Goal: Task Accomplishment & Management: Complete application form

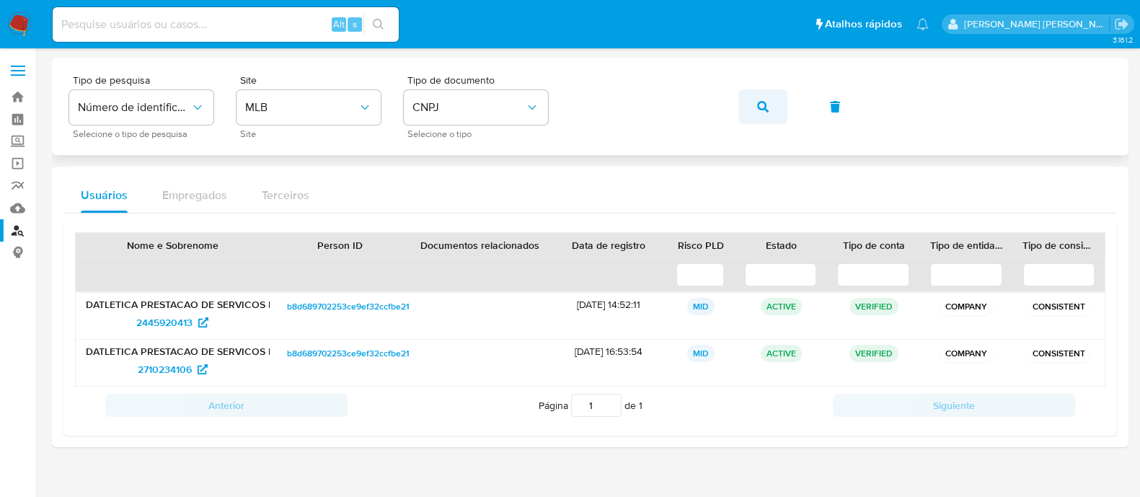
click at [750, 100] on button "button" at bounding box center [762, 106] width 49 height 35
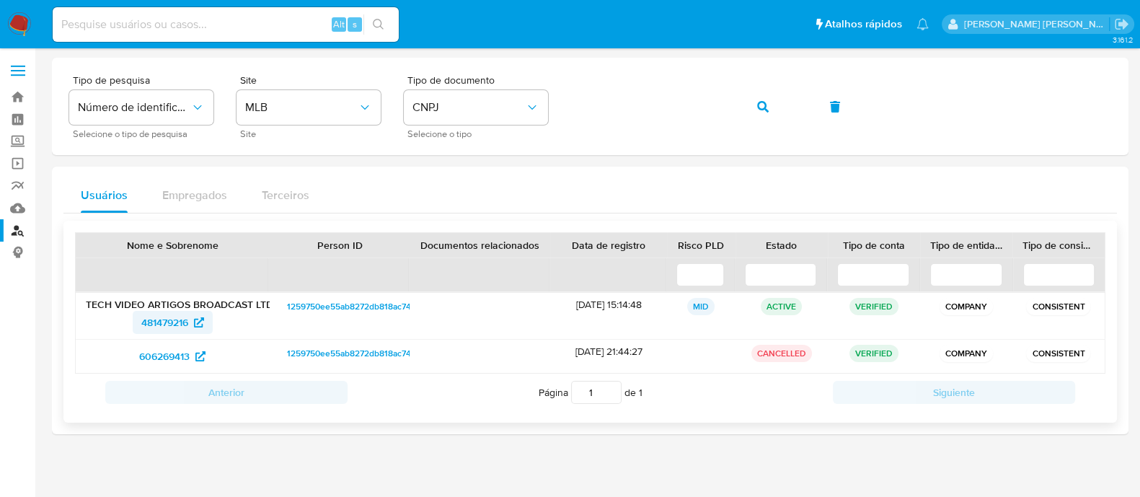
click at [201, 322] on icon at bounding box center [199, 322] width 10 height 10
click at [791, 108] on div "Tipo de pesquisa Número de identificação Selecione o tipo de pesquisa Site MLB …" at bounding box center [590, 106] width 1042 height 63
click at [775, 106] on button "button" at bounding box center [762, 106] width 49 height 35
click at [159, 326] on span "481479216" at bounding box center [164, 322] width 47 height 23
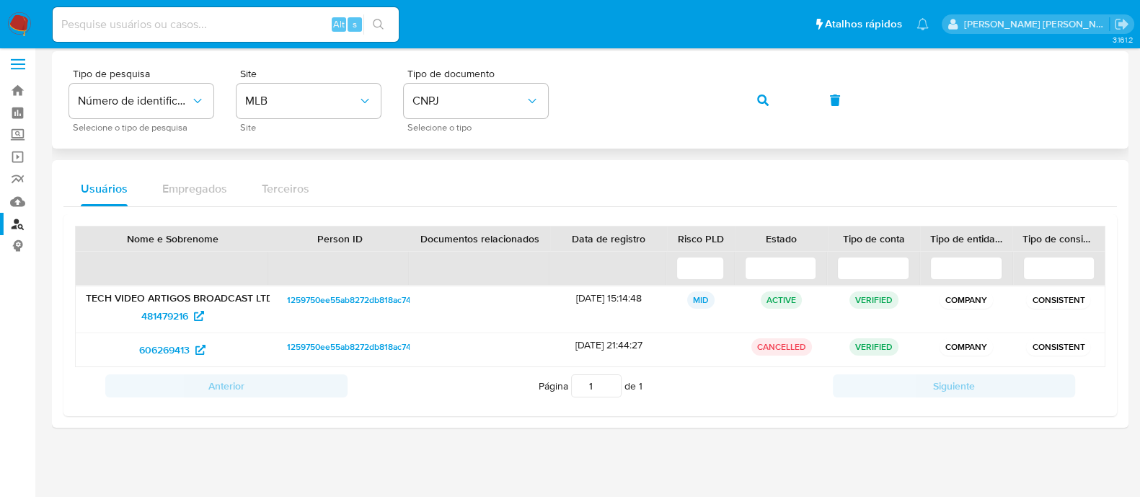
scroll to position [8, 0]
click at [761, 95] on icon "button" at bounding box center [763, 99] width 12 height 12
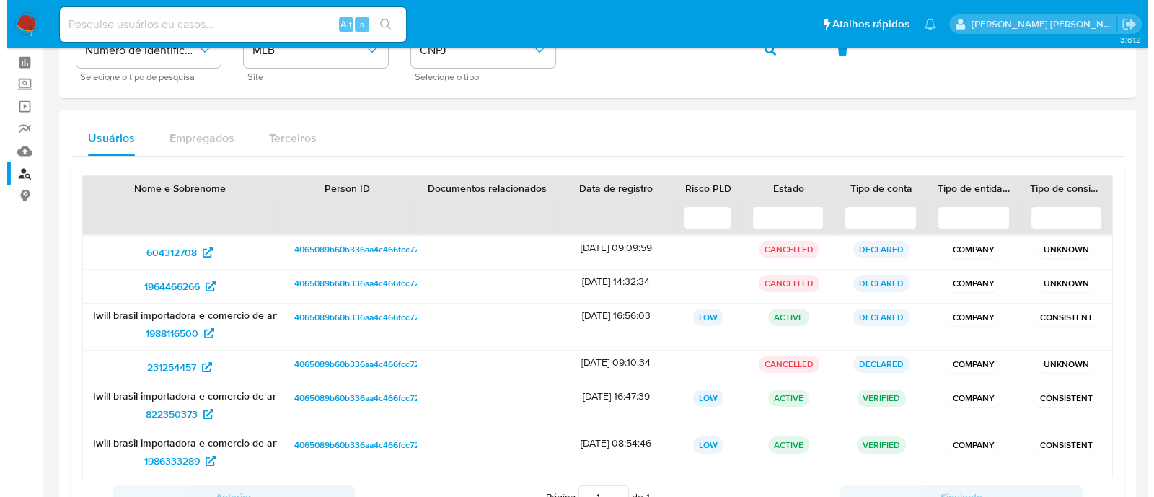
scroll to position [0, 0]
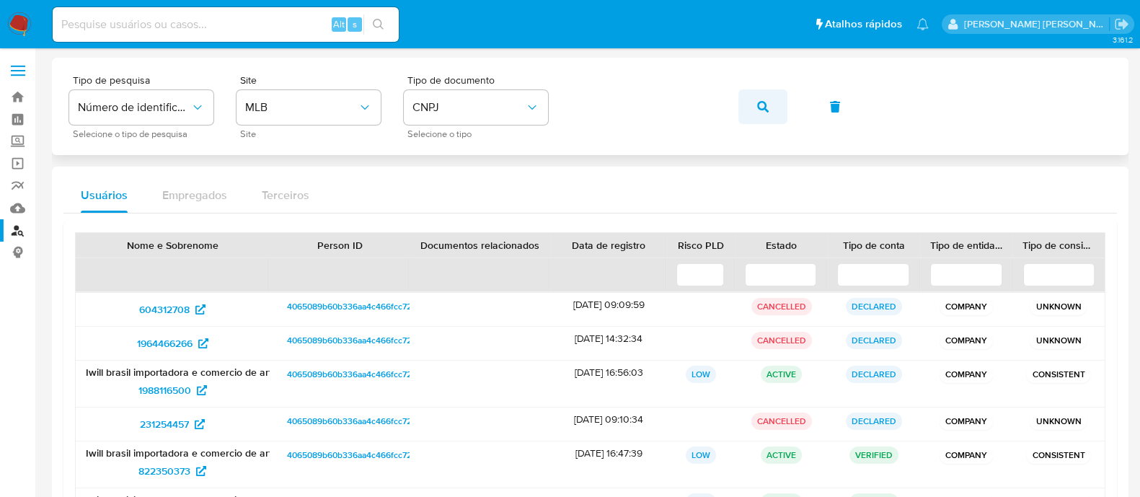
click at [755, 110] on button "button" at bounding box center [762, 106] width 49 height 35
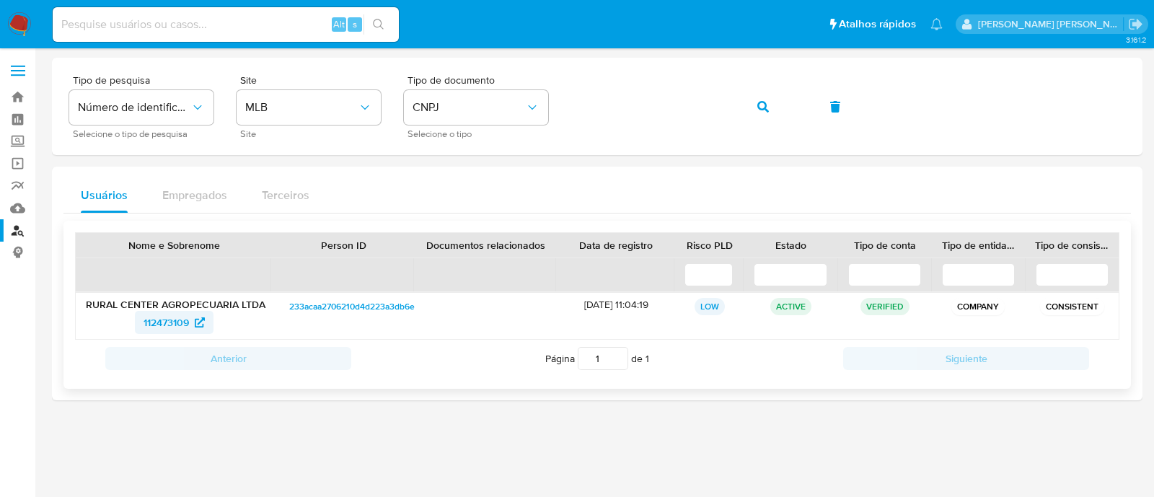
click at [185, 330] on span "112473109" at bounding box center [165, 322] width 45 height 23
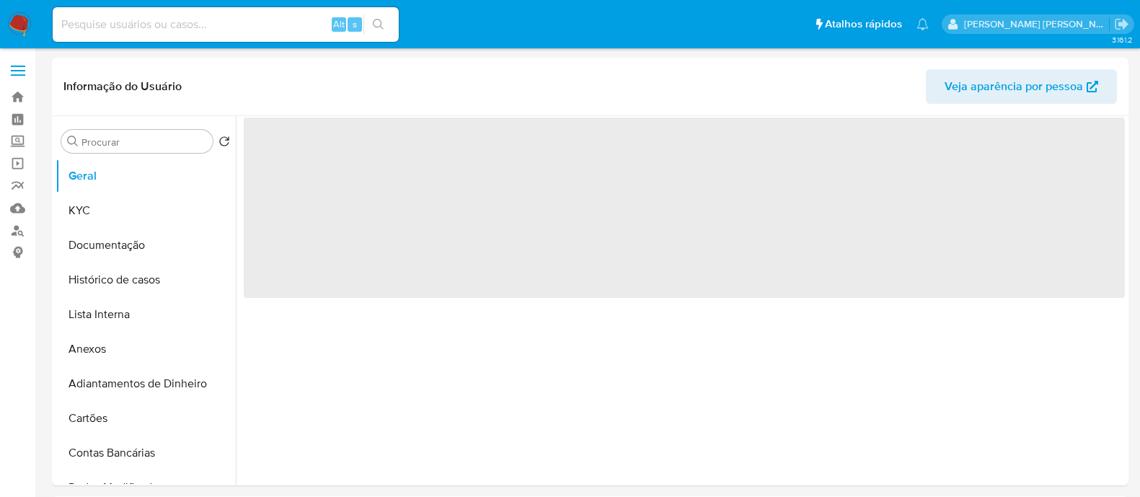
select select "10"
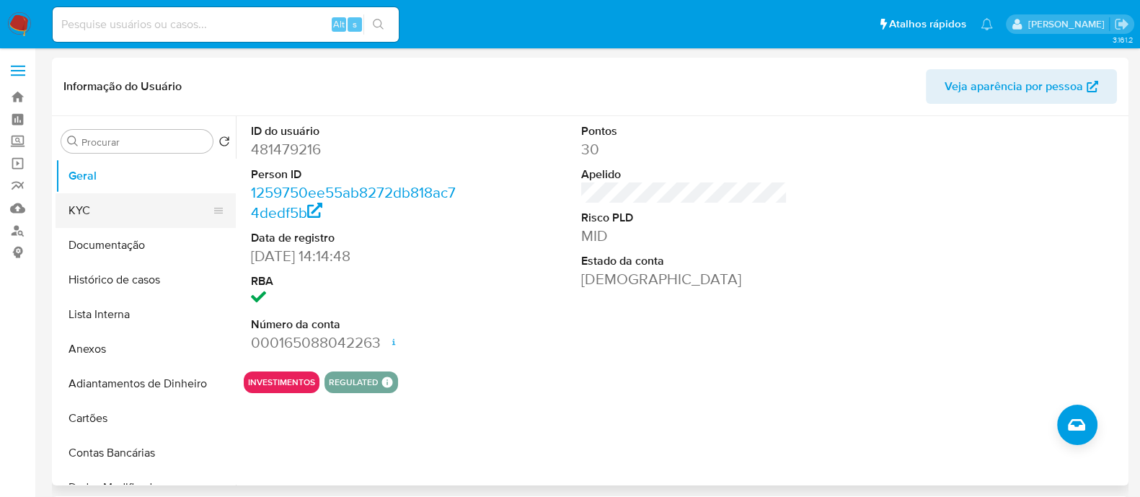
click at [144, 210] on button "KYC" at bounding box center [140, 210] width 169 height 35
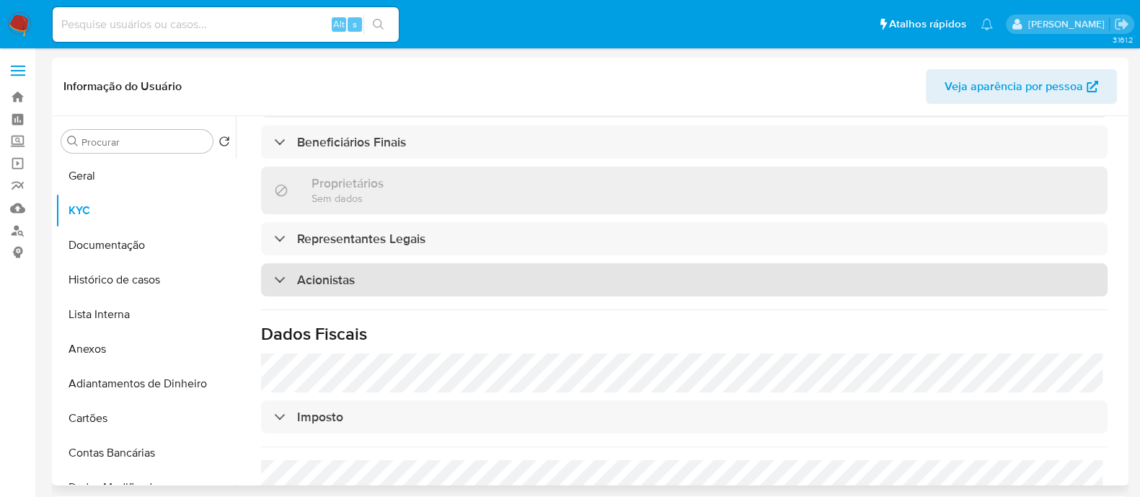
click at [494, 286] on div "Acionistas" at bounding box center [684, 279] width 846 height 33
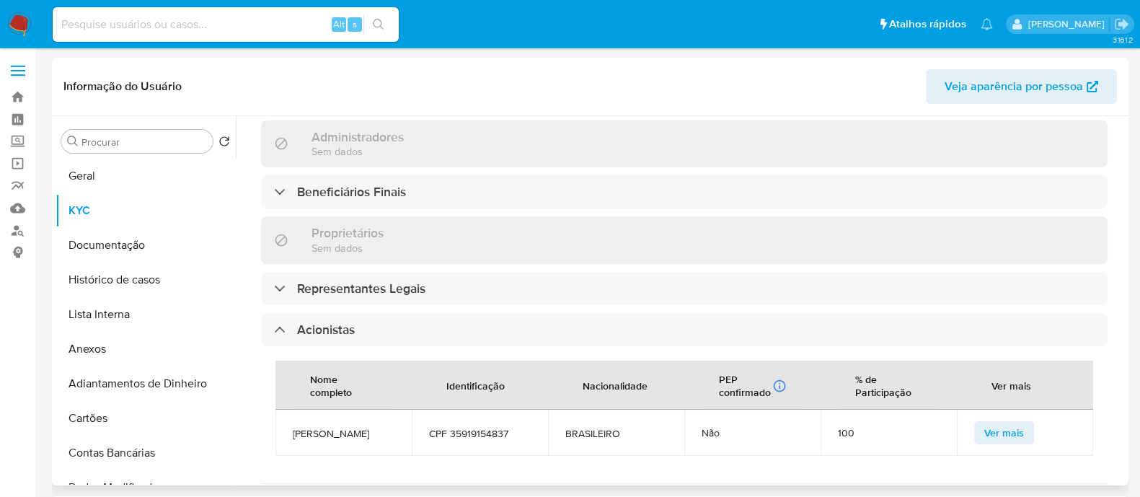
scroll to position [795, 0]
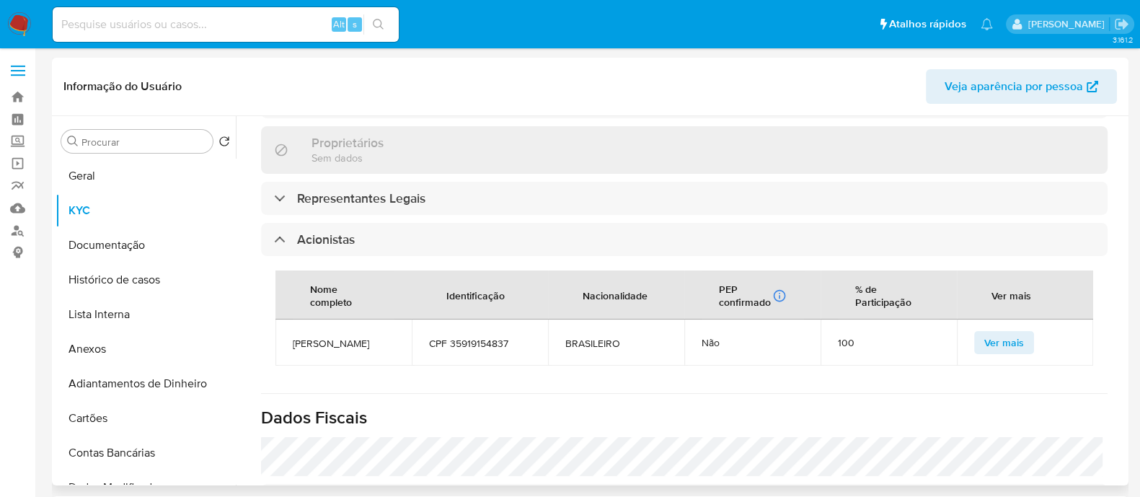
click at [324, 337] on span "JOAO PAULO DE OLIVEIRA SANTOS" at bounding box center [344, 343] width 102 height 13
copy span "JOAO PAULO DE OLIVEIRA SANTOS"
click at [492, 337] on span "CPF 35919154837" at bounding box center [480, 343] width 102 height 13
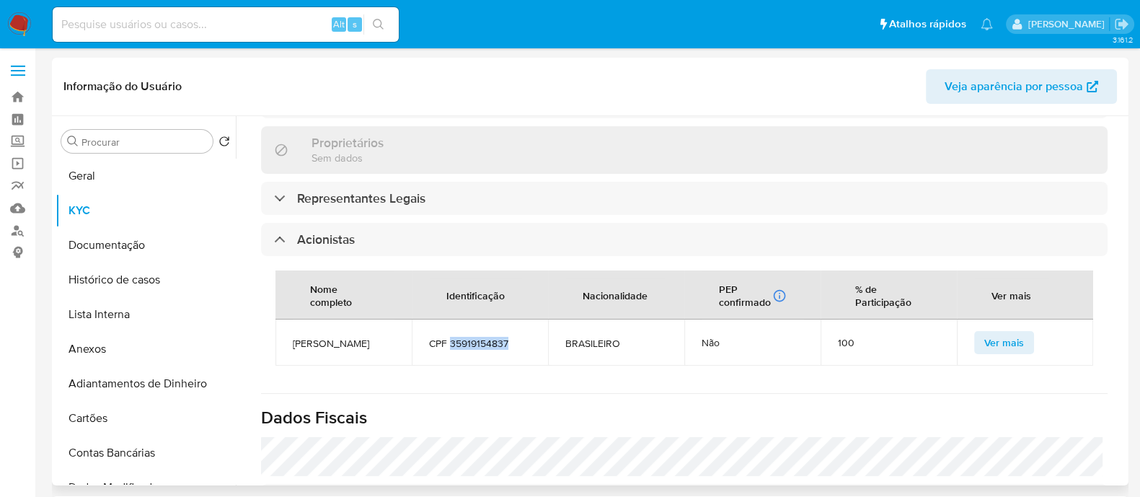
click at [492, 337] on span "CPF 35919154837" at bounding box center [480, 343] width 102 height 13
copy span "35919154837"
drag, startPoint x: 110, startPoint y: 174, endPoint x: 157, endPoint y: 194, distance: 51.4
click at [110, 174] on button "Geral" at bounding box center [146, 176] width 180 height 35
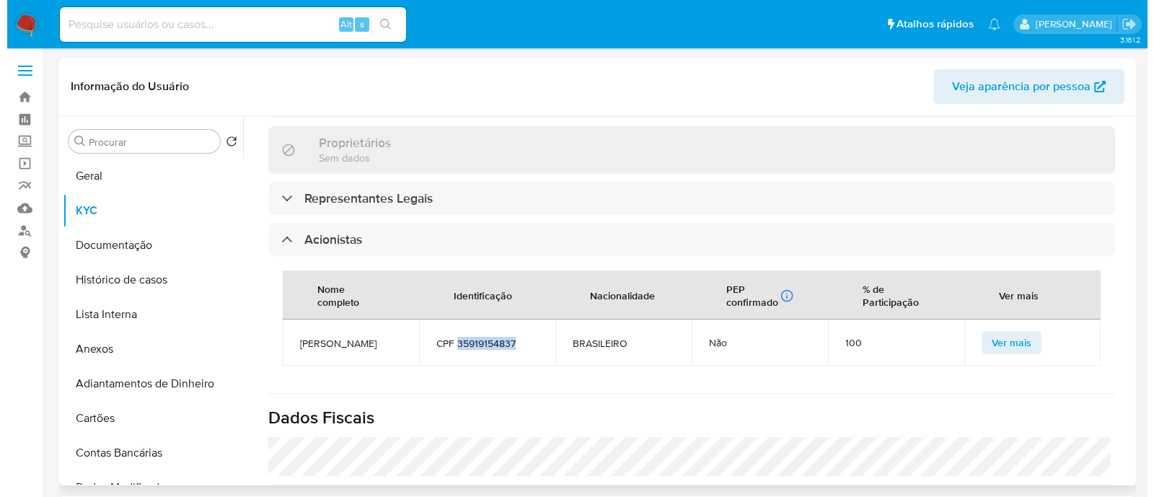
scroll to position [0, 0]
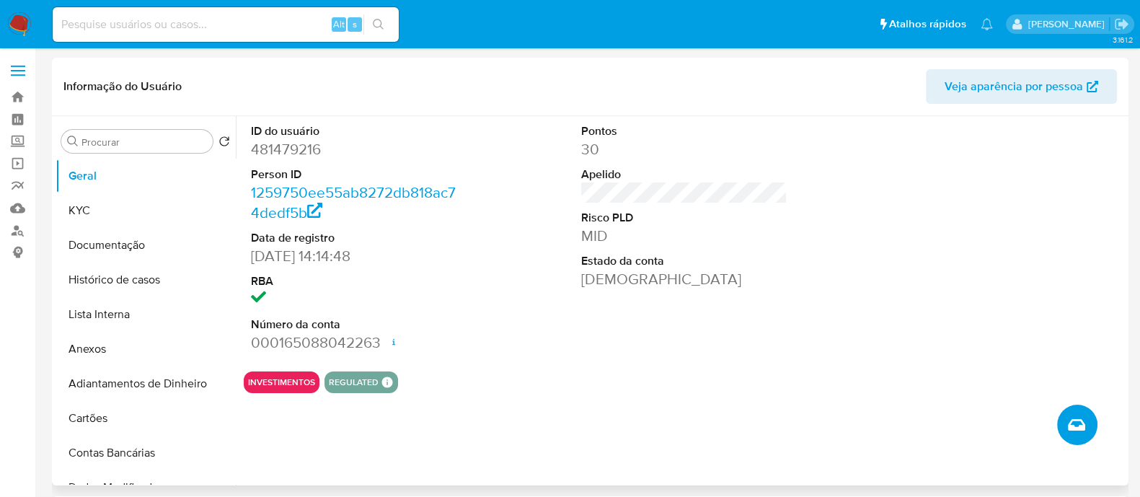
click at [1061, 430] on button "Criar caso manual" at bounding box center [1077, 424] width 40 height 40
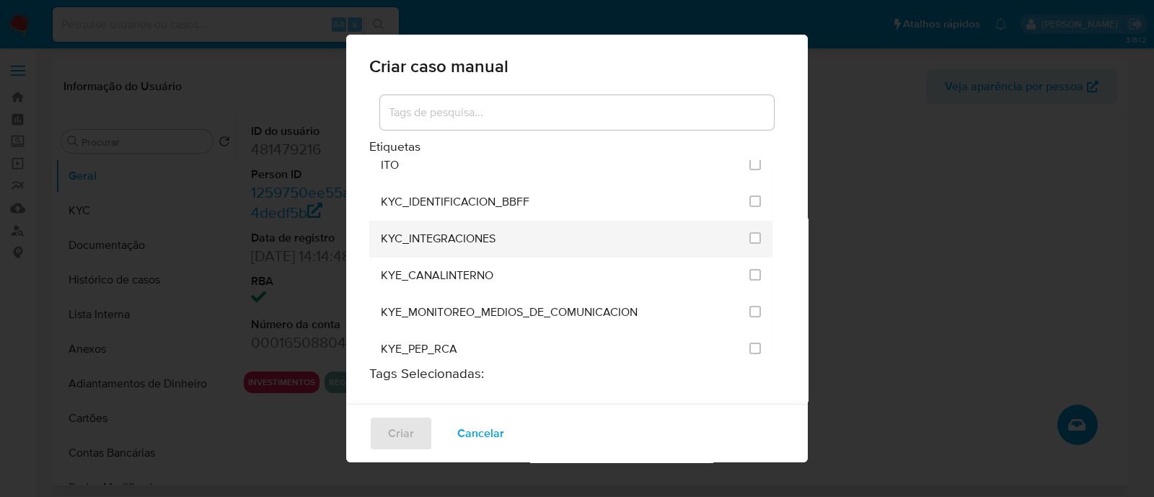
scroll to position [1261, 0]
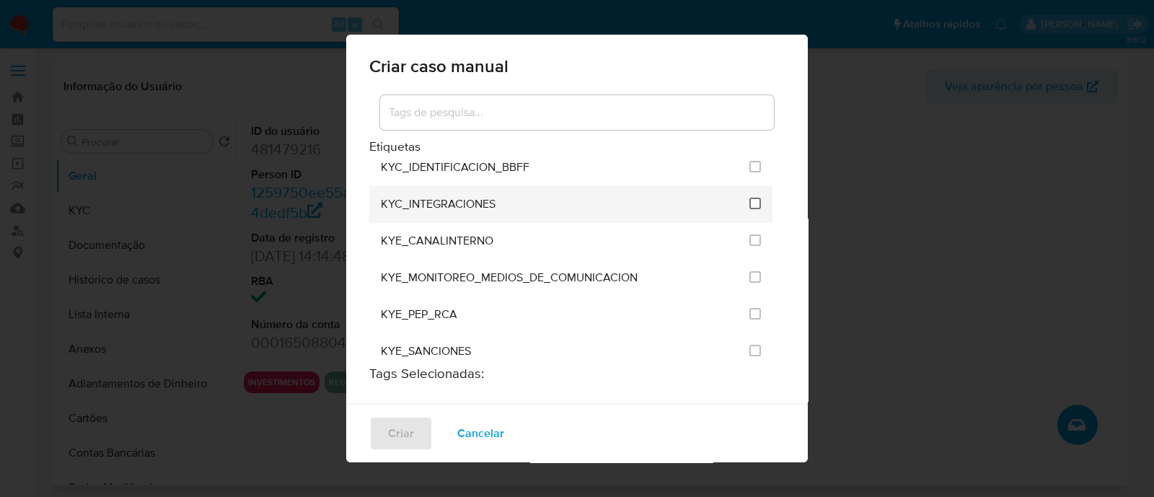
click at [749, 198] on input "2093" at bounding box center [755, 204] width 12 height 12
checkbox input "true"
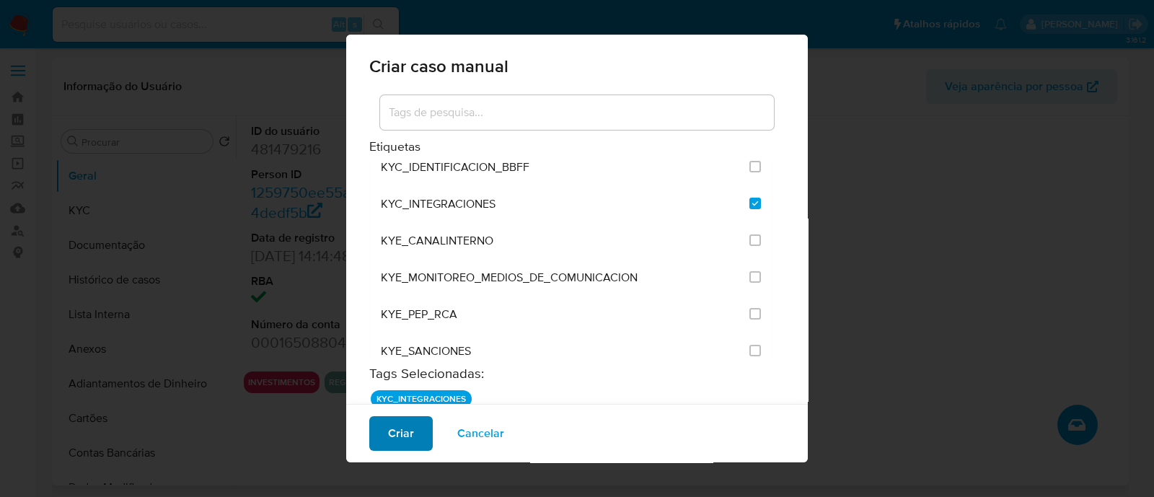
click at [399, 438] on span "Criar" at bounding box center [401, 433] width 26 height 32
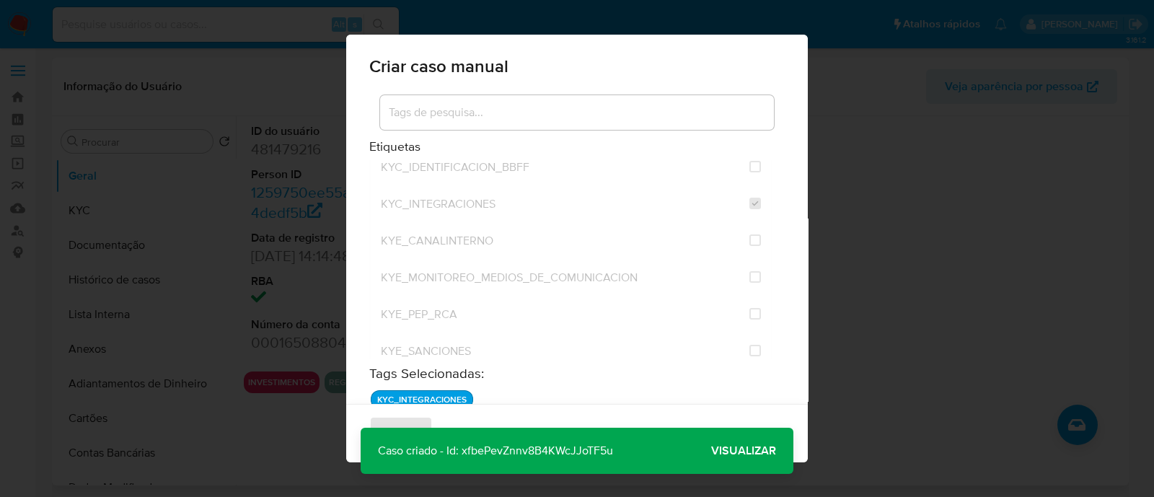
click at [744, 451] on span "Visualizar" at bounding box center [743, 451] width 65 height 0
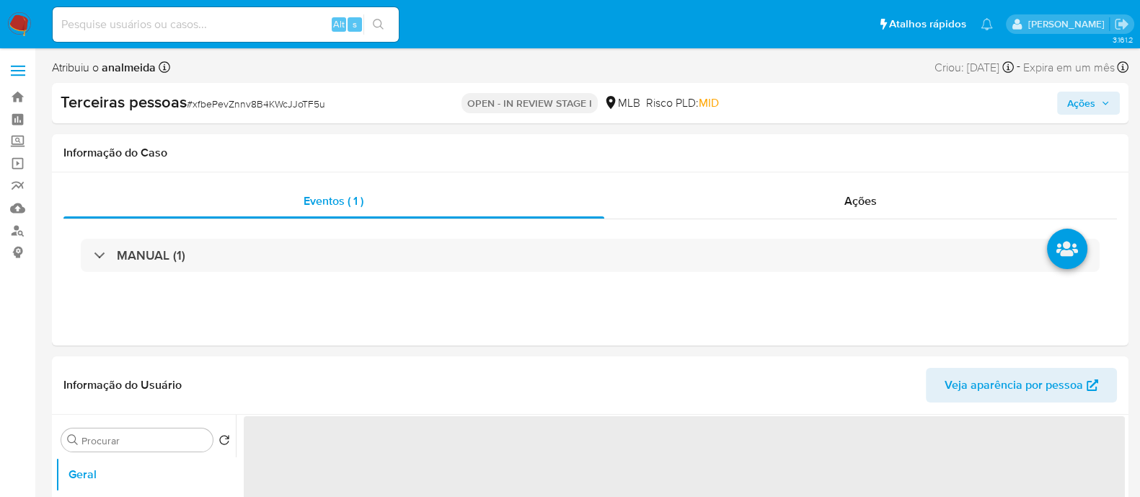
select select "10"
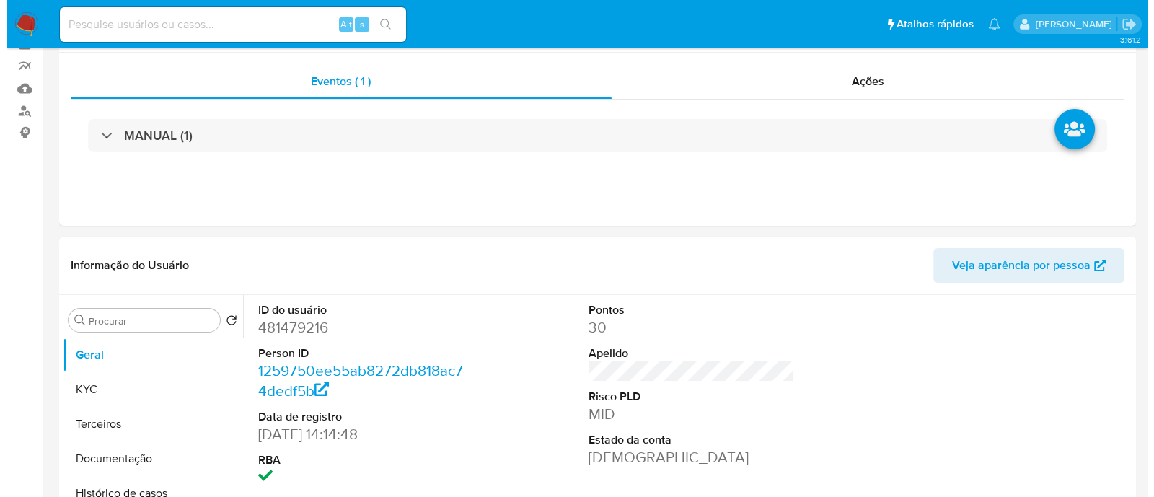
scroll to position [270, 0]
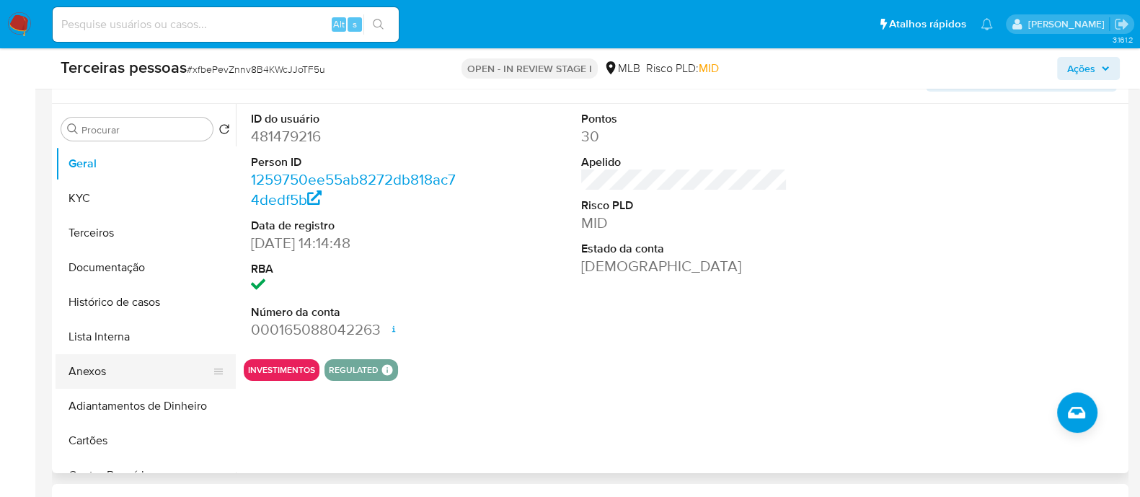
click at [118, 368] on button "Anexos" at bounding box center [140, 371] width 169 height 35
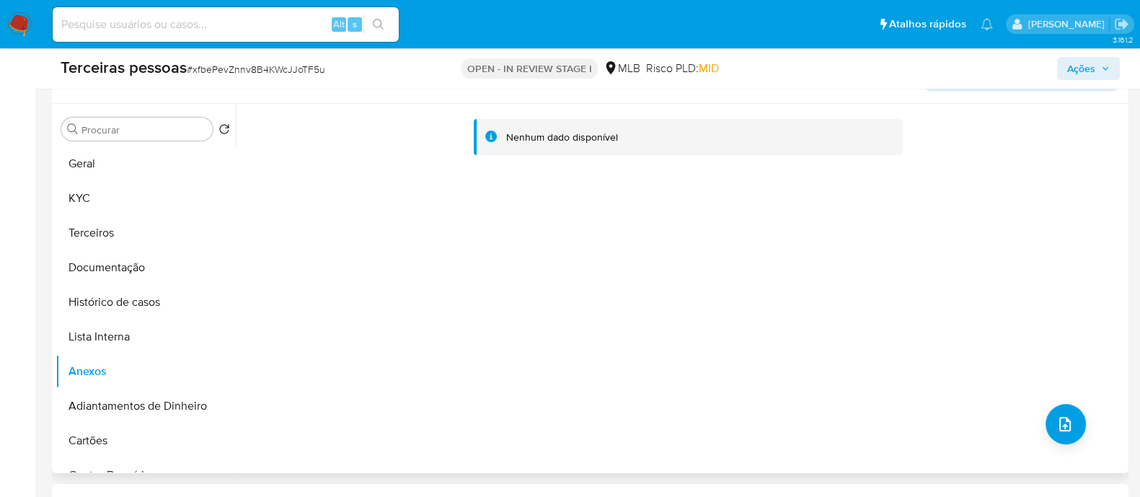
click at [1033, 423] on div "Nenhum dado disponível" at bounding box center [680, 288] width 889 height 369
click at [1074, 418] on button "upload-file" at bounding box center [1065, 424] width 40 height 40
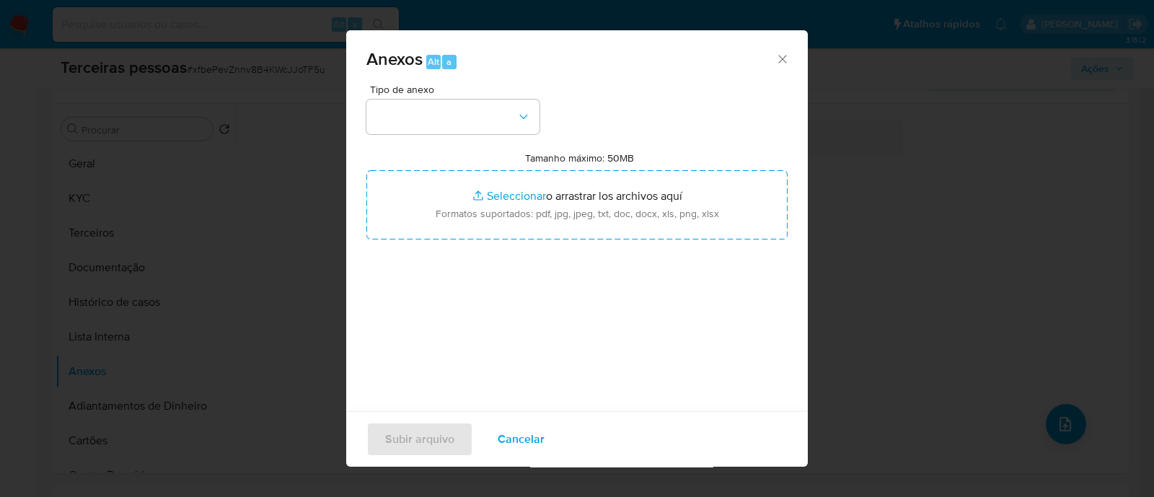
click at [489, 135] on div "Tipo de anexo Tamanho máximo: 50MB Seleccionar archivos Seleccionar o arrastrar…" at bounding box center [576, 254] width 421 height 340
click at [491, 118] on button "button" at bounding box center [452, 117] width 173 height 35
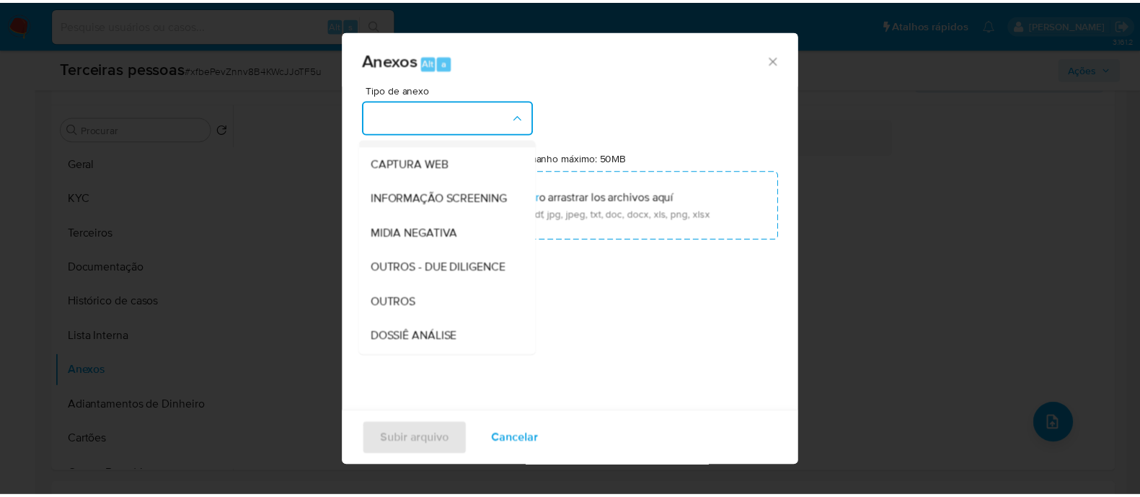
scroll to position [222, 0]
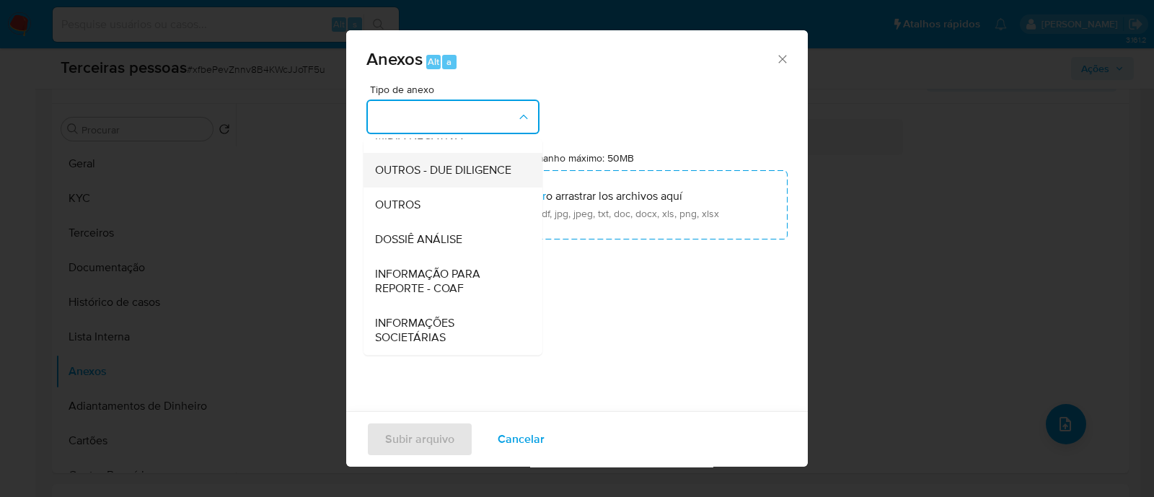
click at [413, 164] on span "OUTROS - DUE DILIGENCE" at bounding box center [443, 170] width 136 height 14
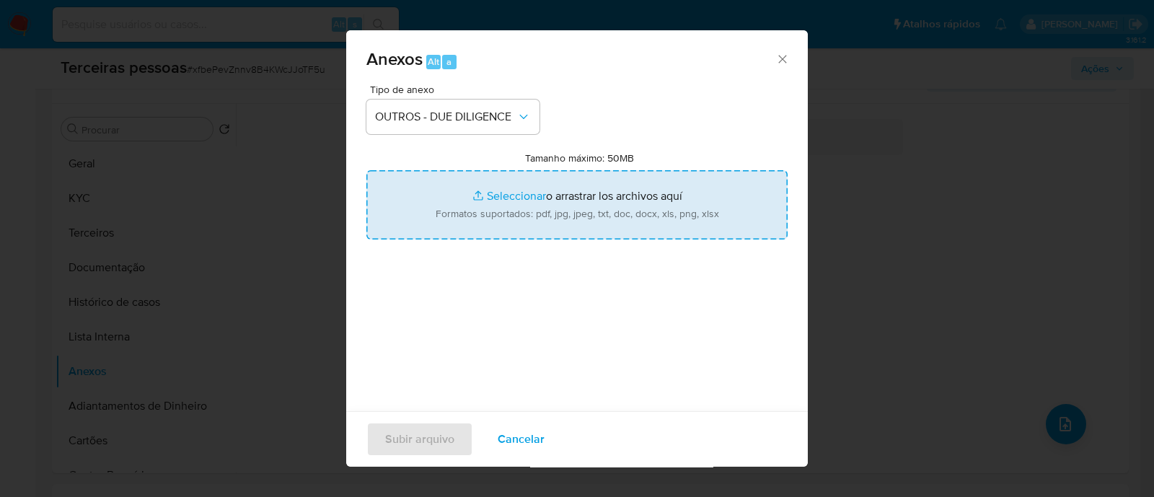
click at [611, 206] on input "Tamanho máximo: 50MB Seleccionar archivos" at bounding box center [576, 204] width 421 height 69
type input "C:\fakepath\Matriz de Risco - TECH VIDEO ARTIGOS BROADCAST LTDA.pdf"
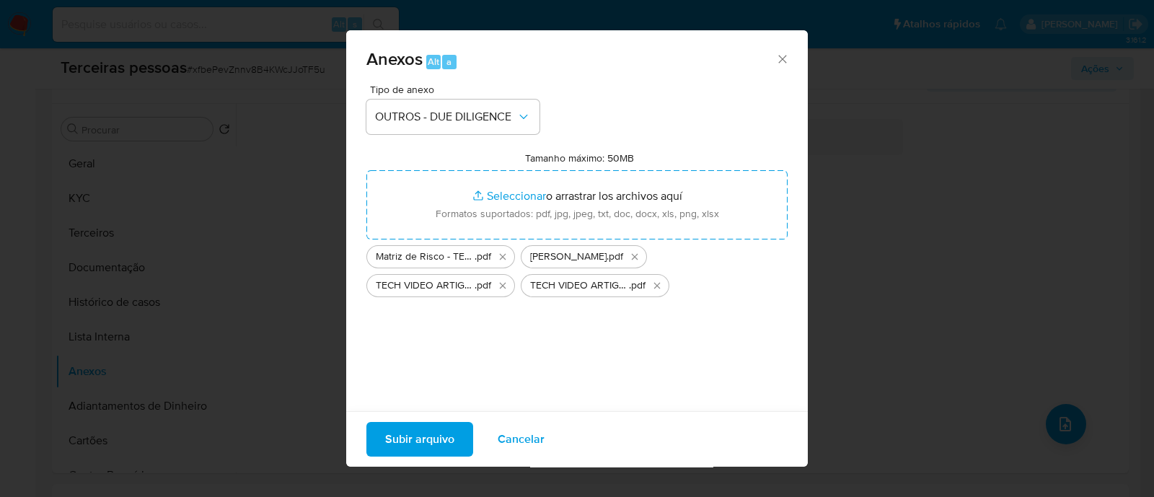
click at [446, 441] on span "Subir arquivo" at bounding box center [419, 439] width 69 height 32
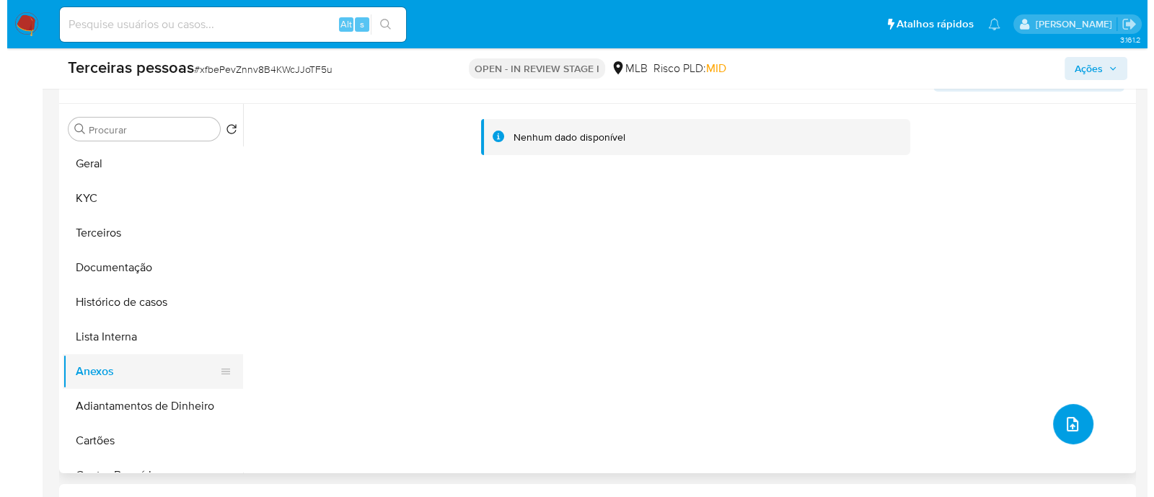
scroll to position [180, 0]
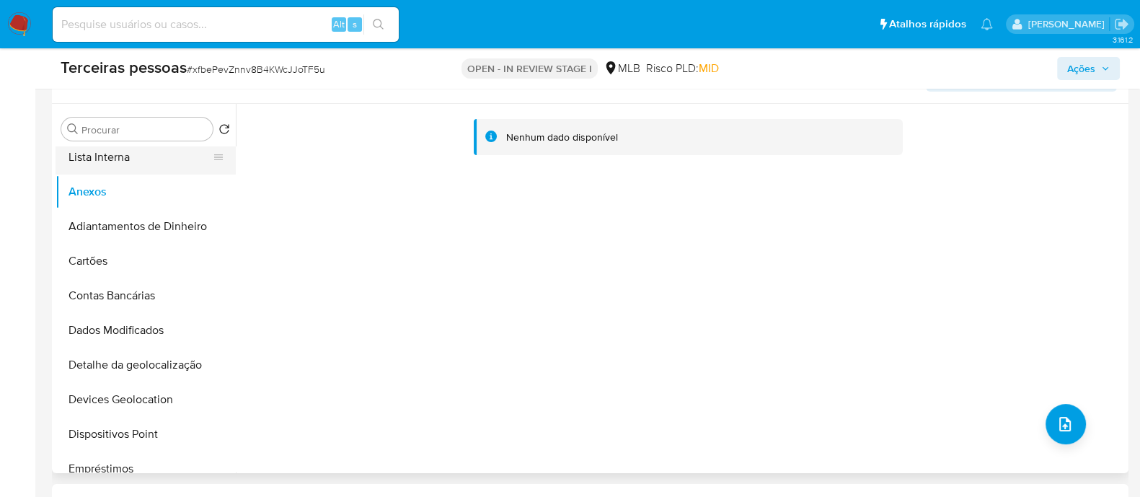
click at [135, 156] on button "Lista Interna" at bounding box center [140, 157] width 169 height 35
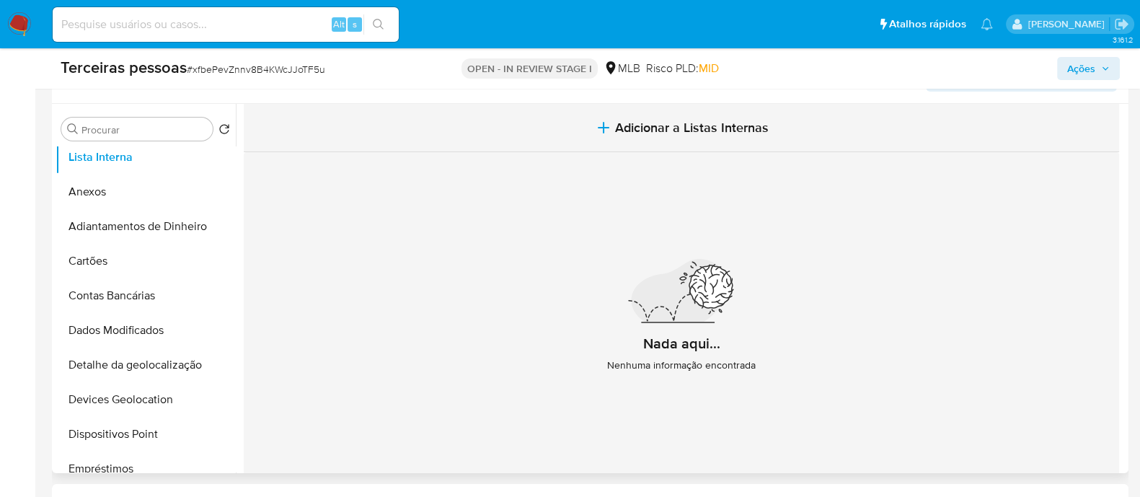
click at [626, 111] on button "Adicionar a Listas Internas" at bounding box center [681, 128] width 875 height 48
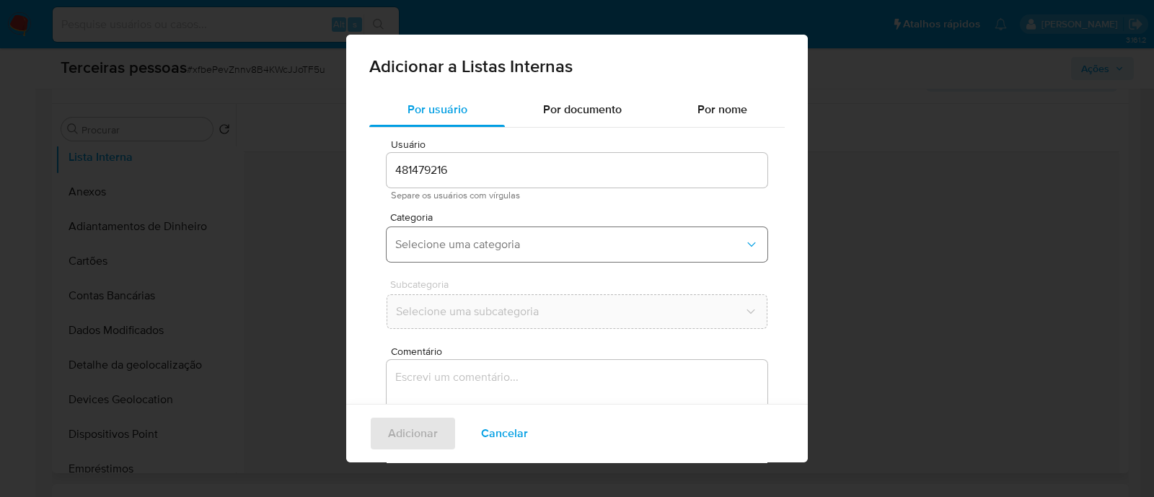
click at [505, 250] on span "Selecione uma categoria" at bounding box center [569, 244] width 349 height 14
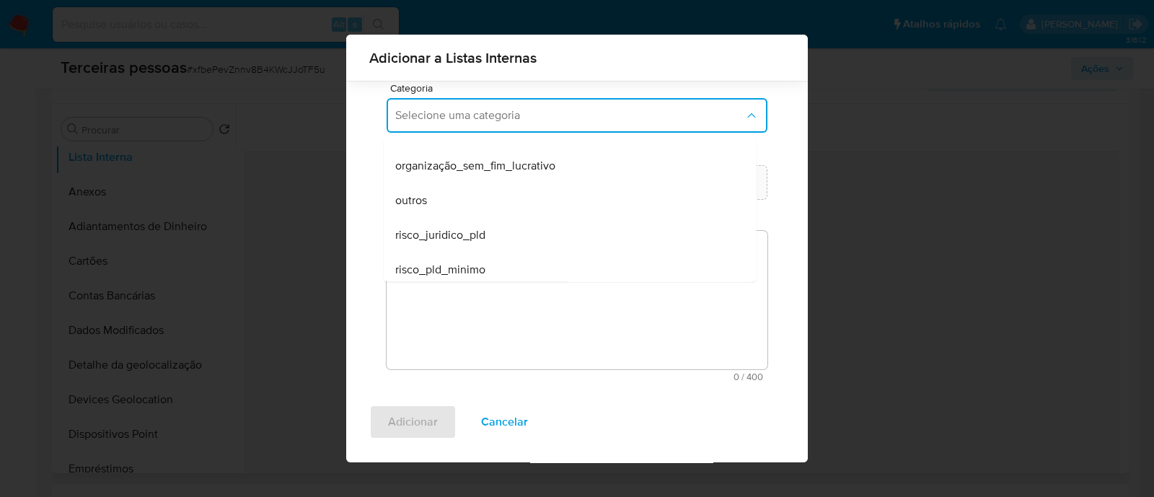
scroll to position [340, 0]
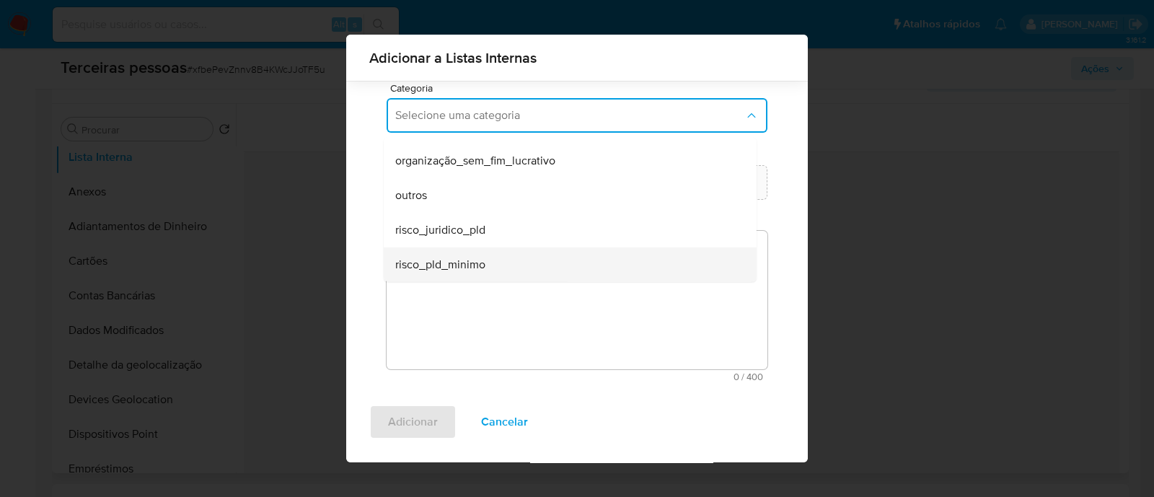
click at [461, 275] on div "risco_pld_minimo" at bounding box center [565, 264] width 341 height 35
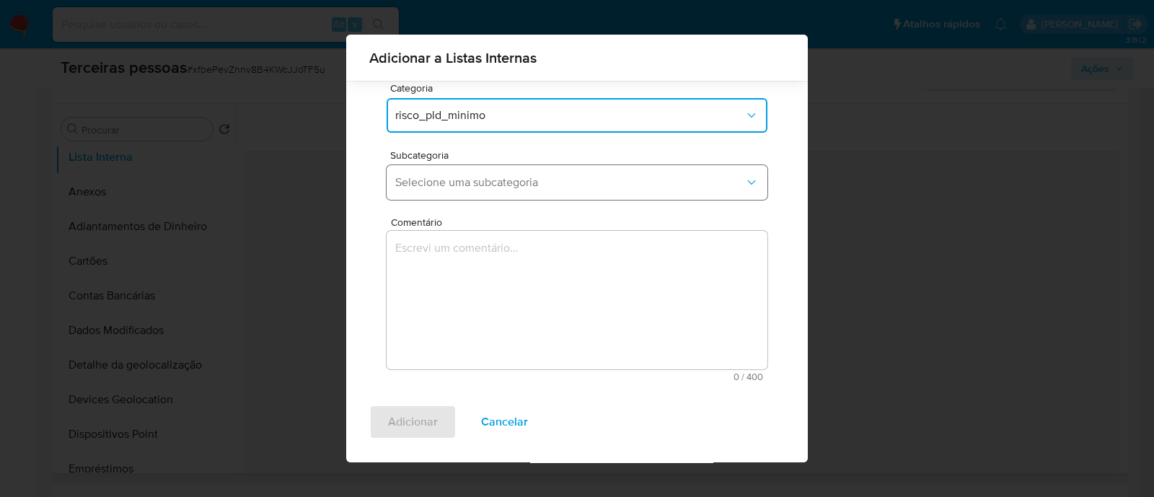
click at [482, 177] on span "Selecione uma subcategoria" at bounding box center [569, 182] width 349 height 14
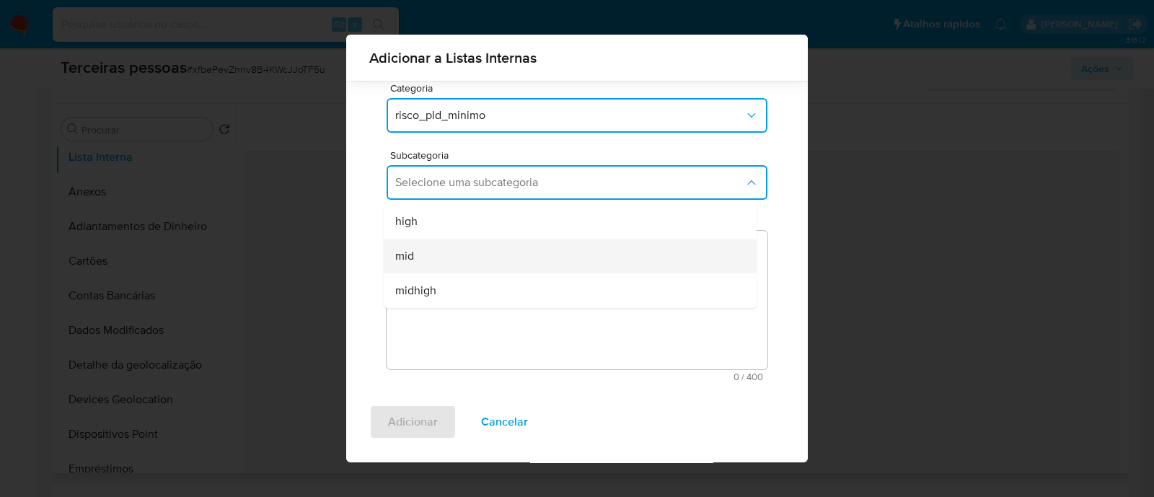
click at [495, 256] on div "mid" at bounding box center [565, 256] width 341 height 35
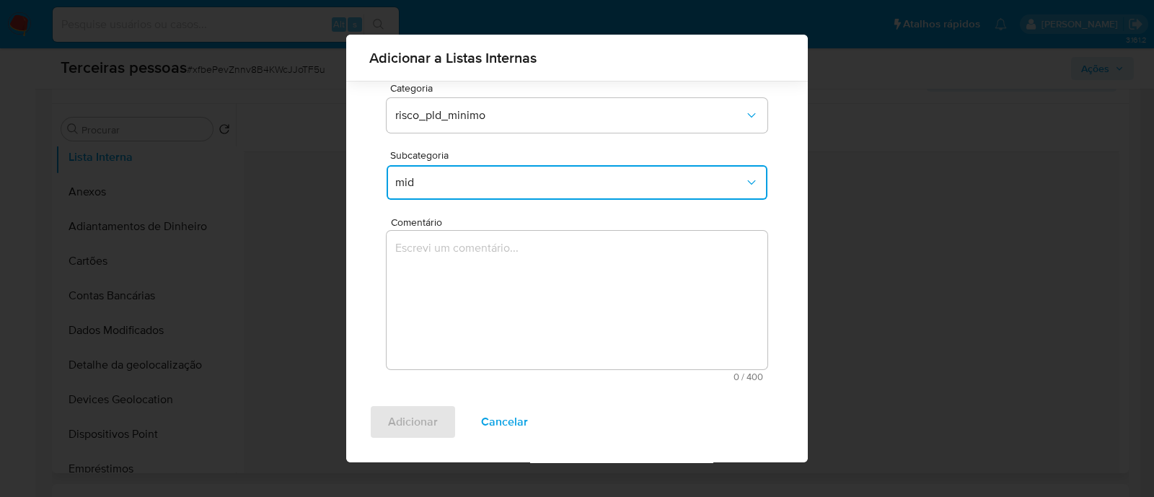
click at [523, 297] on textarea "Comentário" at bounding box center [576, 300] width 381 height 138
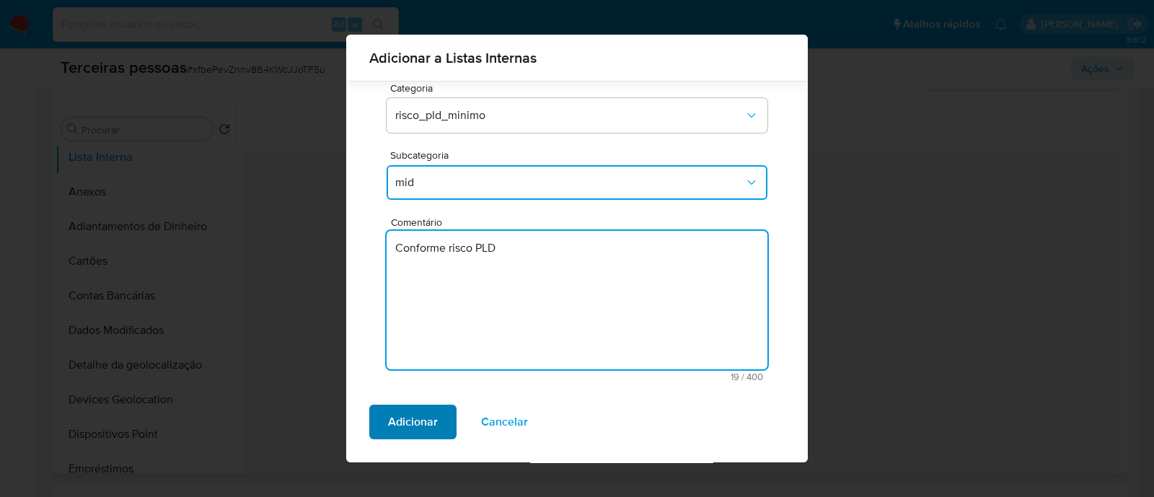
type textarea "Conforme risco PLD"
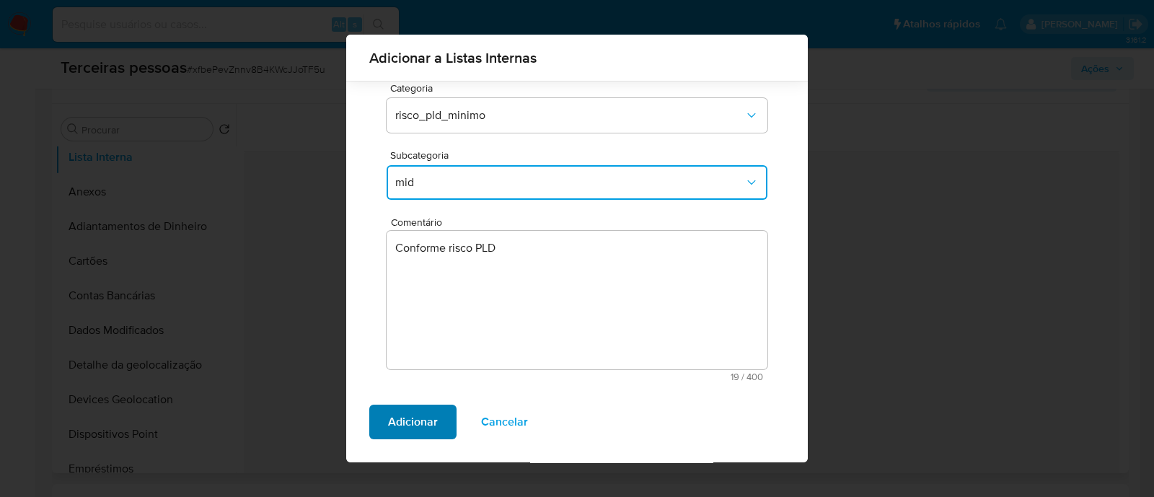
click at [372, 420] on button "Adicionar" at bounding box center [412, 421] width 87 height 35
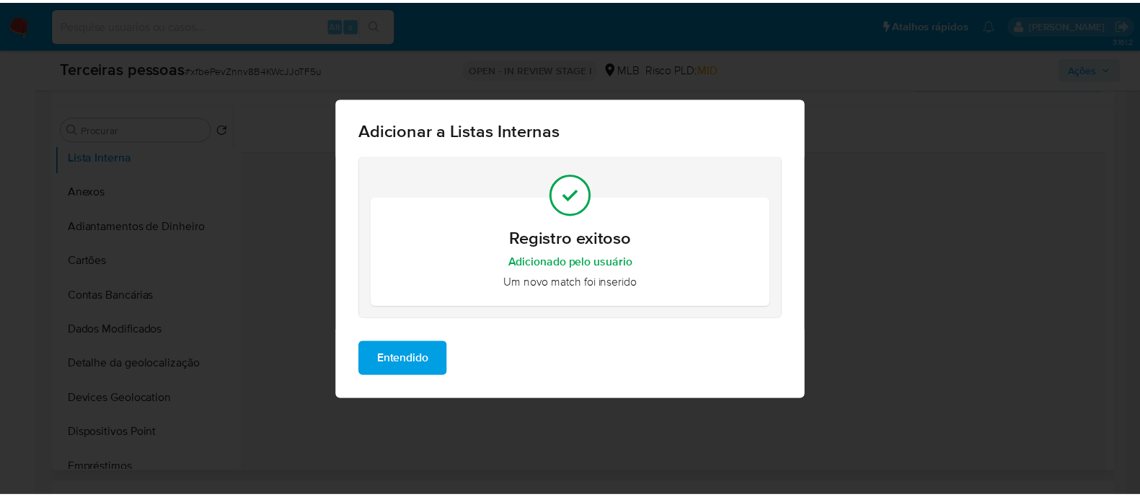
scroll to position [0, 0]
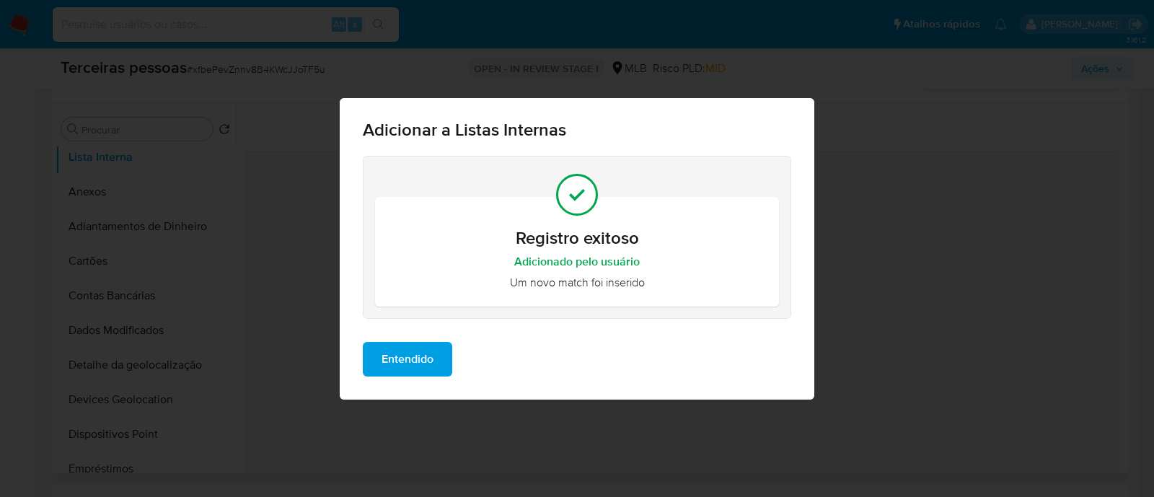
click at [405, 355] on span "Entendido" at bounding box center [407, 359] width 52 height 32
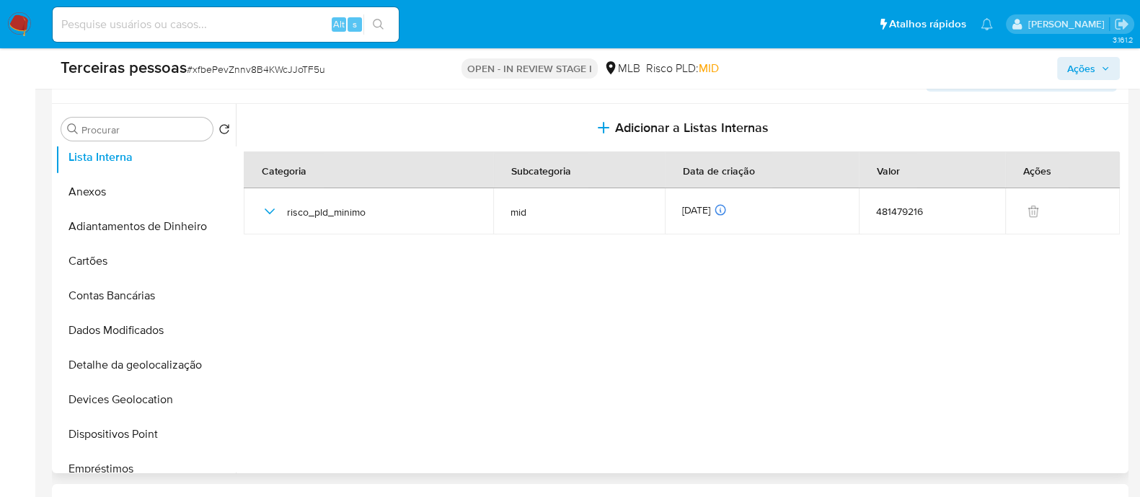
click at [1111, 62] on button "Ações" at bounding box center [1088, 68] width 63 height 23
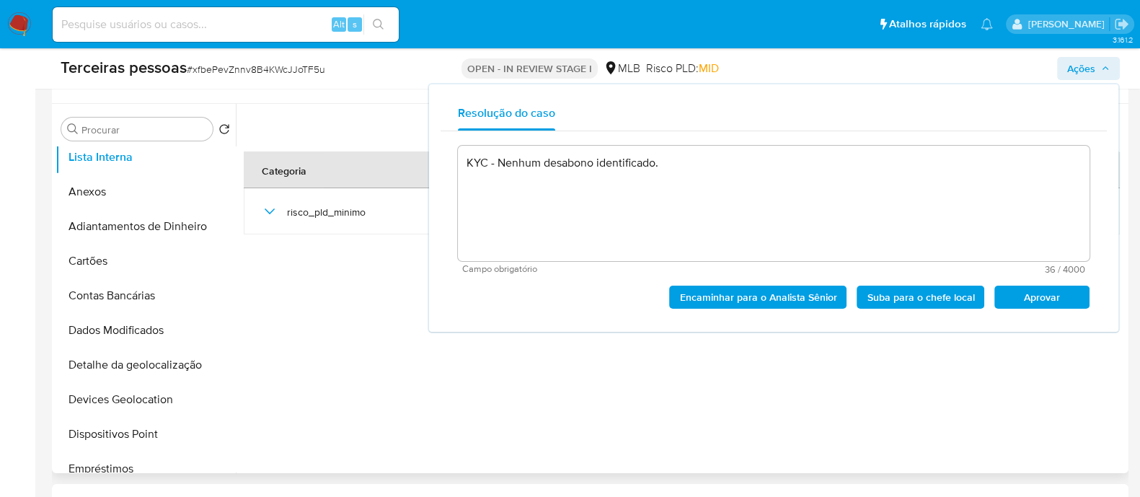
click at [1061, 300] on span "Aprovar" at bounding box center [1041, 297] width 75 height 20
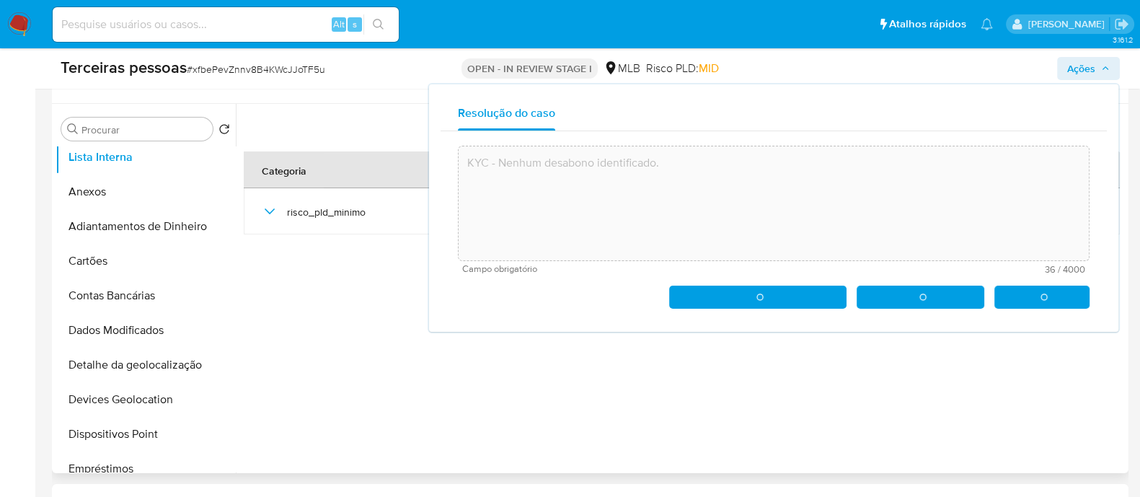
type textarea "KYC - Nenhum desabono identificado."
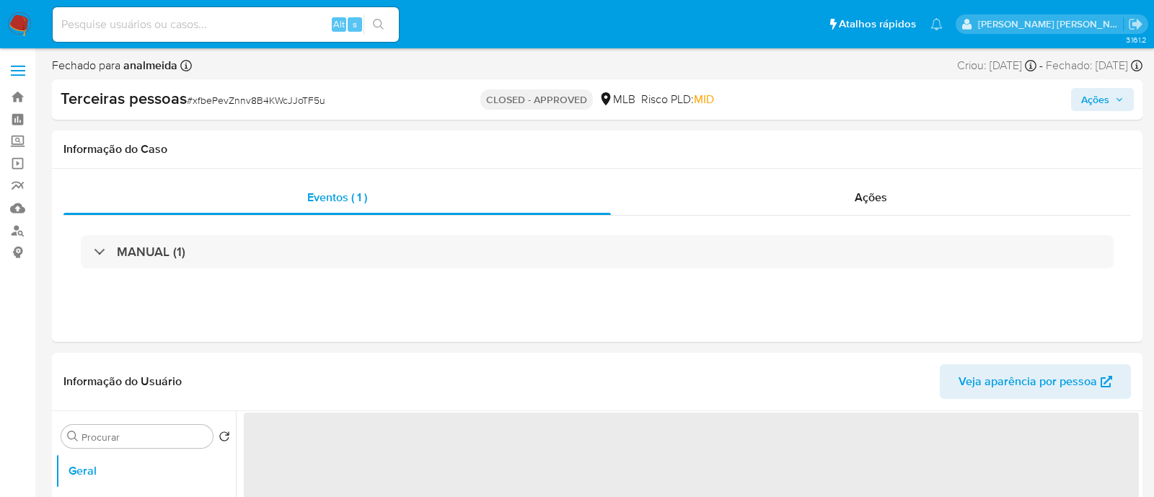
select select "10"
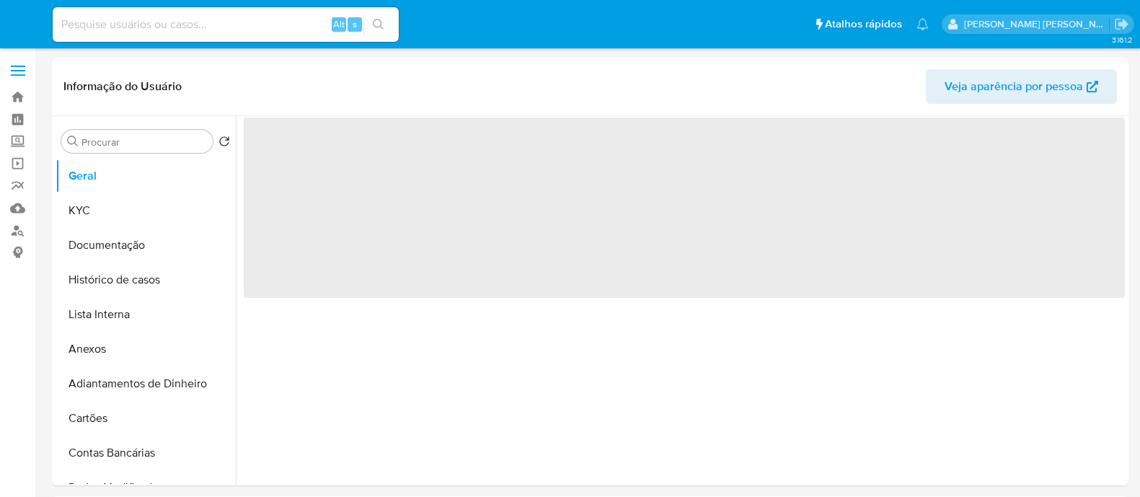
select select "10"
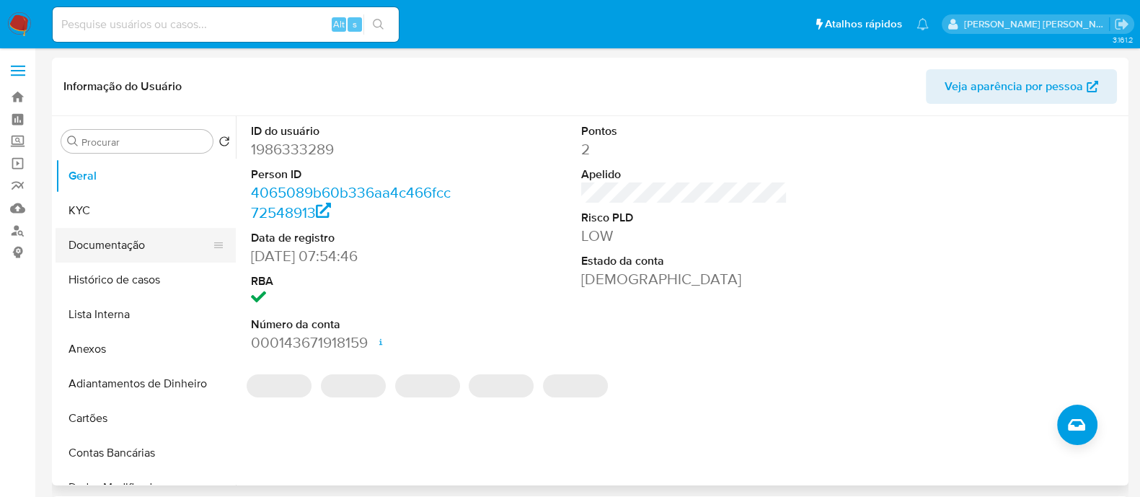
click at [147, 248] on button "Documentação" at bounding box center [140, 245] width 169 height 35
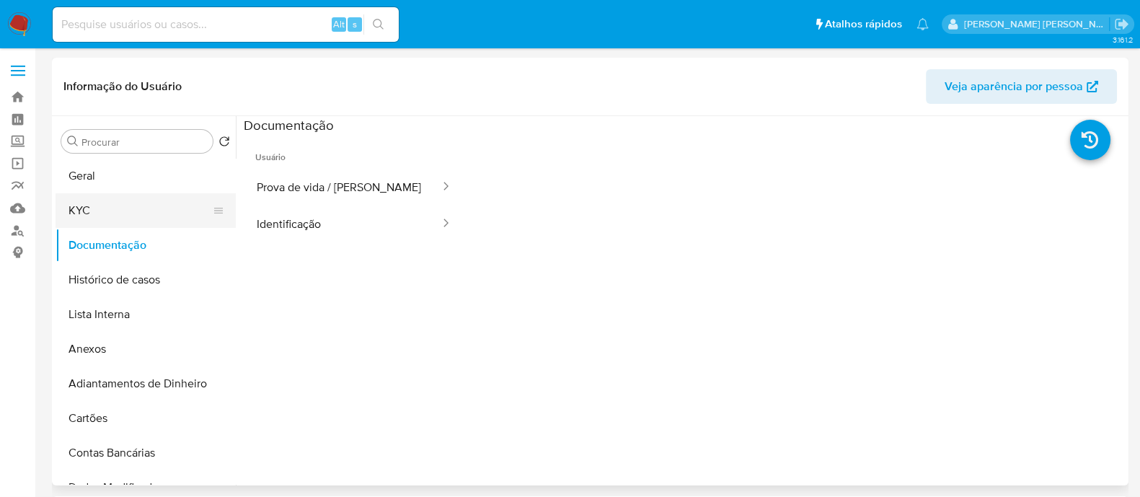
click at [145, 218] on button "KYC" at bounding box center [140, 210] width 169 height 35
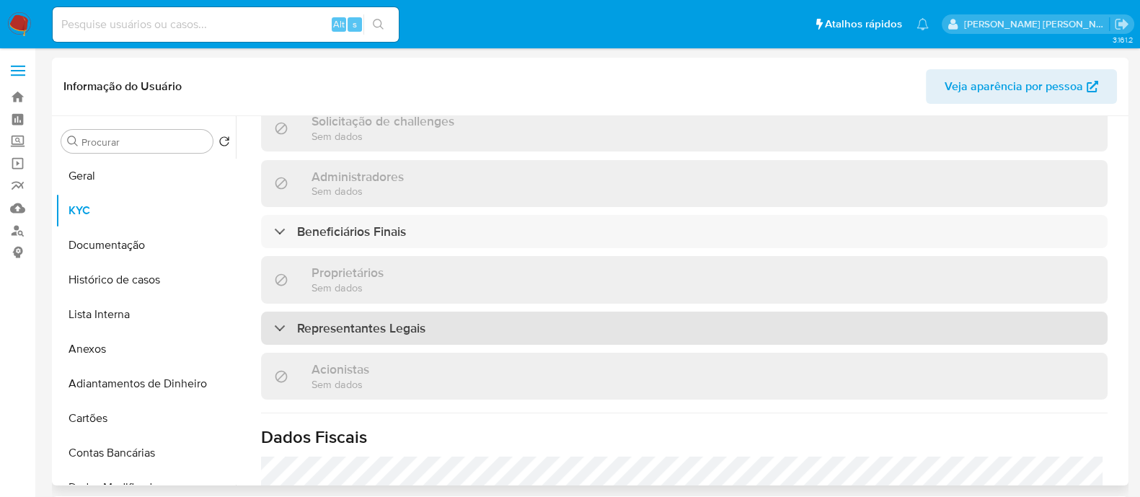
scroll to position [657, 0]
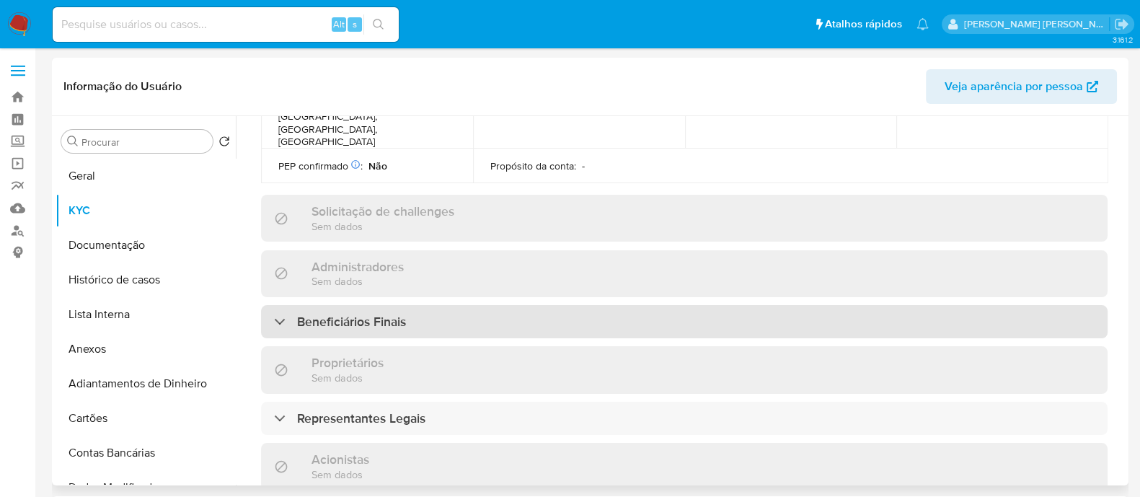
click at [388, 314] on h3 "Beneficiários Finais" at bounding box center [351, 322] width 109 height 16
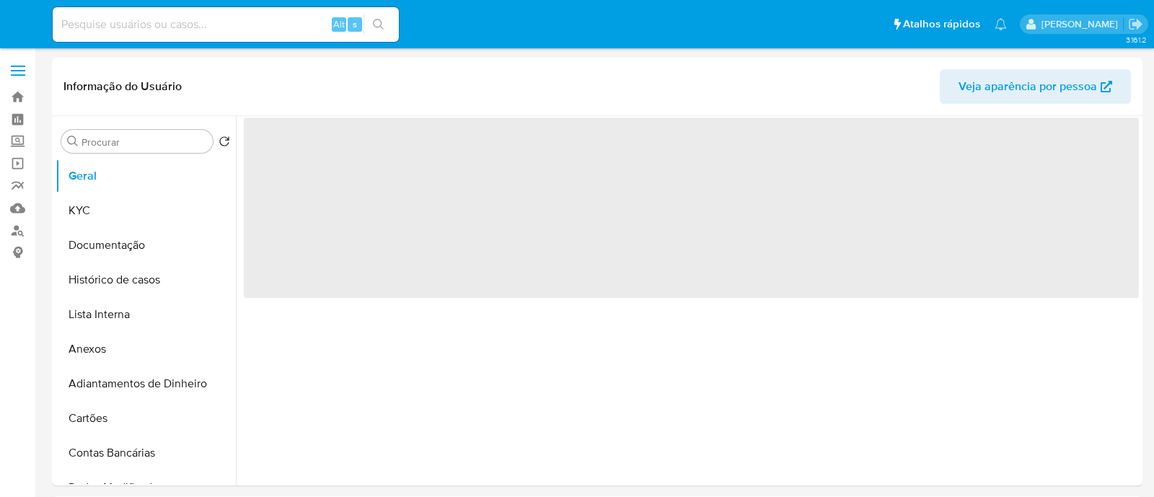
select select "10"
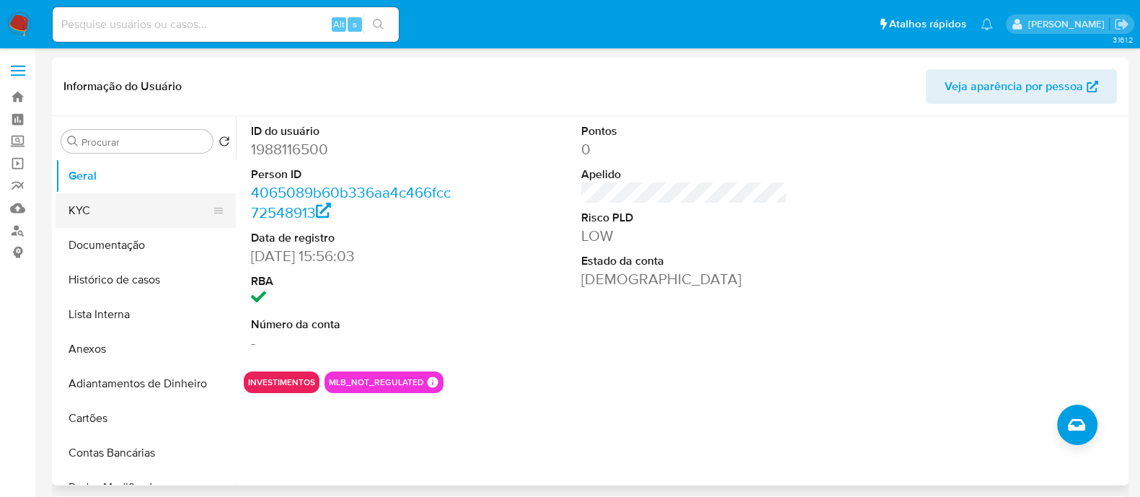
click at [101, 225] on button "KYC" at bounding box center [140, 210] width 169 height 35
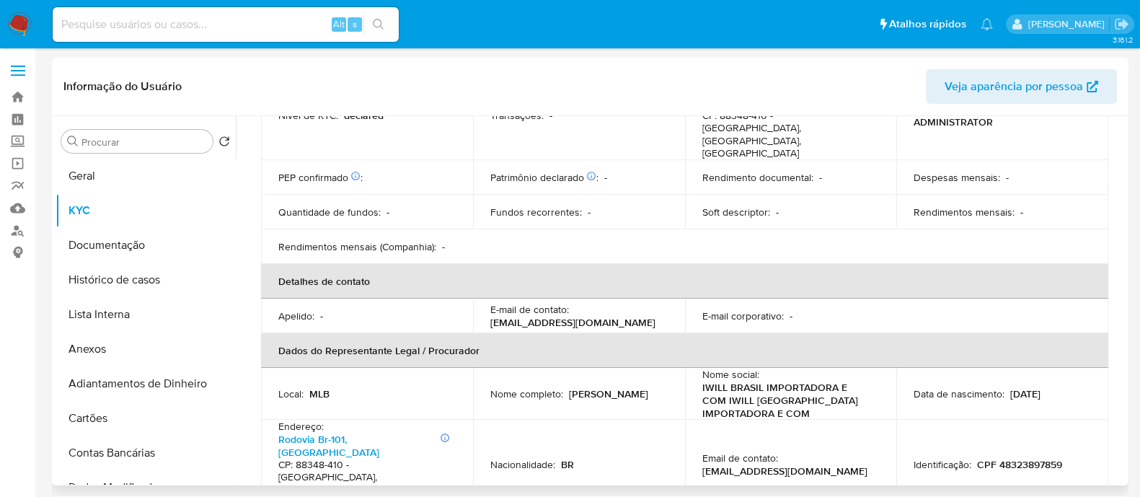
scroll to position [631, 0]
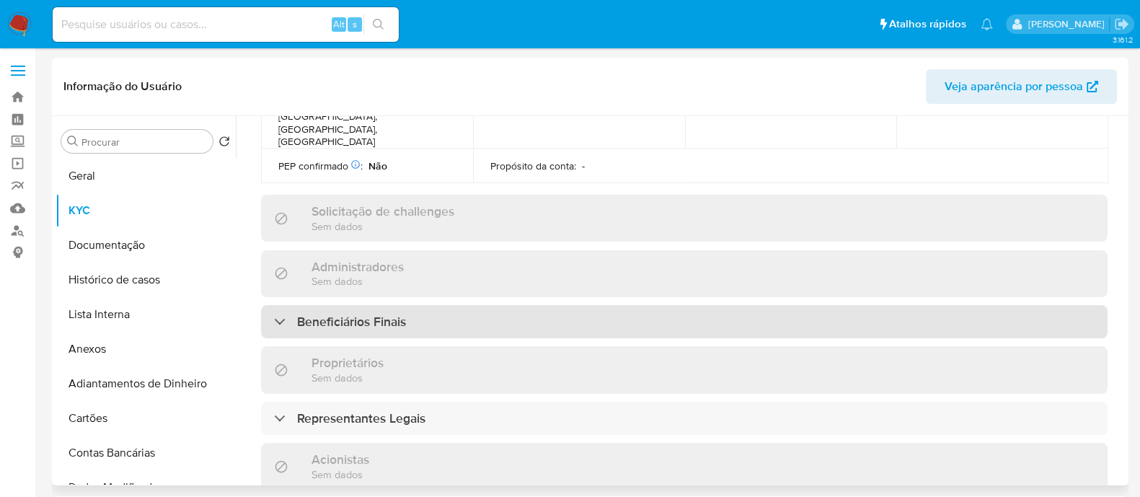
click at [530, 305] on div "Beneficiários Finais" at bounding box center [684, 321] width 846 height 33
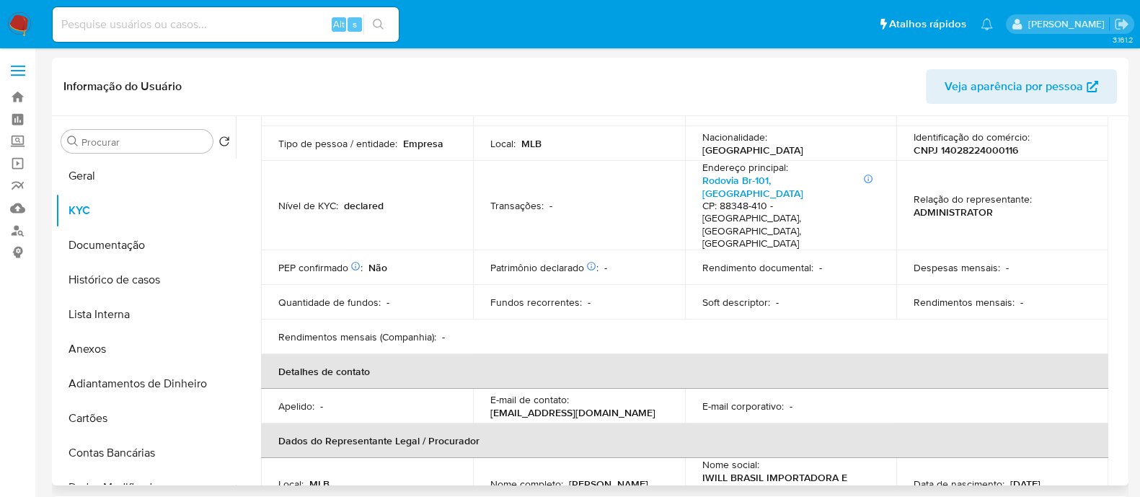
scroll to position [0, 0]
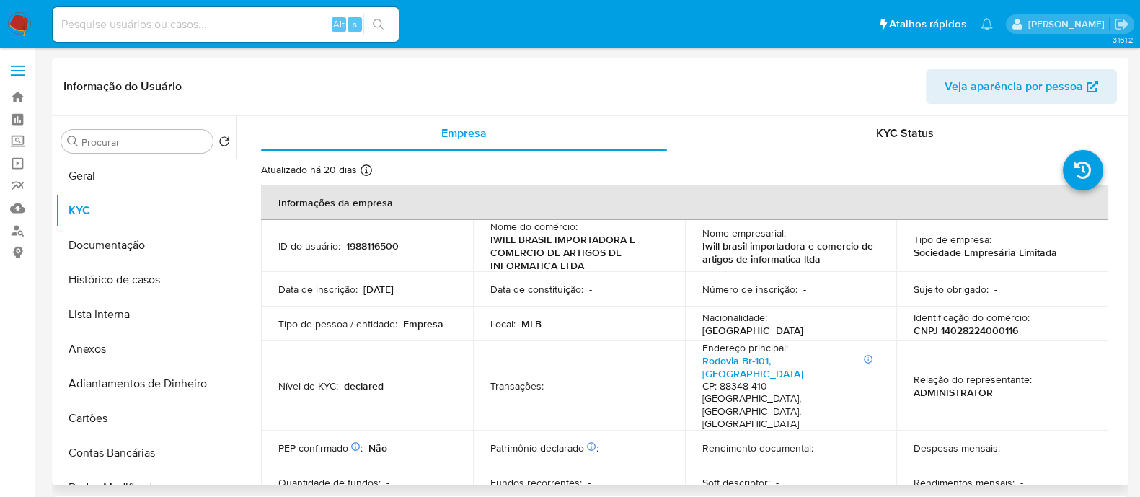
click at [981, 326] on p "CNPJ 14028224000116" at bounding box center [966, 330] width 105 height 13
copy p "14028224000116"
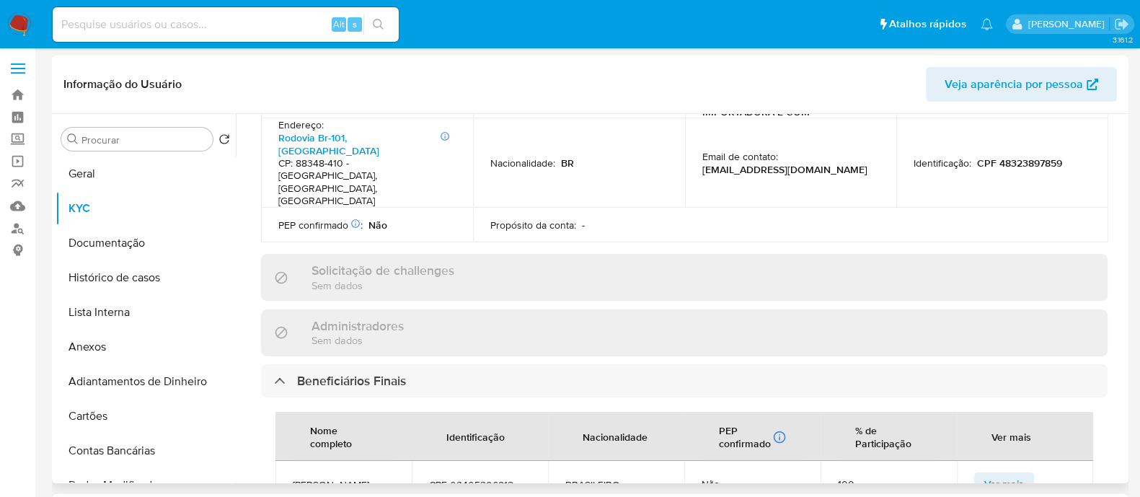
scroll to position [631, 0]
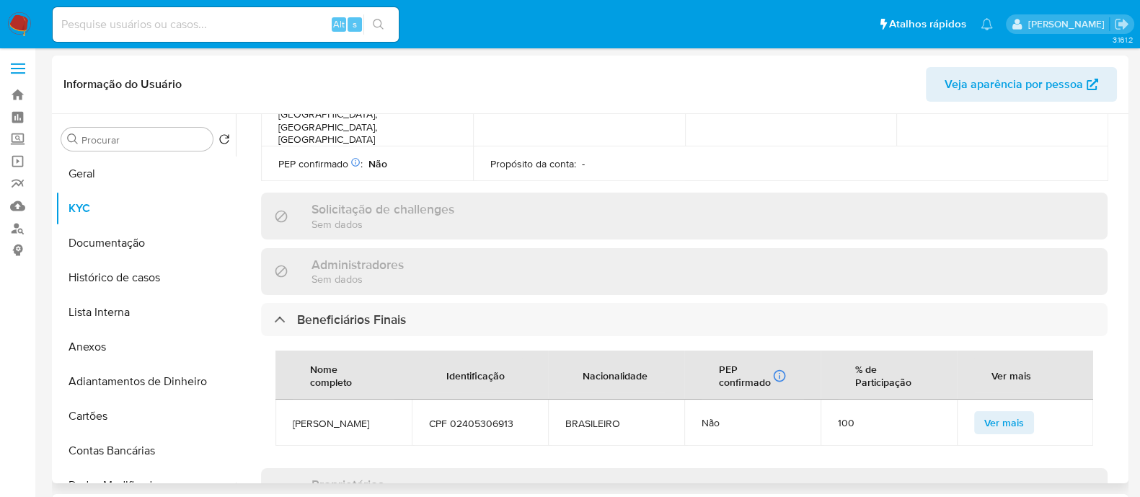
click at [310, 399] on td "JEFERSON FERRAO" at bounding box center [343, 422] width 136 height 46
click at [314, 417] on span "JEFERSON FERRAO" at bounding box center [344, 423] width 102 height 13
copy span "JEFERSON FERRAO"
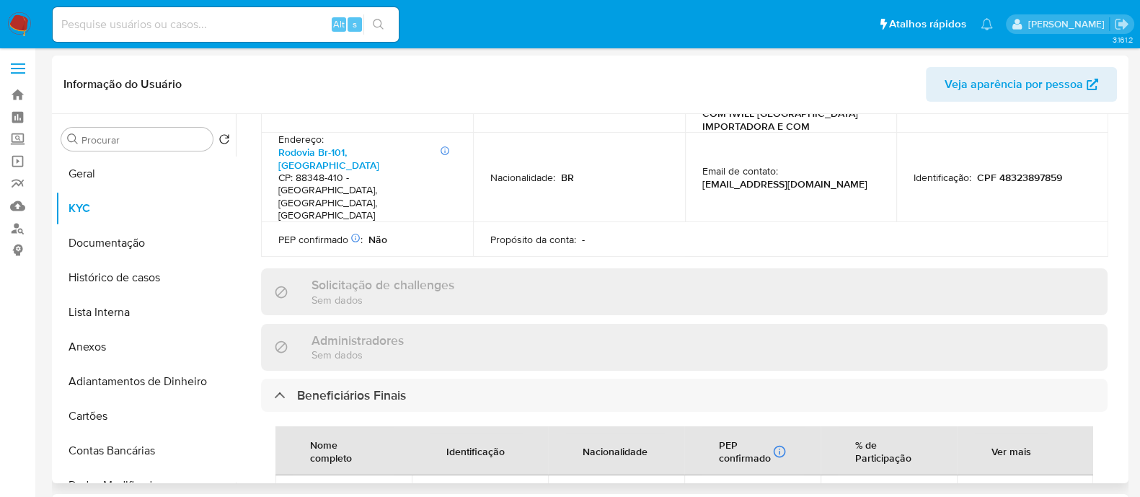
scroll to position [451, 0]
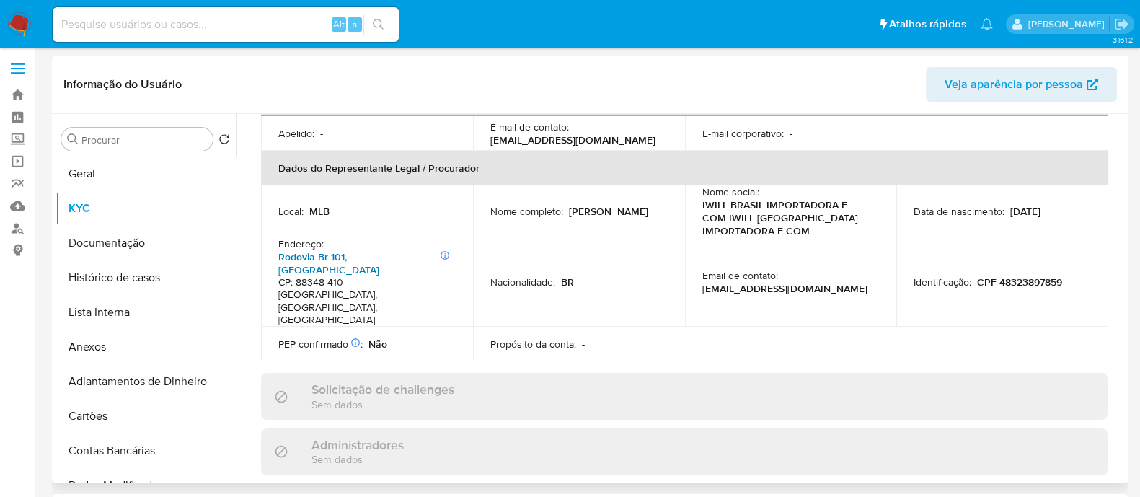
click at [368, 249] on link "Rodovia Br-101, Monte Alegre" at bounding box center [328, 262] width 101 height 27
click at [115, 172] on button "Geral" at bounding box center [140, 173] width 169 height 35
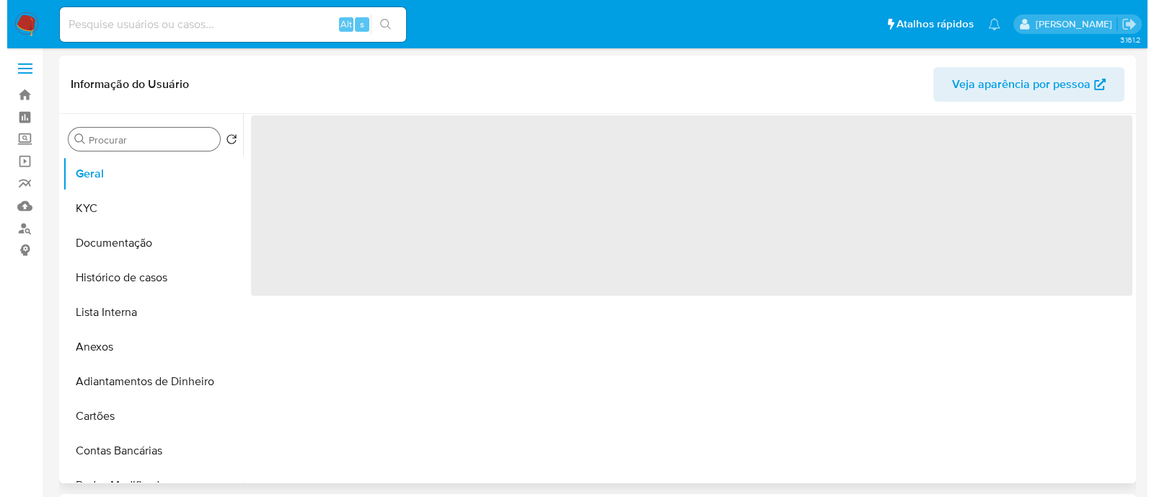
scroll to position [0, 0]
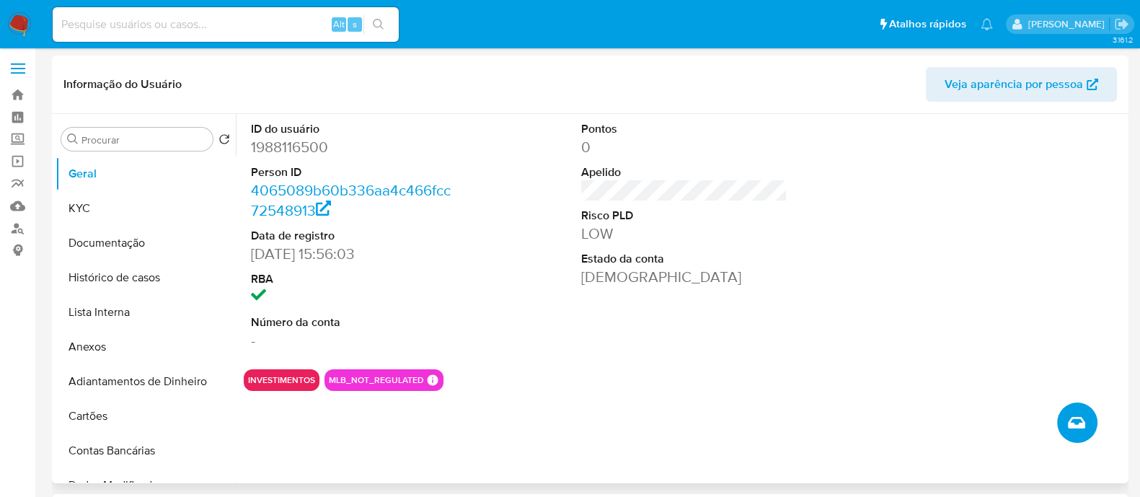
click at [1085, 420] on icon "Criar caso manual" at bounding box center [1076, 422] width 17 height 17
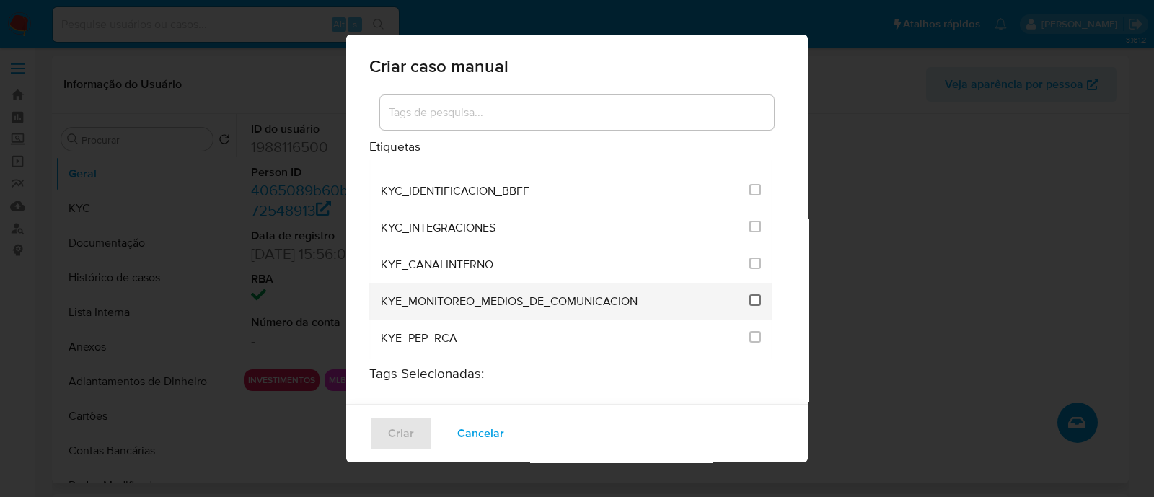
scroll to position [1261, 0]
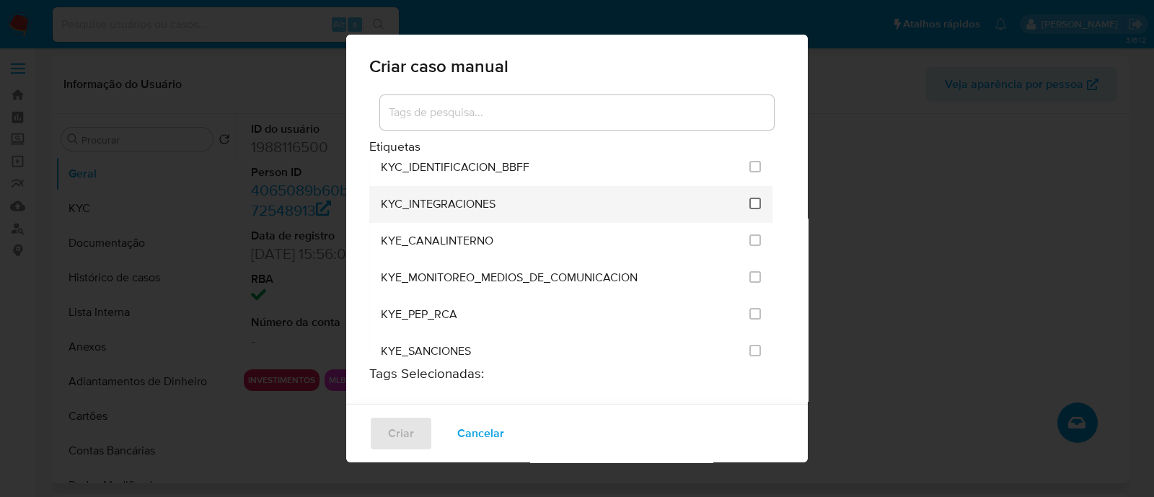
click at [749, 198] on input "2093" at bounding box center [755, 204] width 12 height 12
checkbox input "true"
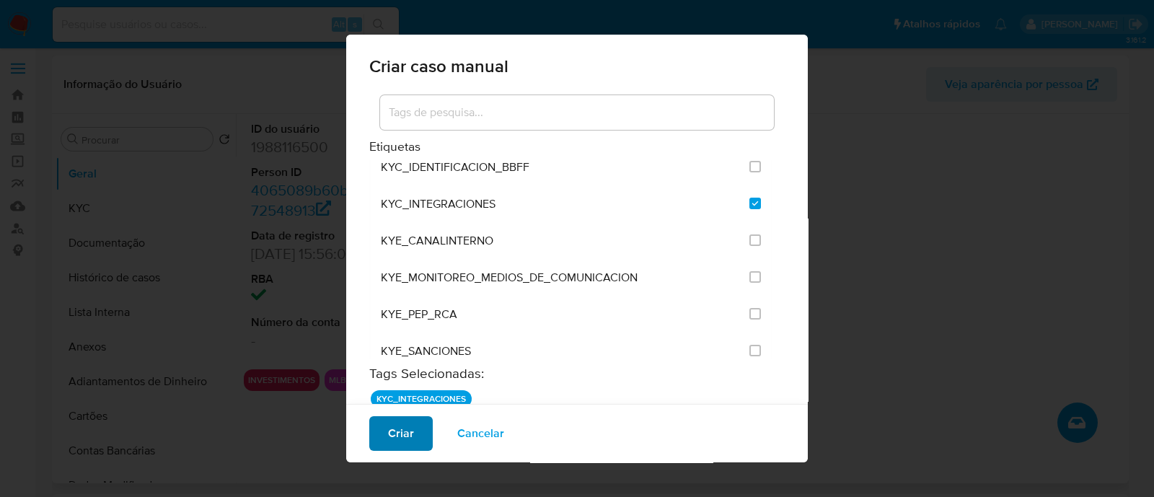
click at [394, 430] on span "Criar" at bounding box center [401, 433] width 26 height 32
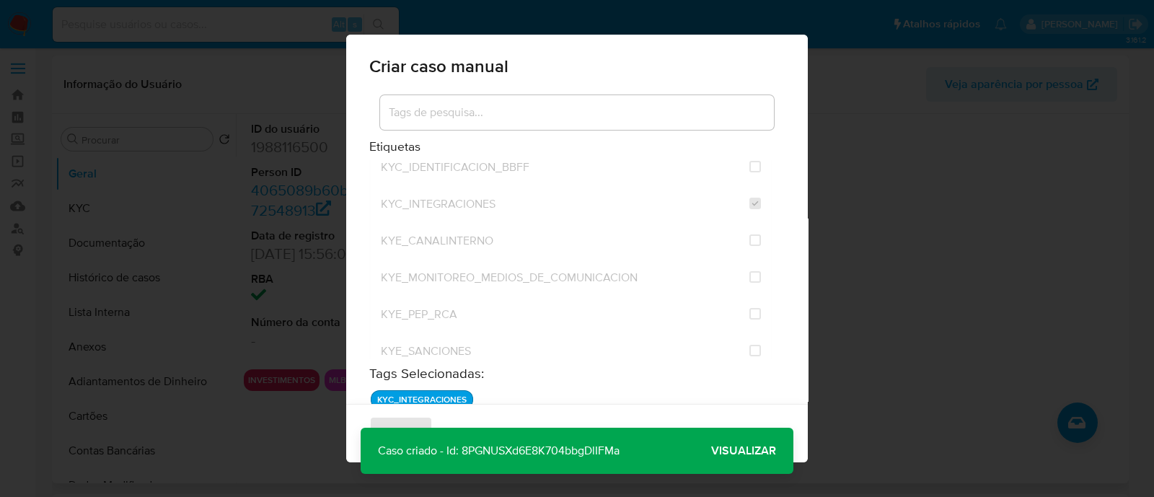
click at [743, 451] on span "Visualizar" at bounding box center [743, 451] width 65 height 0
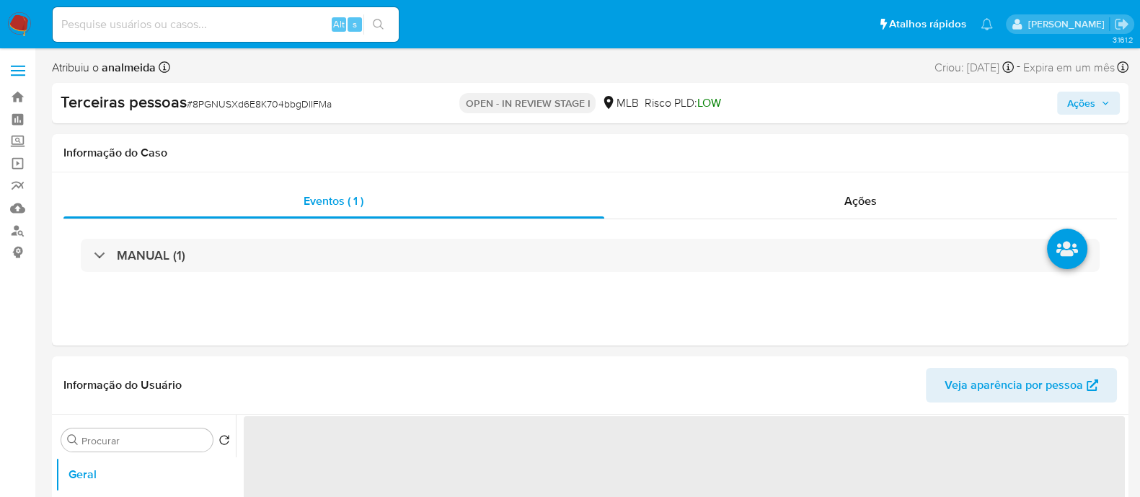
select select "10"
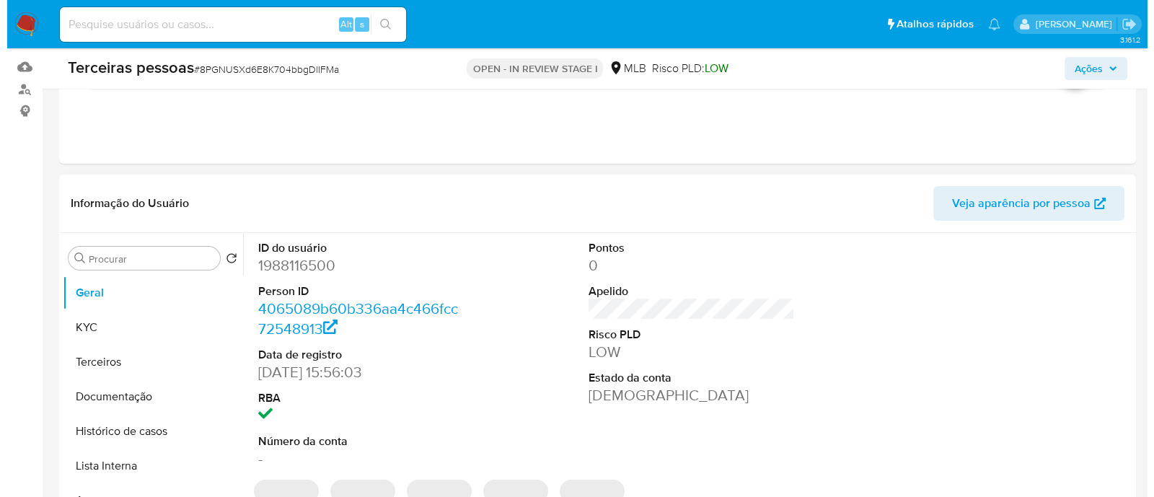
scroll to position [270, 0]
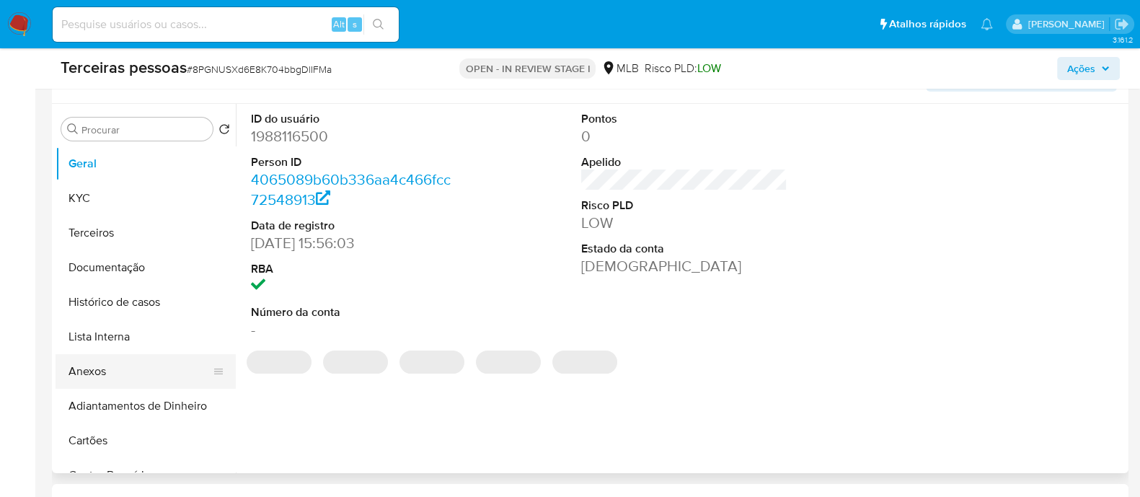
click at [118, 364] on button "Anexos" at bounding box center [140, 371] width 169 height 35
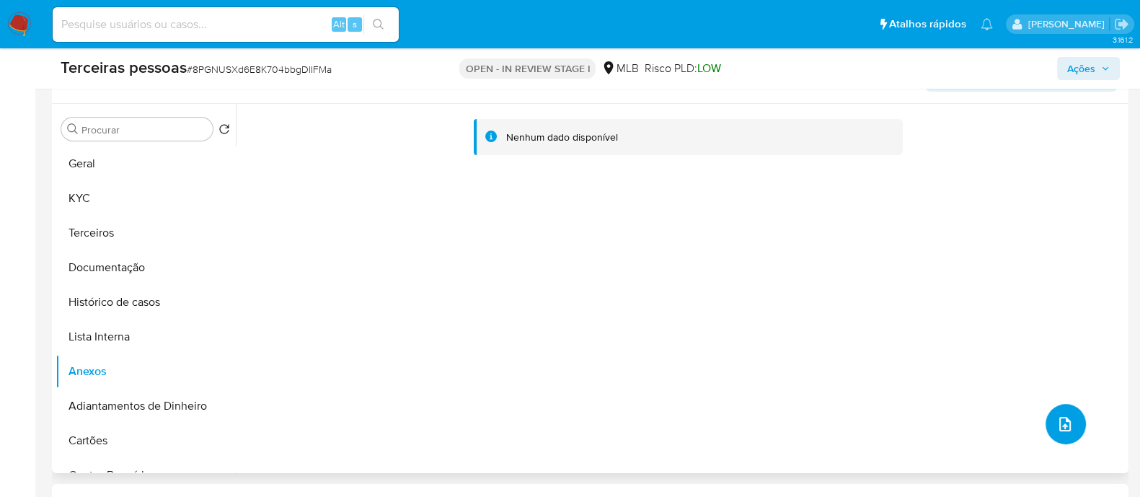
click at [1056, 415] on icon "upload-file" at bounding box center [1064, 423] width 17 height 17
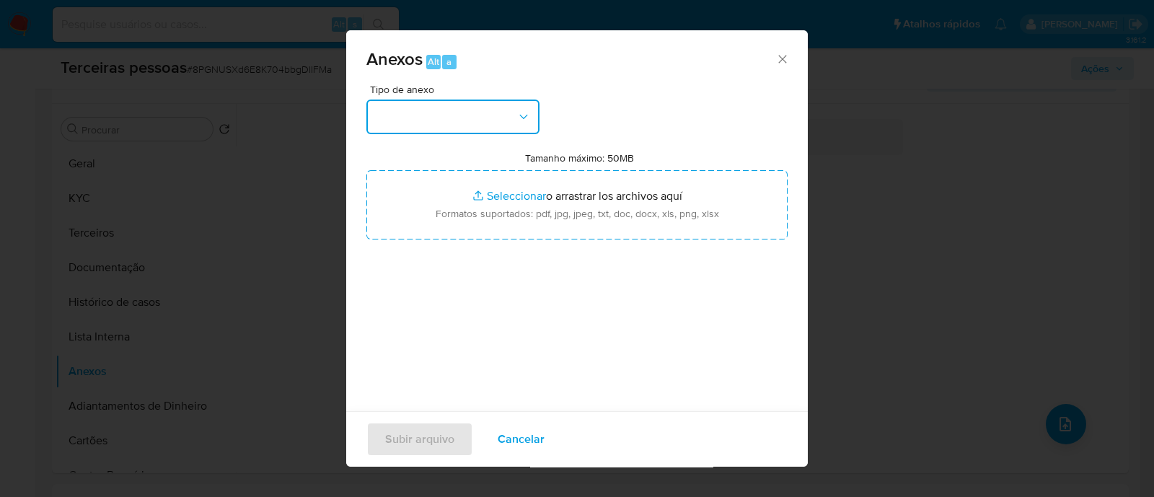
click at [425, 116] on button "button" at bounding box center [452, 117] width 173 height 35
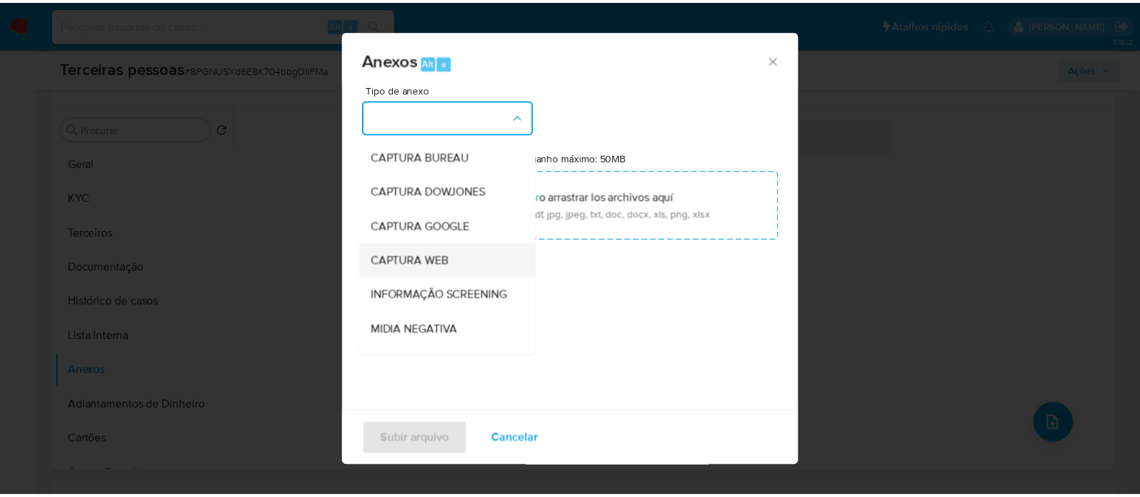
scroll to position [222, 0]
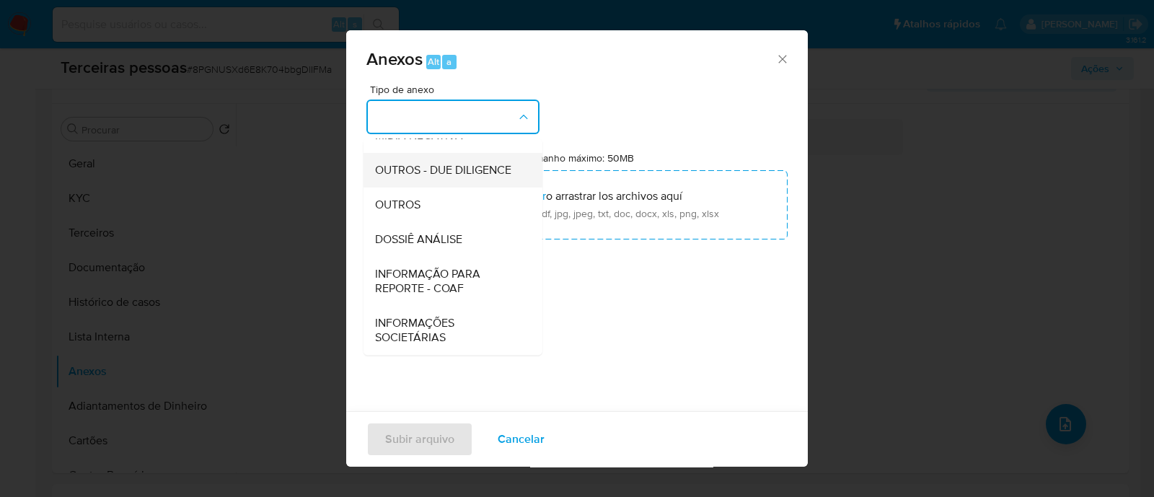
click at [418, 163] on span "OUTROS - DUE DILIGENCE" at bounding box center [443, 170] width 136 height 14
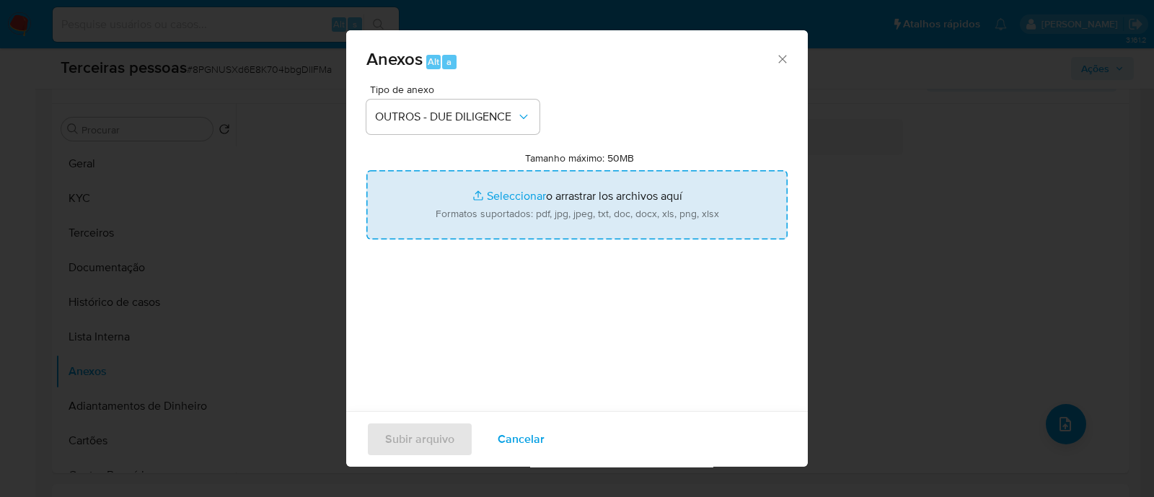
click at [549, 207] on input "Tamanho máximo: 50MB Seleccionar archivos" at bounding box center [576, 204] width 421 height 69
type input "C:\fakepath\Matriz de Risco - IWILL BRASIL IMPORTADORA E COMERCIO DE ARTIGOS DE…"
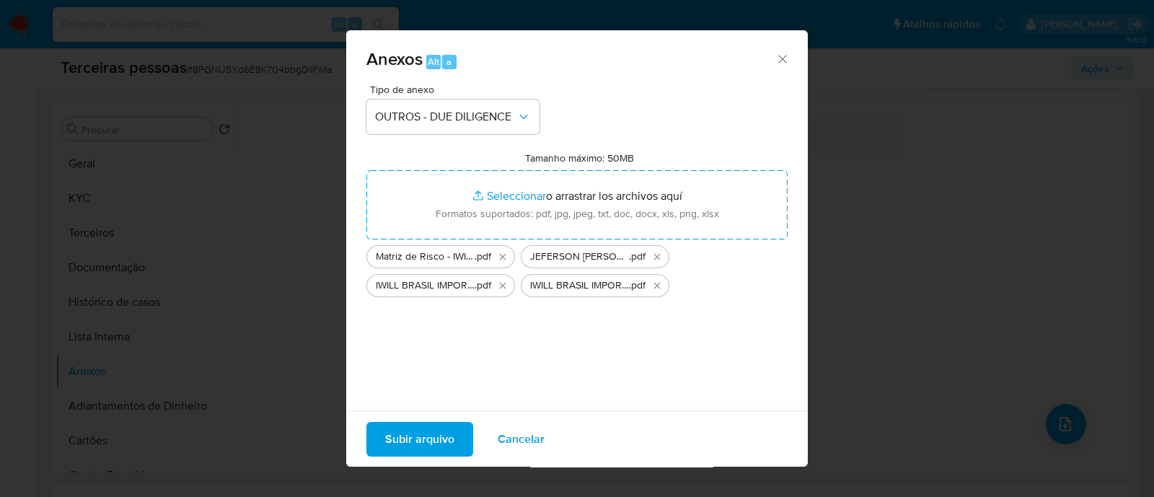
click at [385, 433] on span "Subir arquivo" at bounding box center [419, 439] width 69 height 32
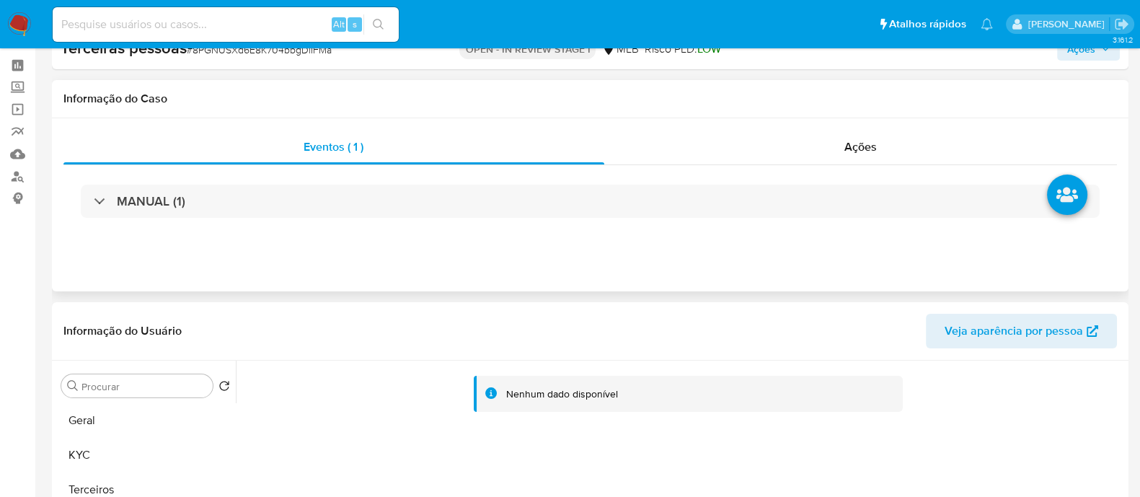
scroll to position [0, 0]
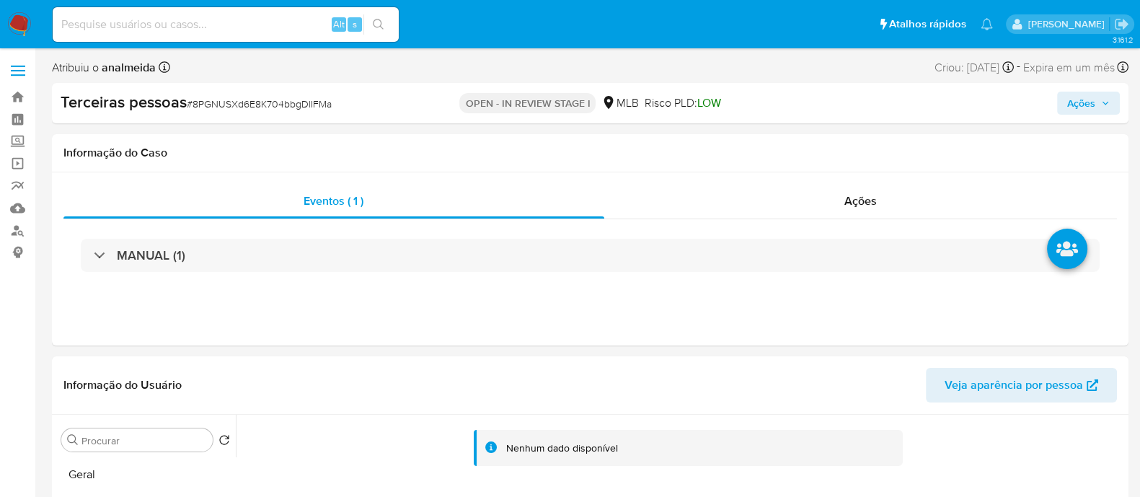
click at [1085, 103] on span "Ações" at bounding box center [1081, 103] width 28 height 23
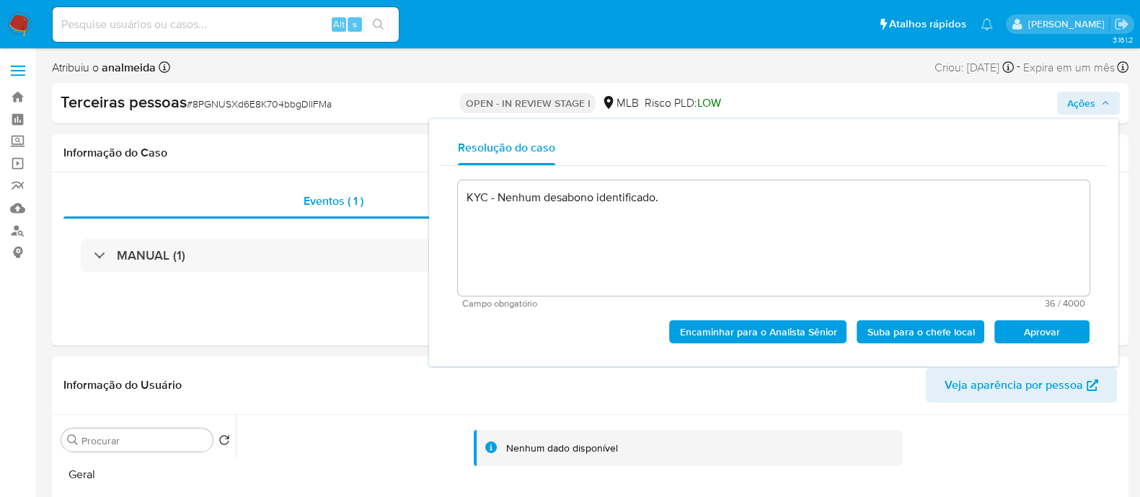
click at [1052, 332] on span "Aprovar" at bounding box center [1041, 332] width 75 height 20
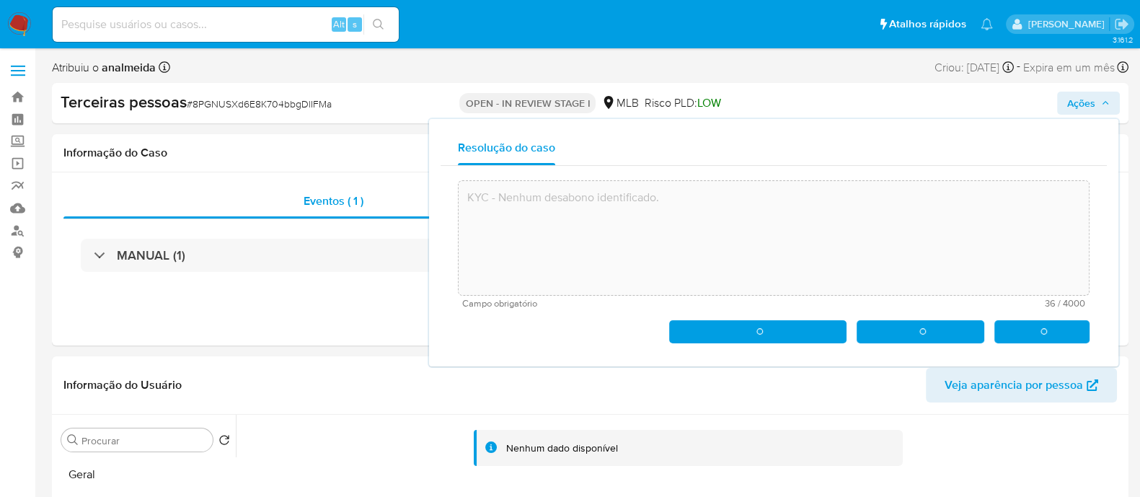
type textarea "KYC - Nenhum desabono identificado."
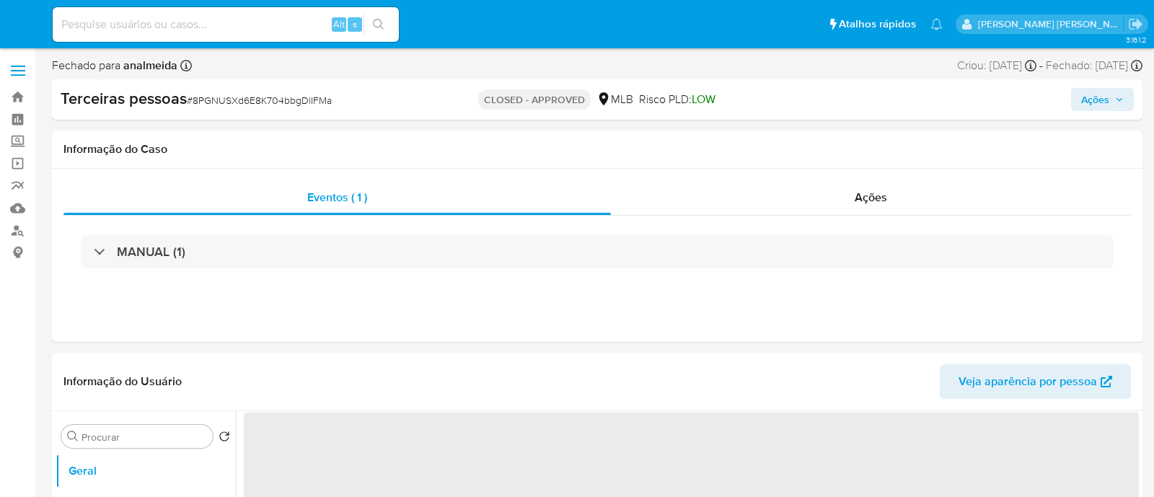
select select "10"
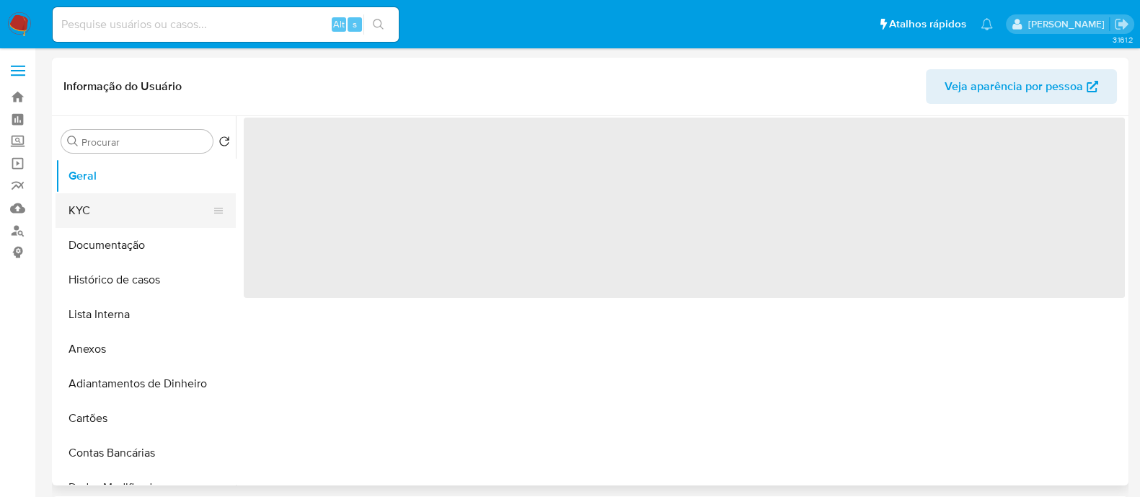
click at [120, 211] on button "KYC" at bounding box center [140, 210] width 169 height 35
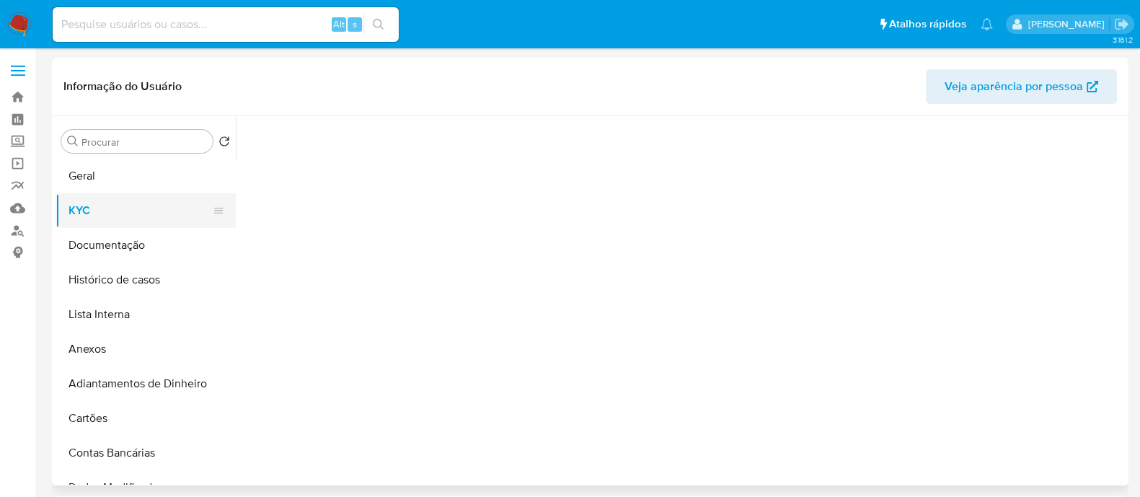
select select "10"
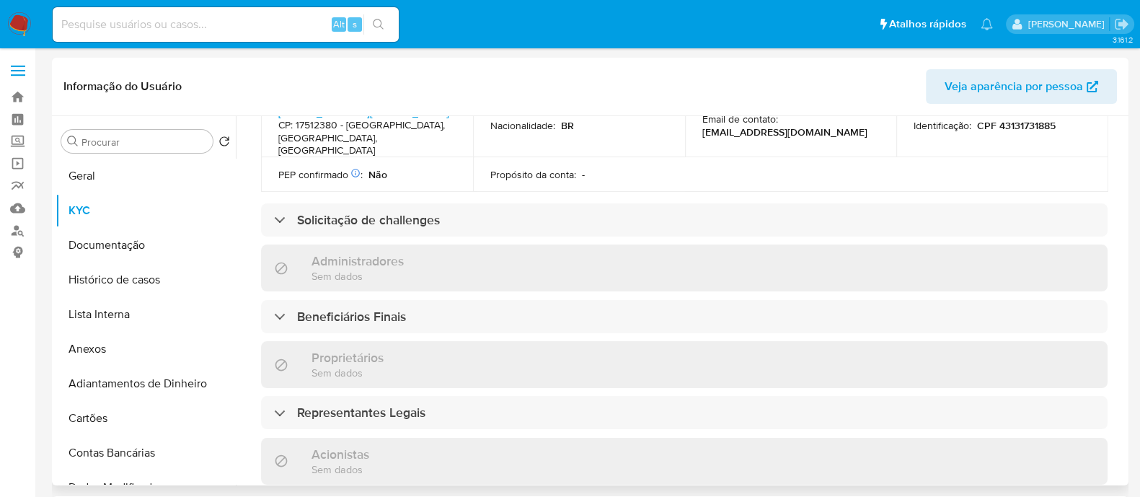
scroll to position [630, 0]
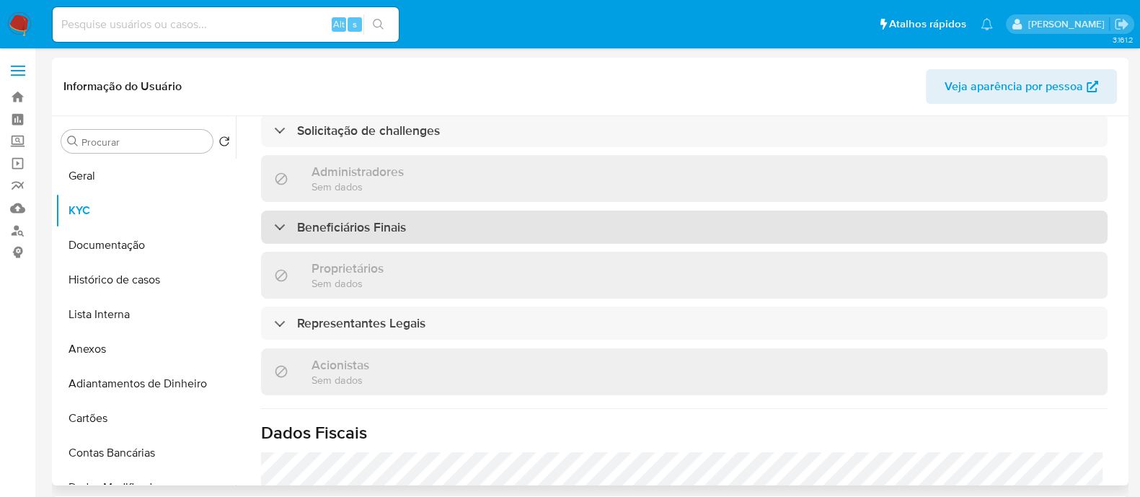
click at [390, 216] on div "Beneficiários Finais" at bounding box center [684, 227] width 846 height 33
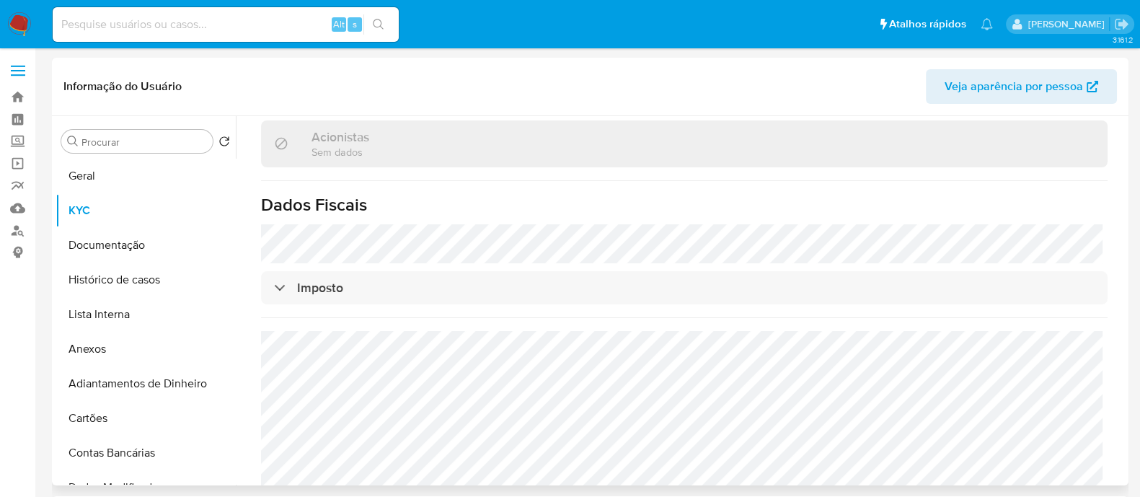
scroll to position [991, 0]
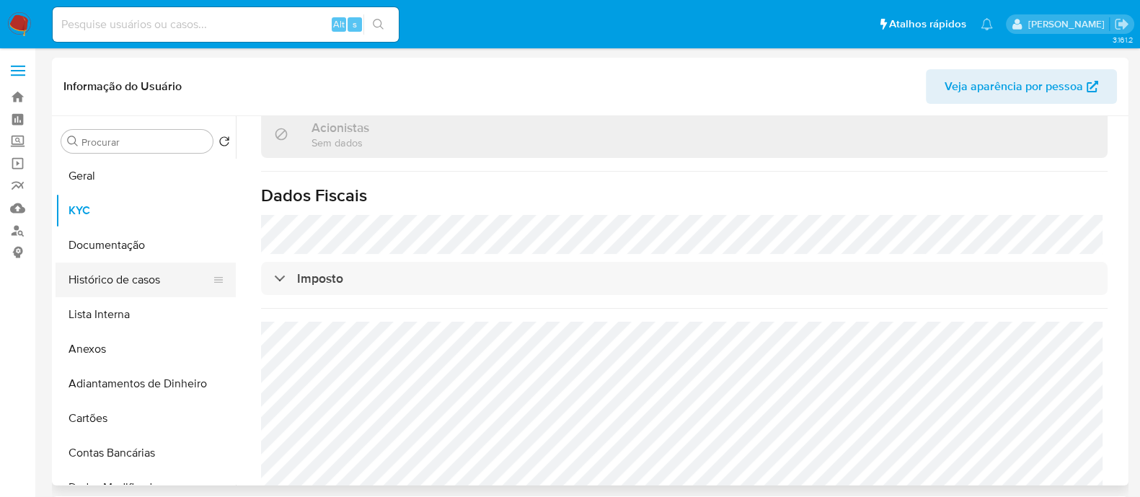
click at [100, 290] on button "Histórico de casos" at bounding box center [140, 279] width 169 height 35
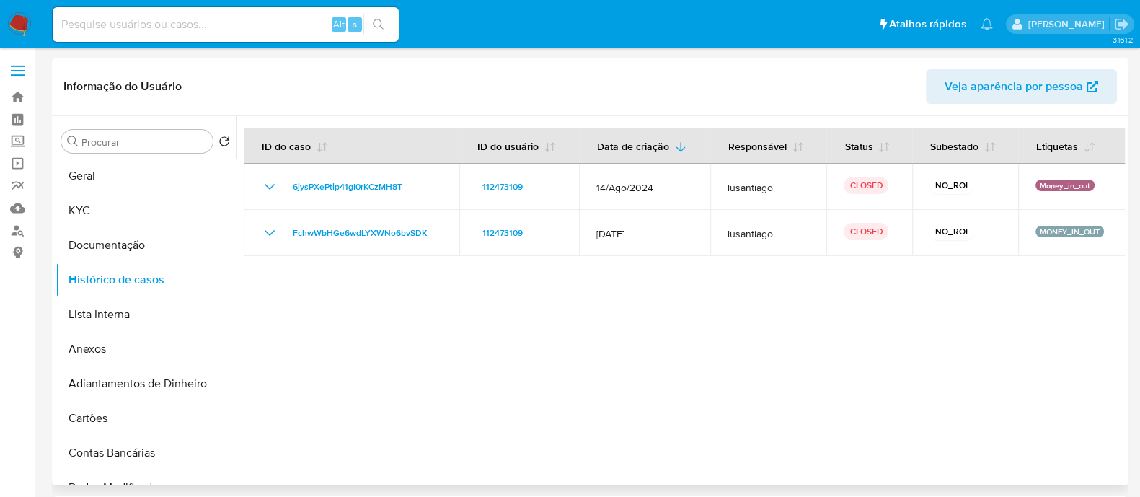
scroll to position [89, 0]
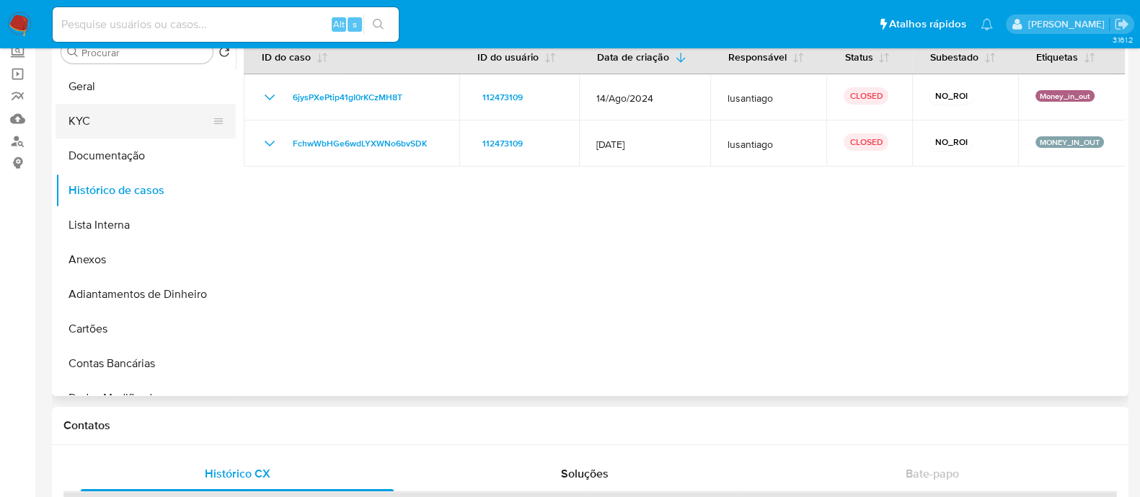
click at [151, 120] on button "KYC" at bounding box center [140, 121] width 169 height 35
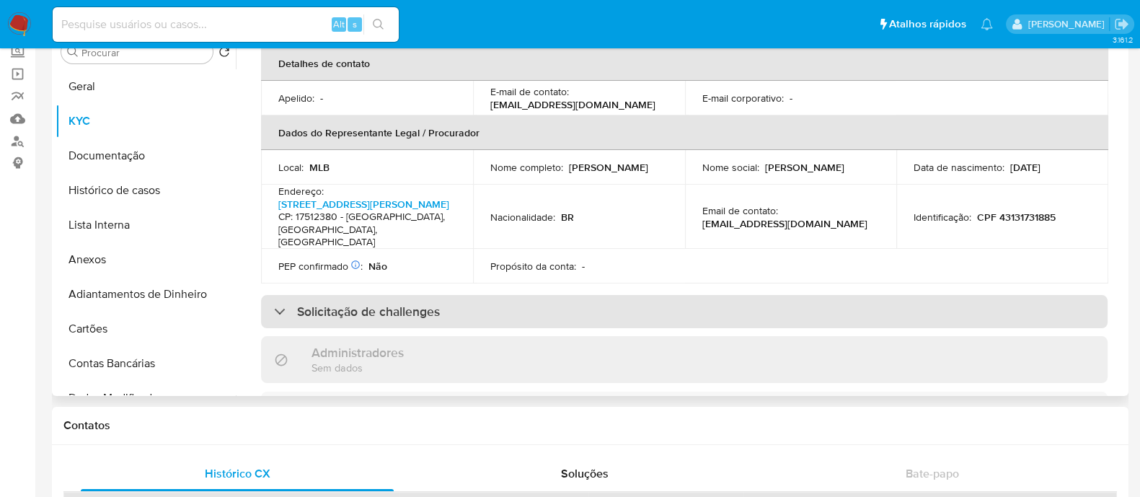
scroll to position [630, 0]
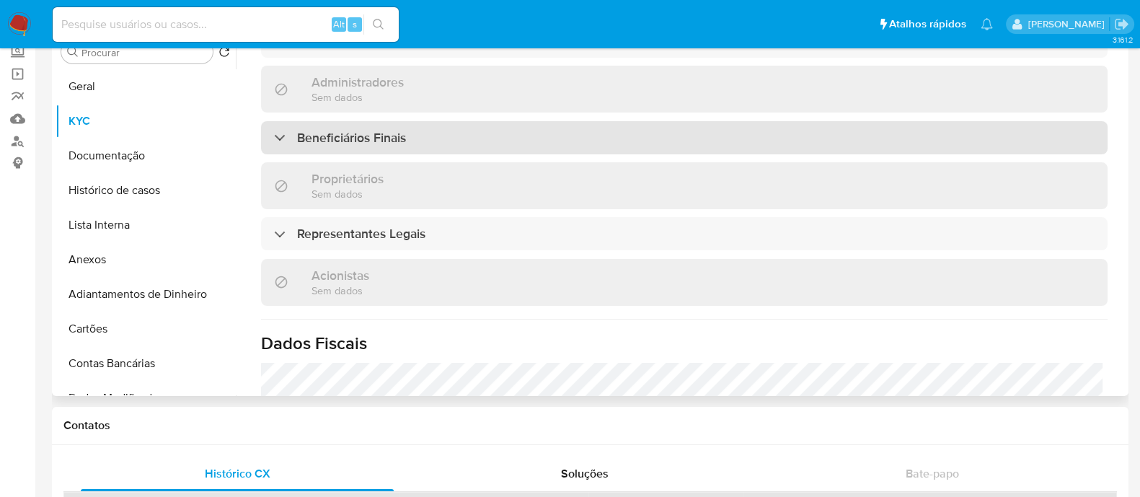
click at [445, 149] on div "Beneficiários Finais" at bounding box center [684, 137] width 846 height 33
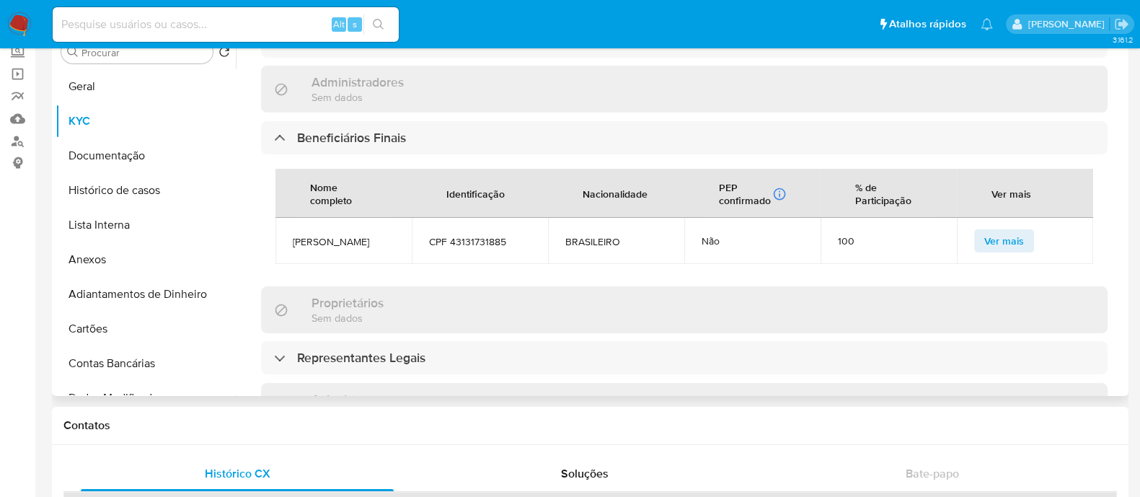
click at [362, 241] on span "MARCELO AUGUSTO DA SILVA MACHADO" at bounding box center [344, 241] width 102 height 13
copy span "MARCELO AUGUSTO DA SILVA MACHADO"
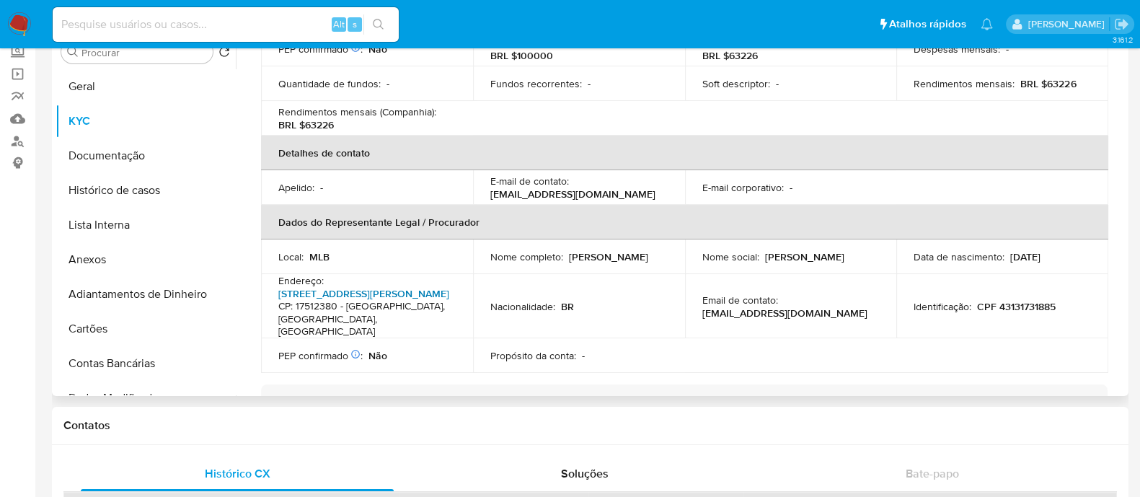
click at [373, 301] on link "Rua Maria Francisca Camargo 6, Jardim Santa Antonieta" at bounding box center [363, 293] width 171 height 14
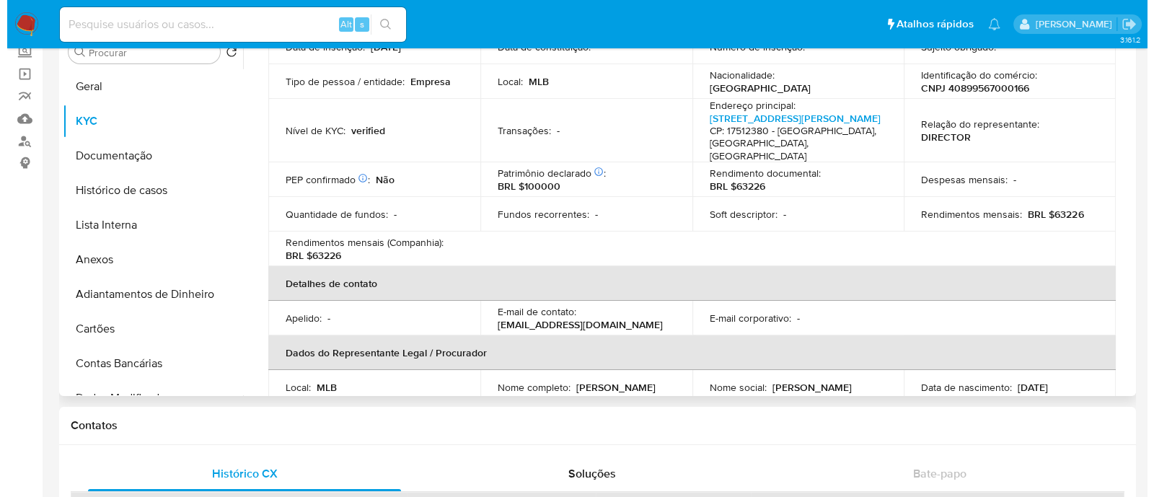
scroll to position [0, 0]
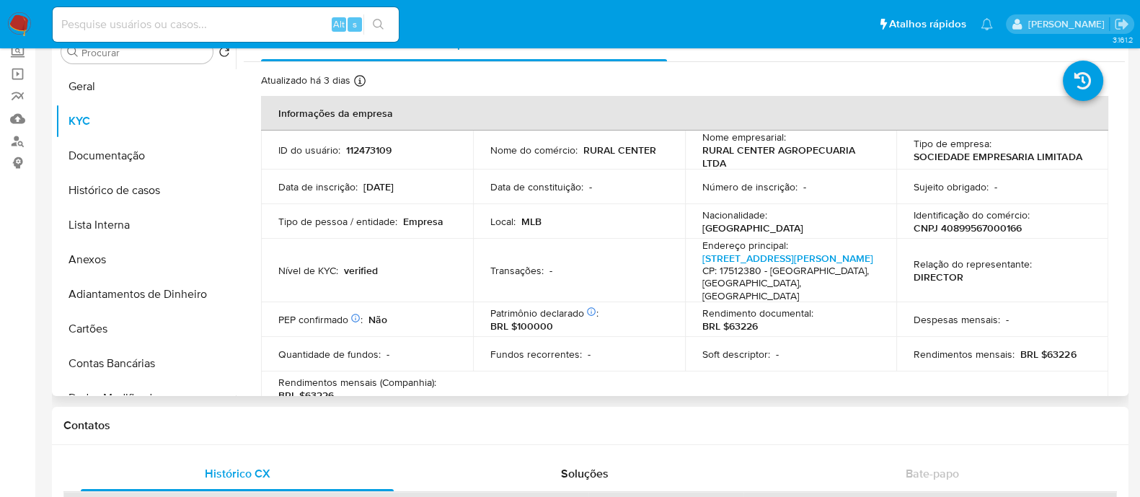
click at [991, 231] on p "CNPJ 40899567000166" at bounding box center [968, 227] width 108 height 13
copy p "40899567000166"
click at [108, 96] on button "Geral" at bounding box center [140, 86] width 169 height 35
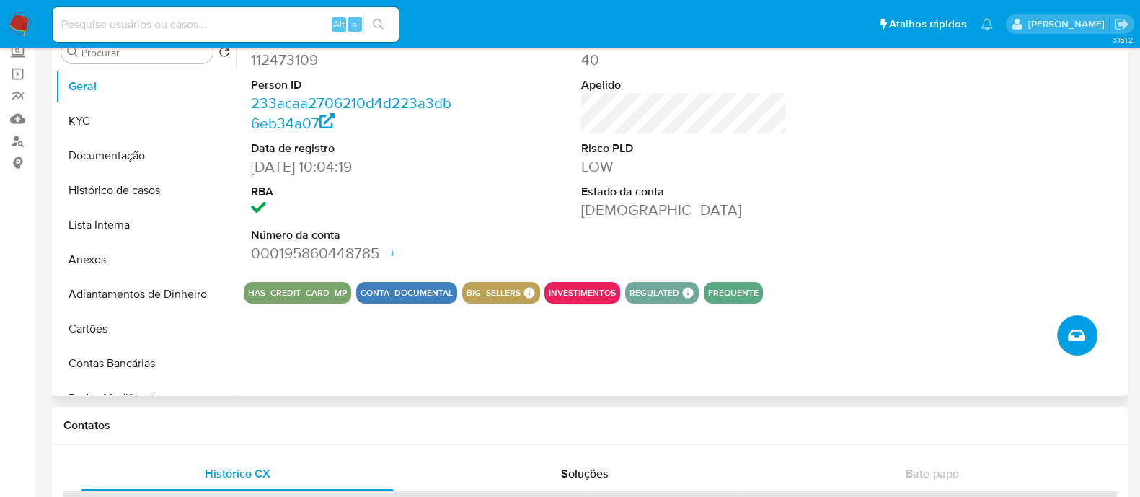
click at [1071, 340] on icon "Criar caso manual" at bounding box center [1076, 335] width 17 height 17
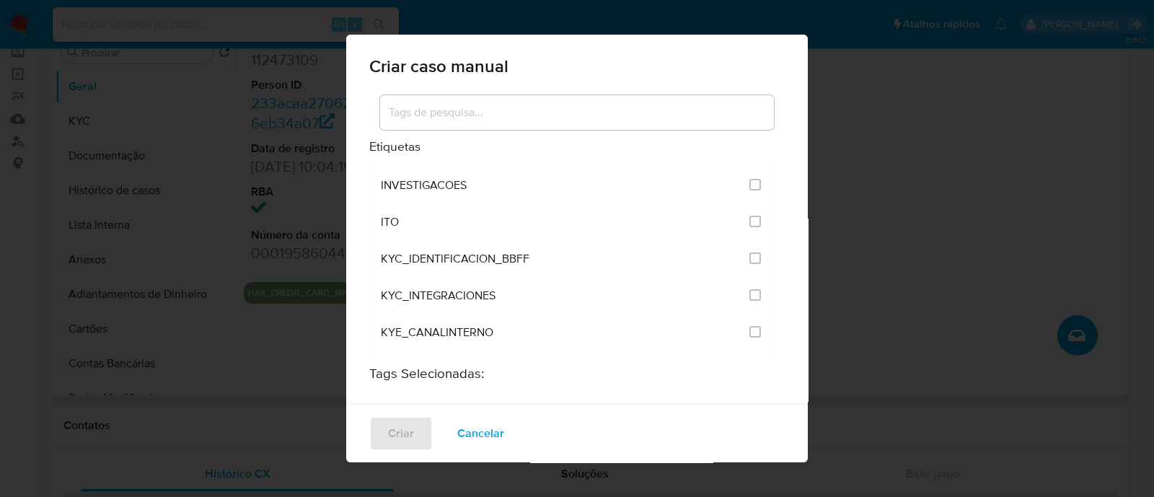
scroll to position [1171, 0]
click at [749, 288] on input "2093" at bounding box center [755, 294] width 12 height 12
checkbox input "true"
click at [404, 427] on span "Criar" at bounding box center [401, 433] width 26 height 32
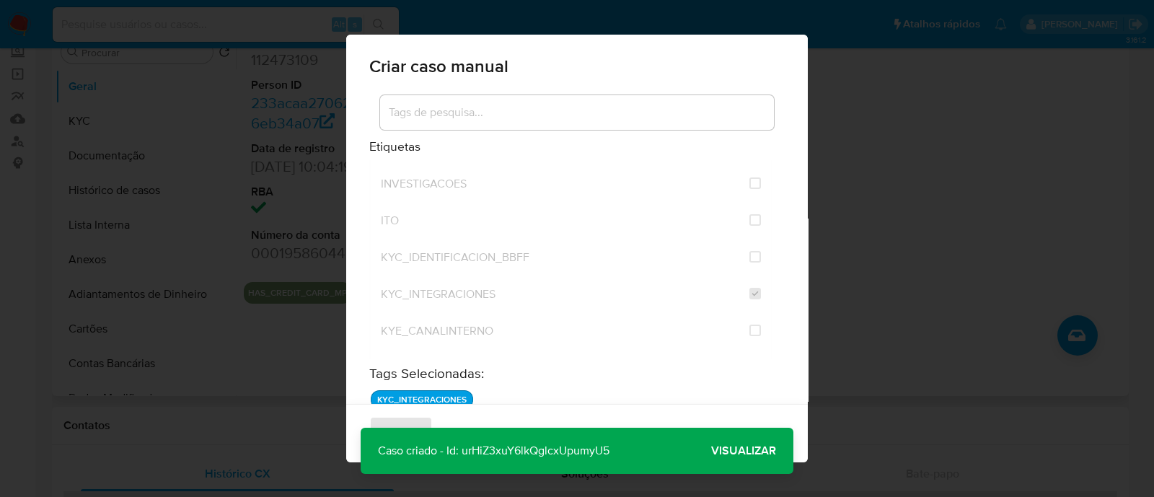
click at [718, 451] on span "Visualizar" at bounding box center [743, 451] width 65 height 0
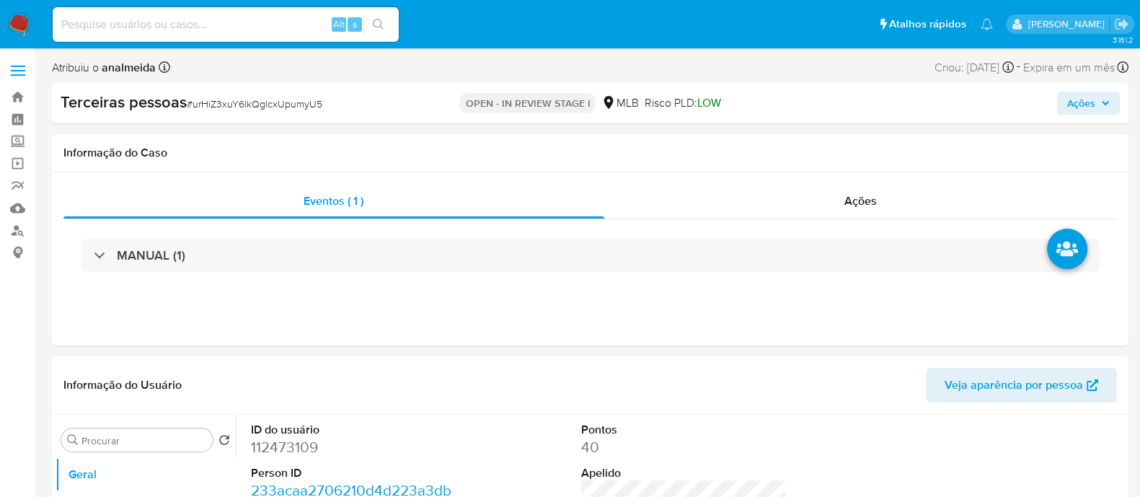
select select "10"
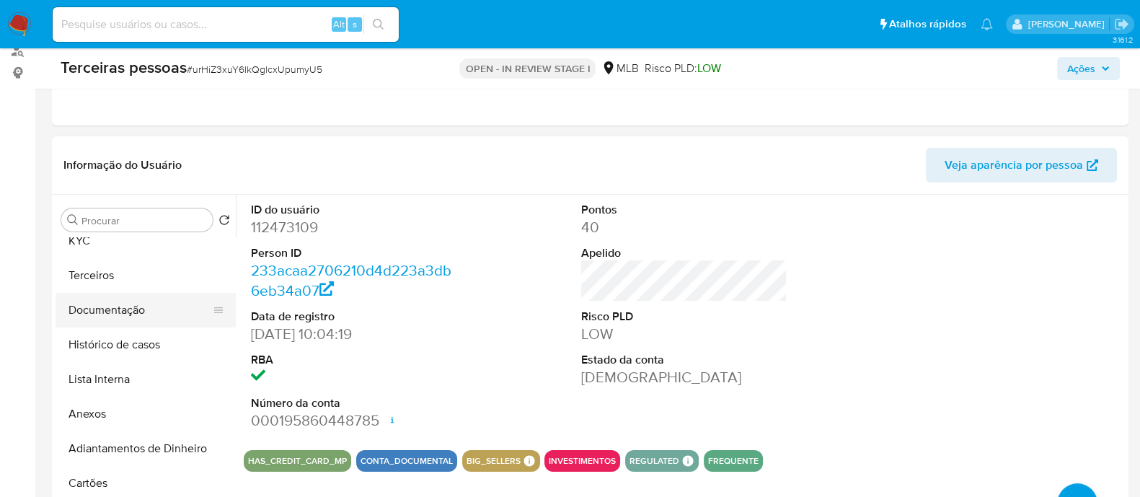
scroll to position [89, 0]
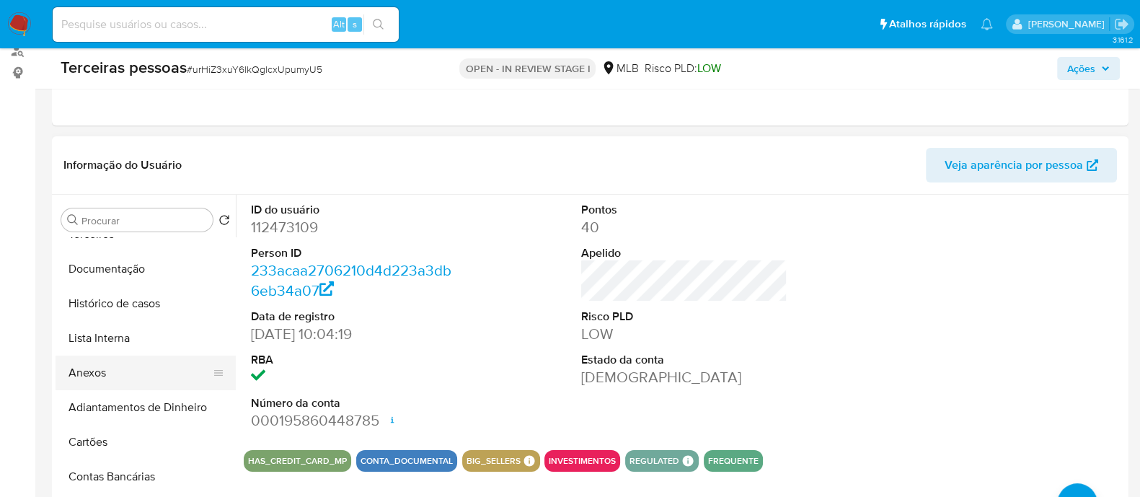
click at [108, 364] on button "Anexos" at bounding box center [140, 372] width 169 height 35
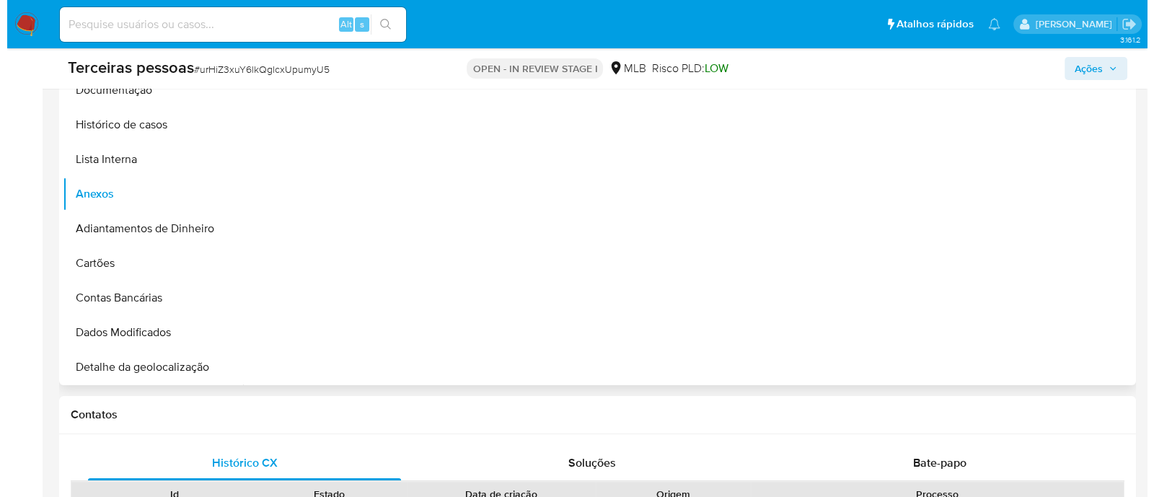
scroll to position [360, 0]
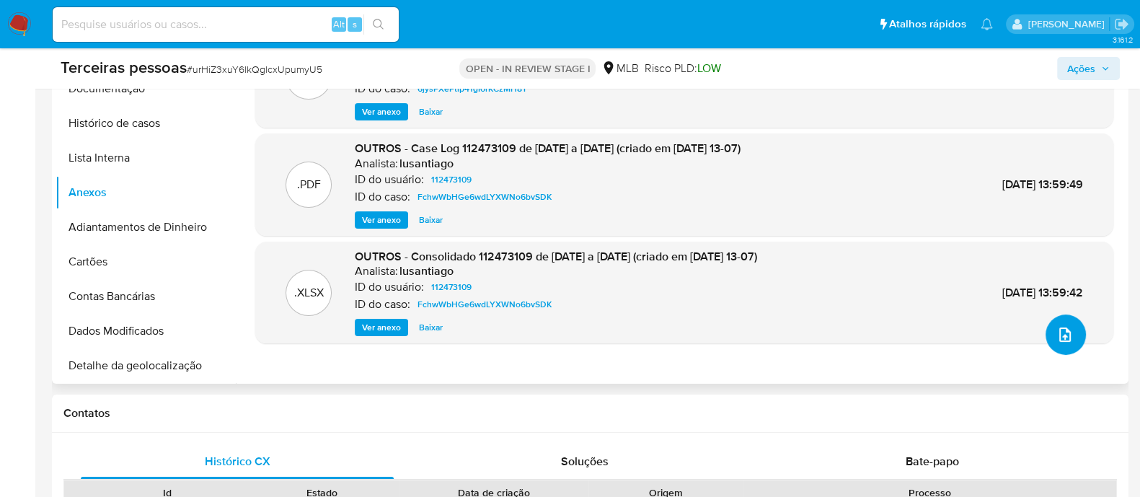
click at [1058, 330] on icon "upload-file" at bounding box center [1064, 334] width 17 height 17
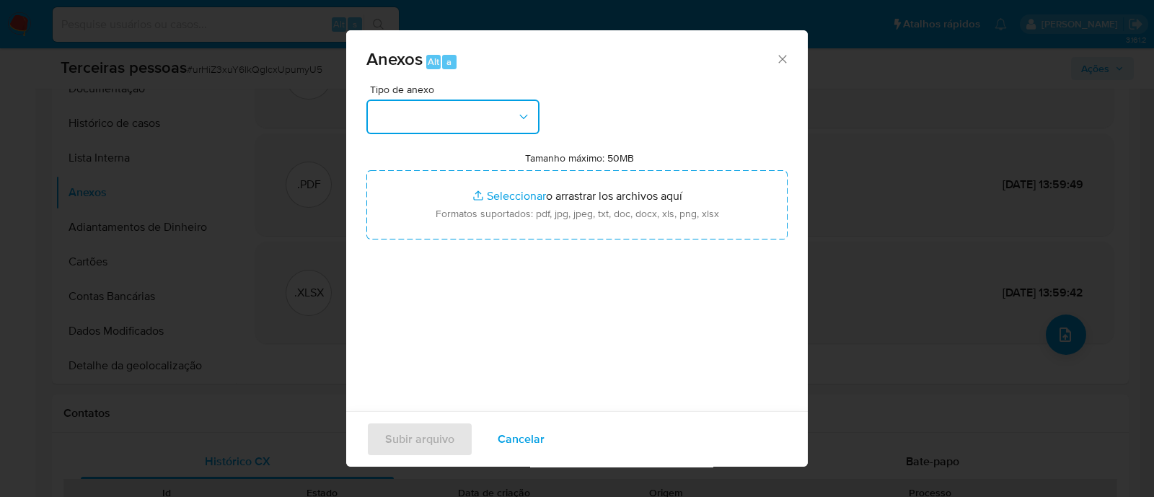
click at [498, 110] on button "button" at bounding box center [452, 117] width 173 height 35
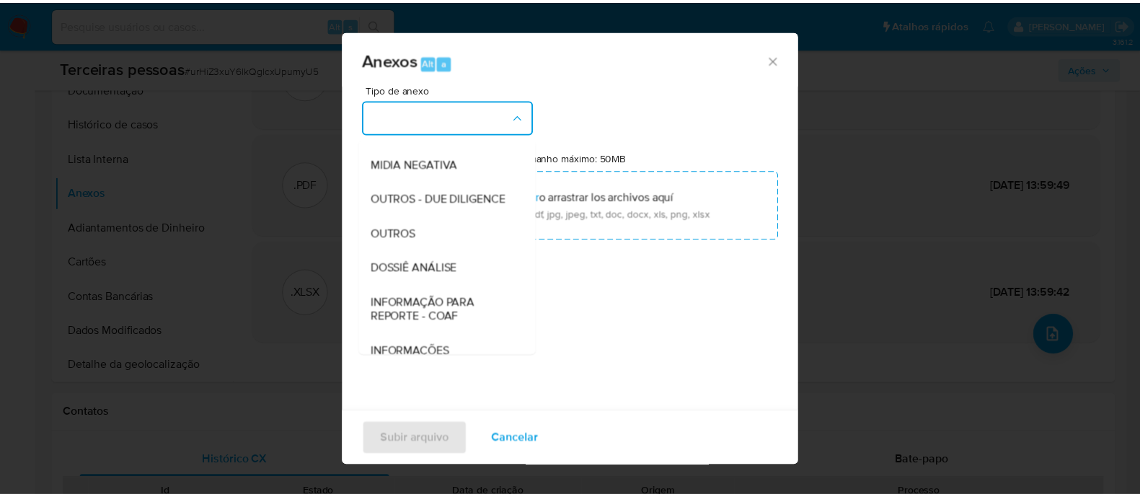
scroll to position [222, 0]
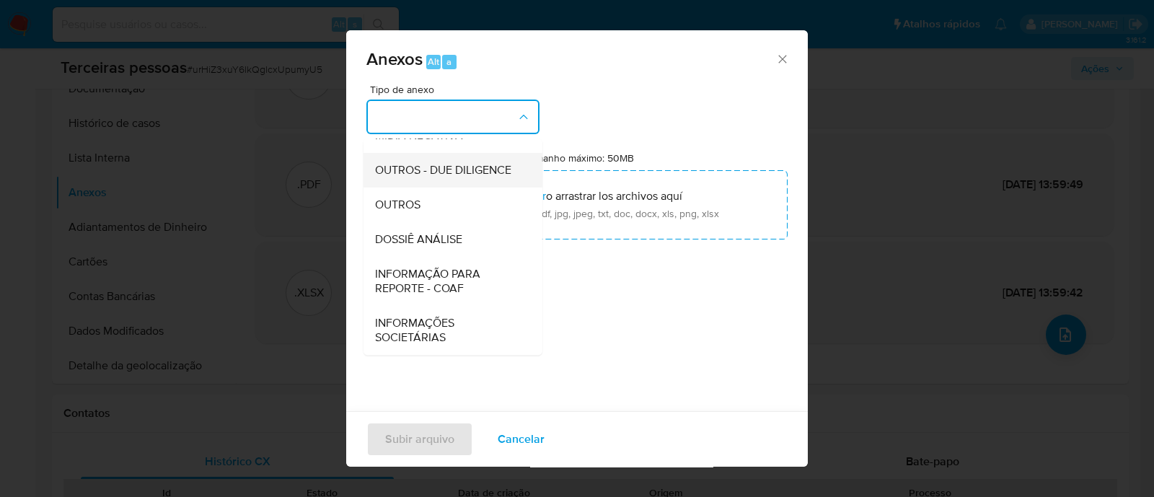
click at [433, 163] on span "OUTROS - DUE DILIGENCE" at bounding box center [443, 170] width 136 height 14
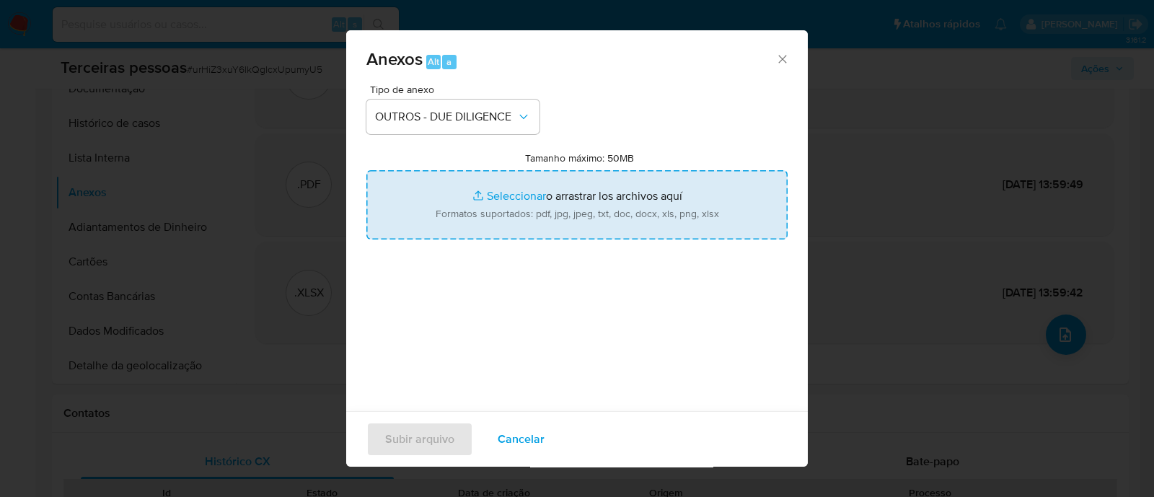
click at [554, 217] on input "Tamanho máximo: 50MB Seleccionar archivos" at bounding box center [576, 204] width 421 height 69
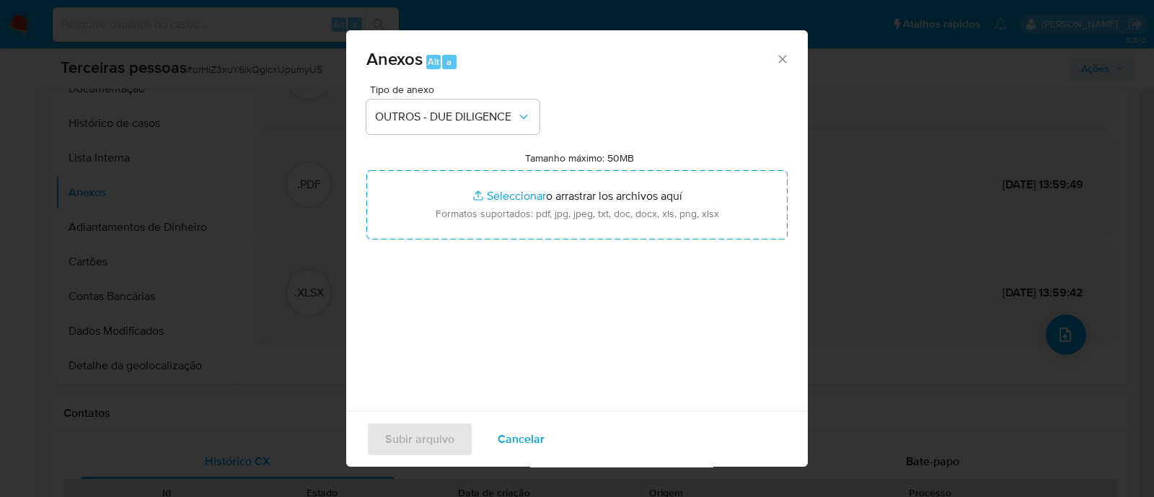
click at [690, 167] on div "Tamanho máximo: 50MB Seleccionar archivos Seleccionar o arrastrar los archivos …" at bounding box center [576, 195] width 421 height 88
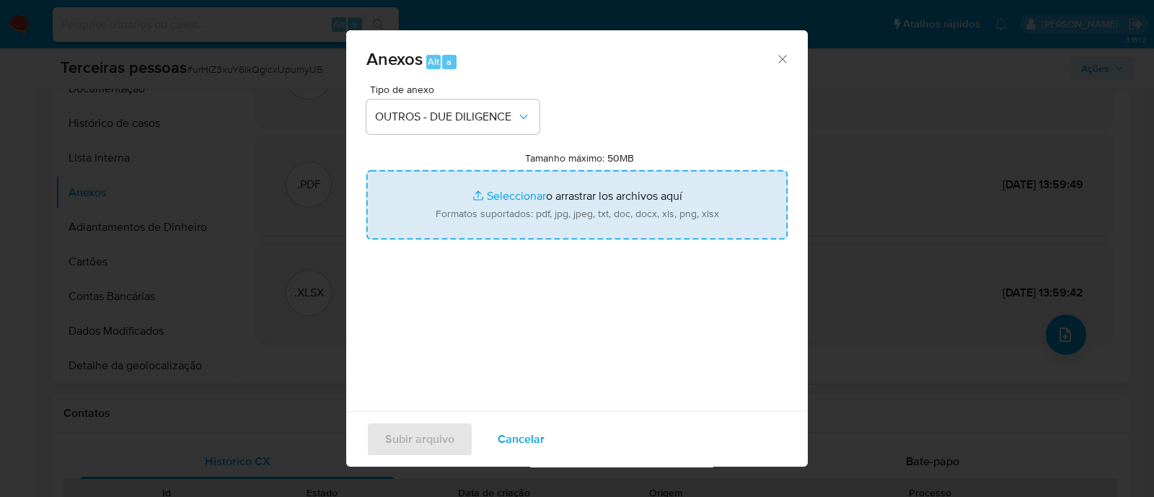
click at [686, 188] on input "Tamanho máximo: 50MB Seleccionar archivos" at bounding box center [576, 204] width 421 height 69
type input "C:\fakepath\Matriz de Risco - RURAL CENTER AGROPECUARIA LTDA.pdf"
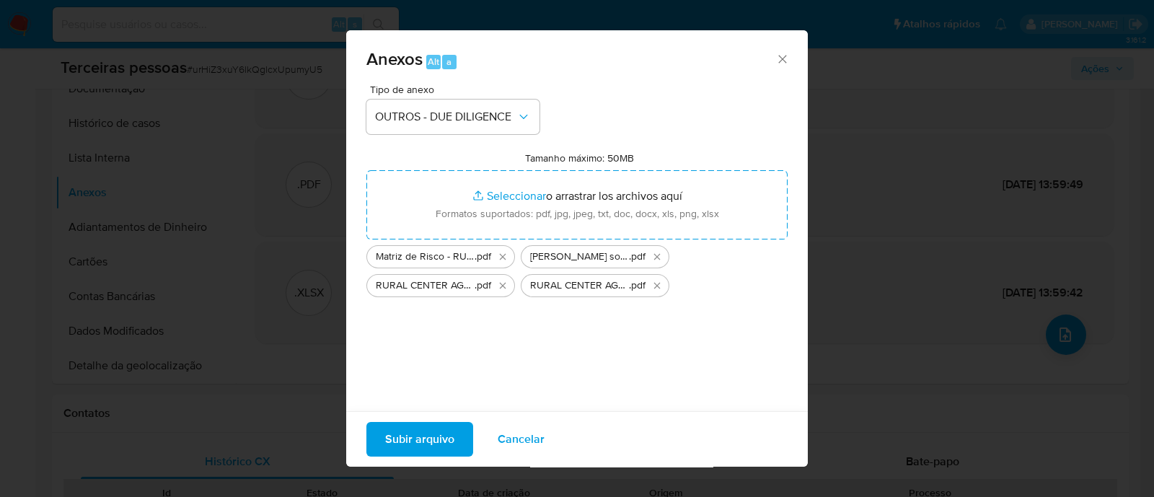
click at [446, 449] on span "Subir arquivo" at bounding box center [419, 439] width 69 height 32
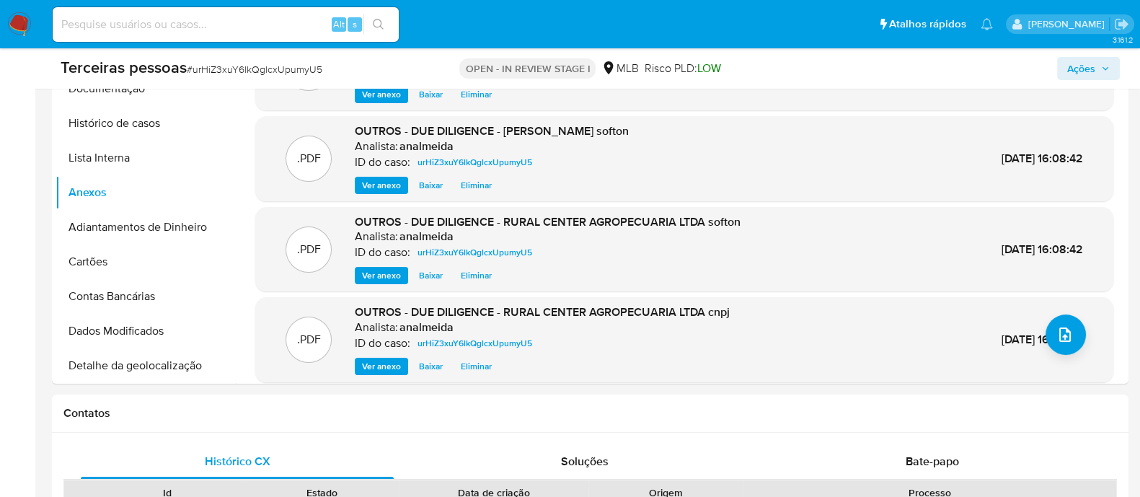
click at [1109, 69] on icon "button" at bounding box center [1105, 68] width 9 height 9
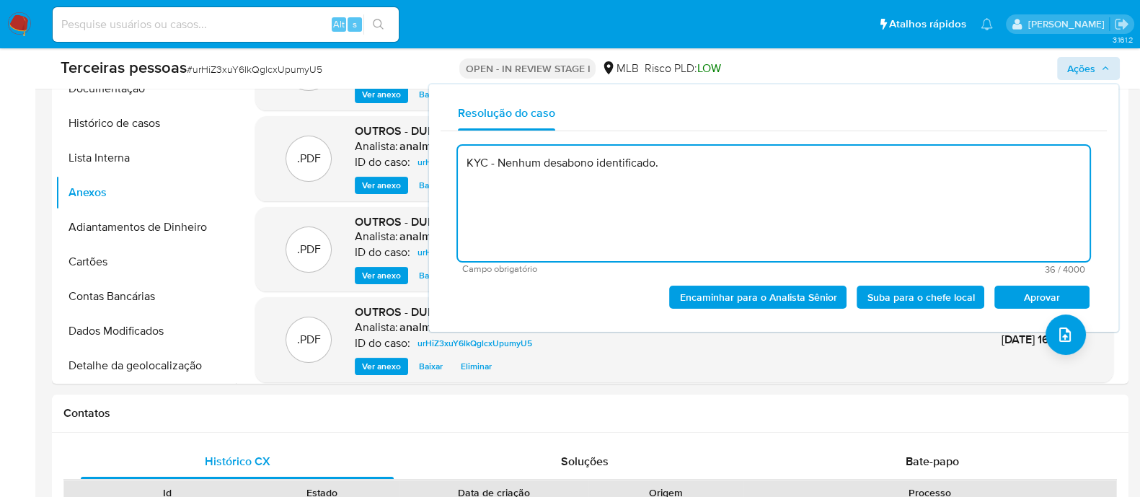
click at [1000, 298] on button "Aprovar" at bounding box center [1041, 297] width 95 height 23
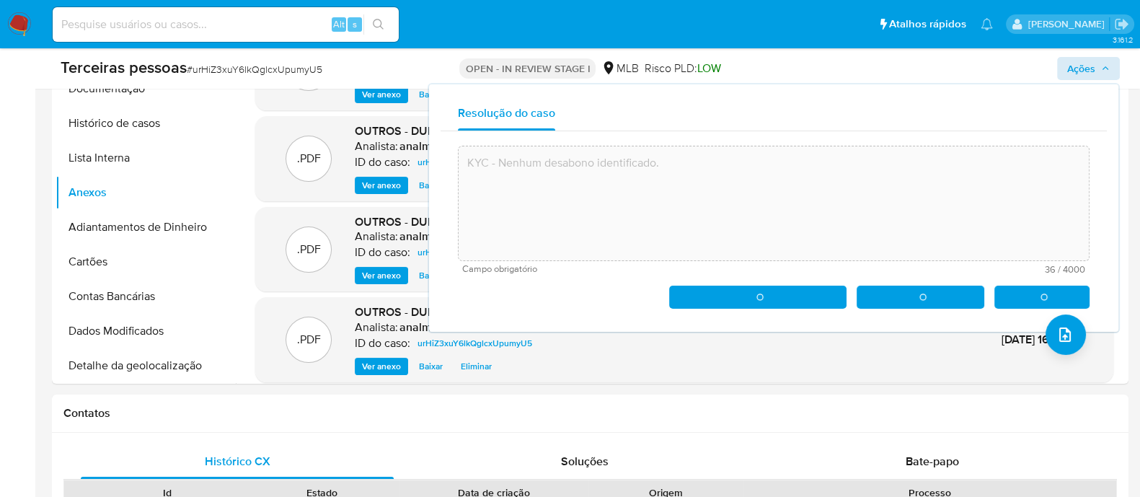
type textarea "KYC - Nenhum desabono identificado."
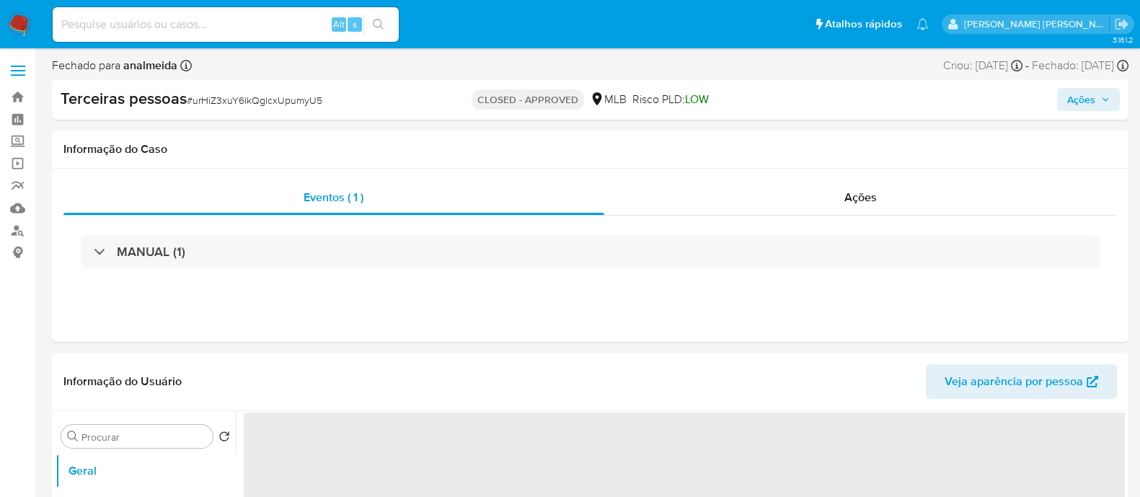
select select "10"
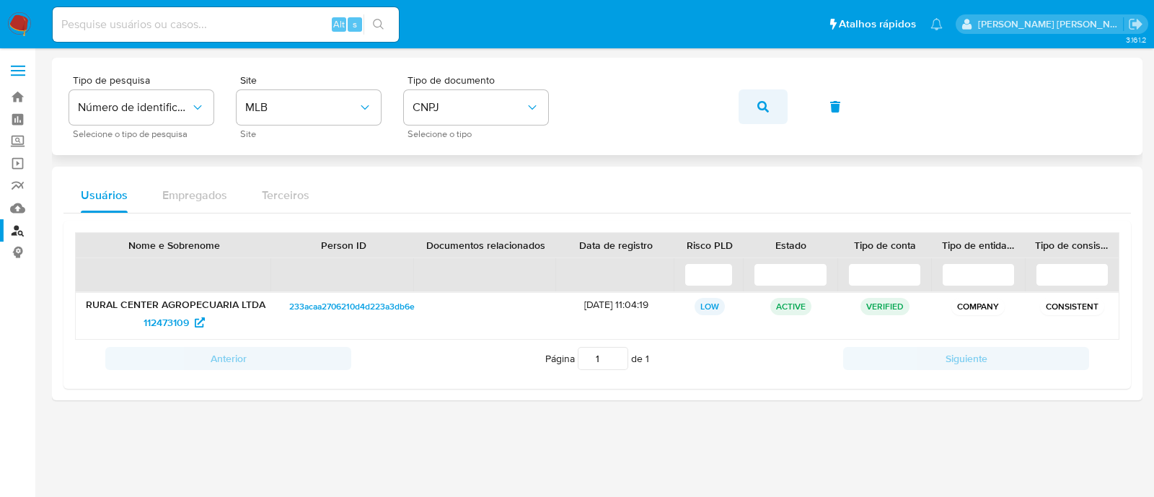
click at [753, 100] on button "button" at bounding box center [762, 106] width 49 height 35
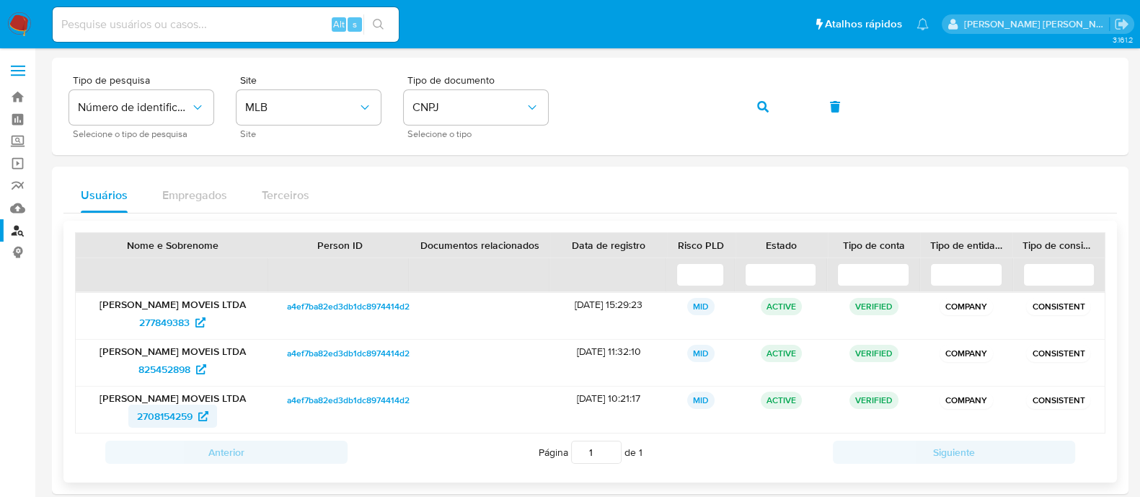
click at [165, 420] on span "2708154259" at bounding box center [165, 415] width 56 height 23
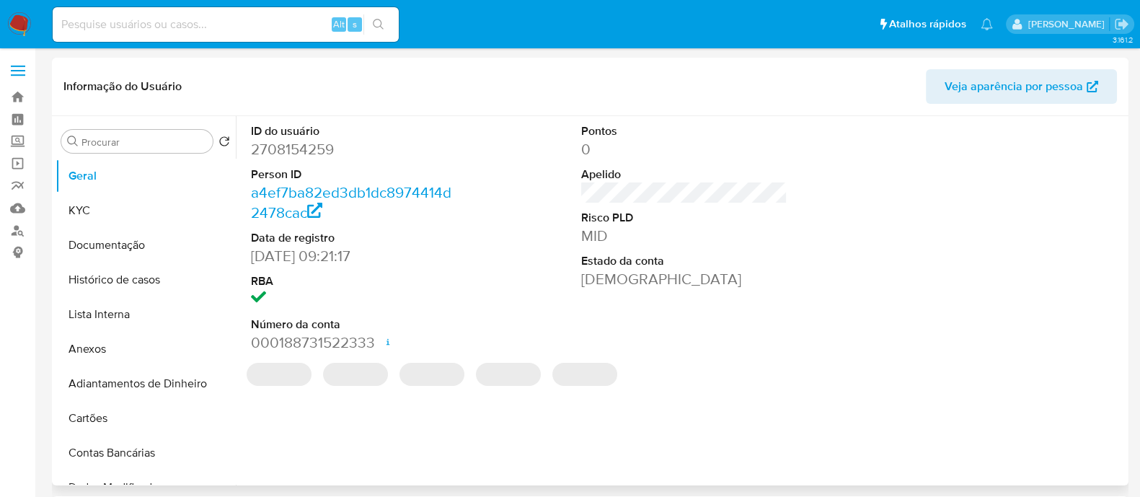
select select "10"
click at [97, 216] on button "KYC" at bounding box center [140, 210] width 169 height 35
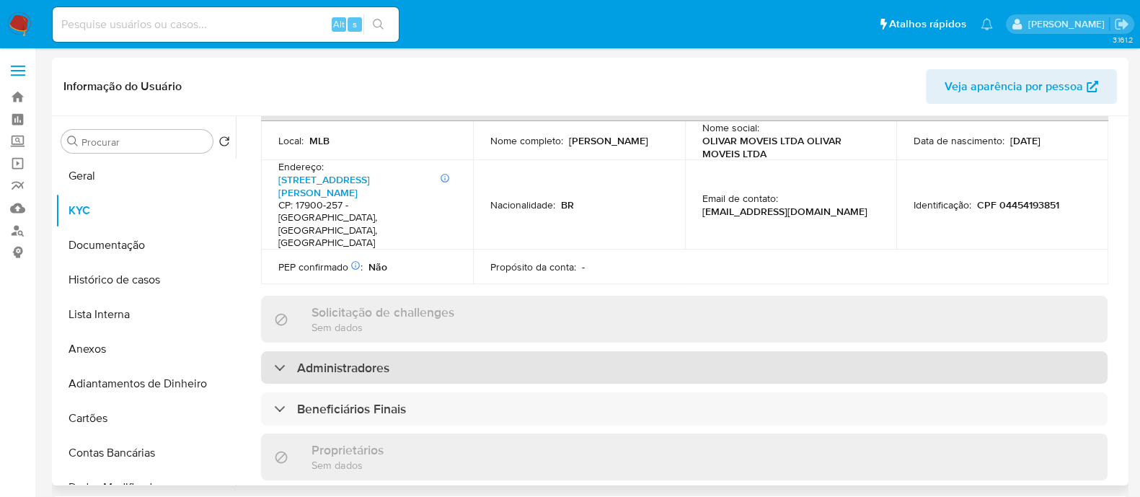
scroll to position [541, 0]
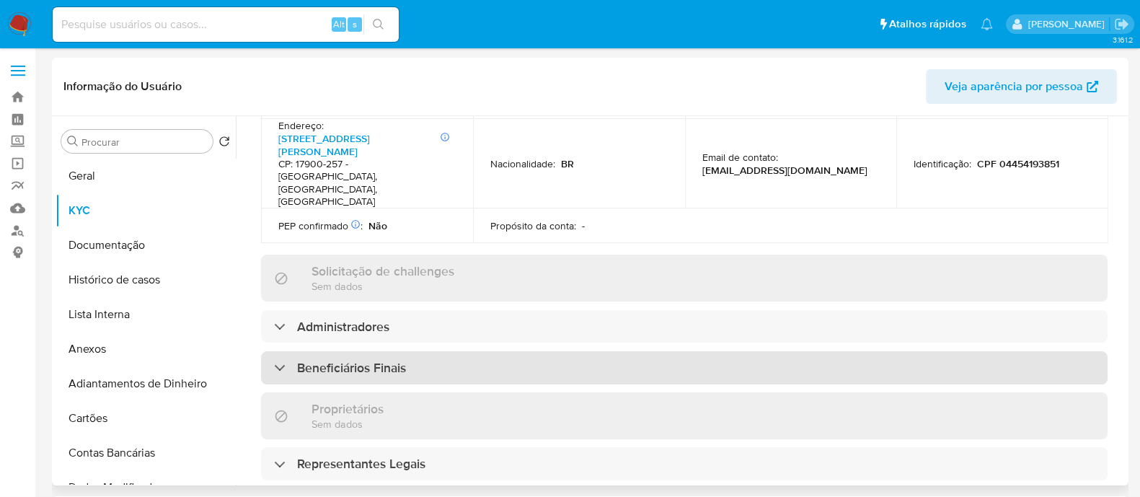
click at [454, 351] on div "Beneficiários Finais" at bounding box center [684, 367] width 846 height 33
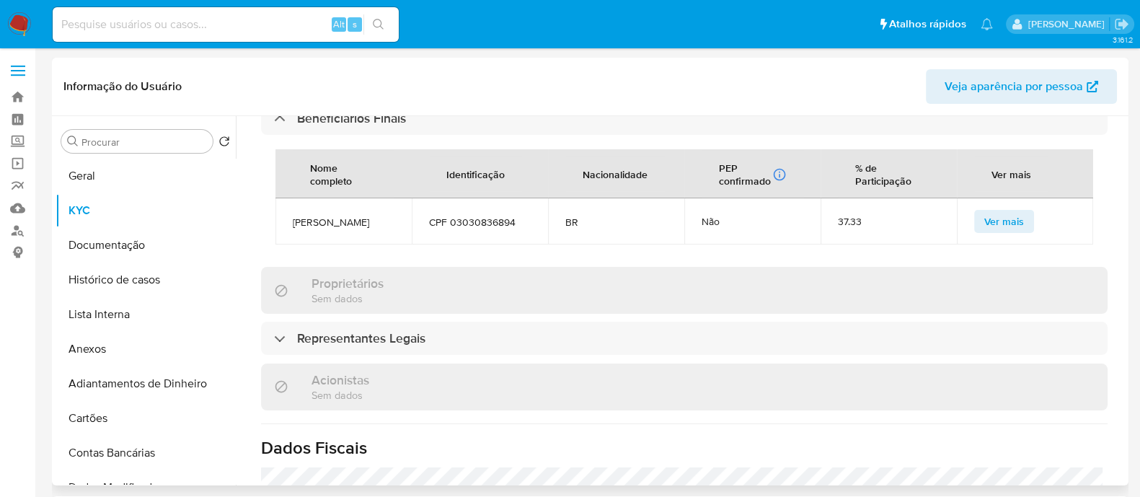
scroll to position [811, 0]
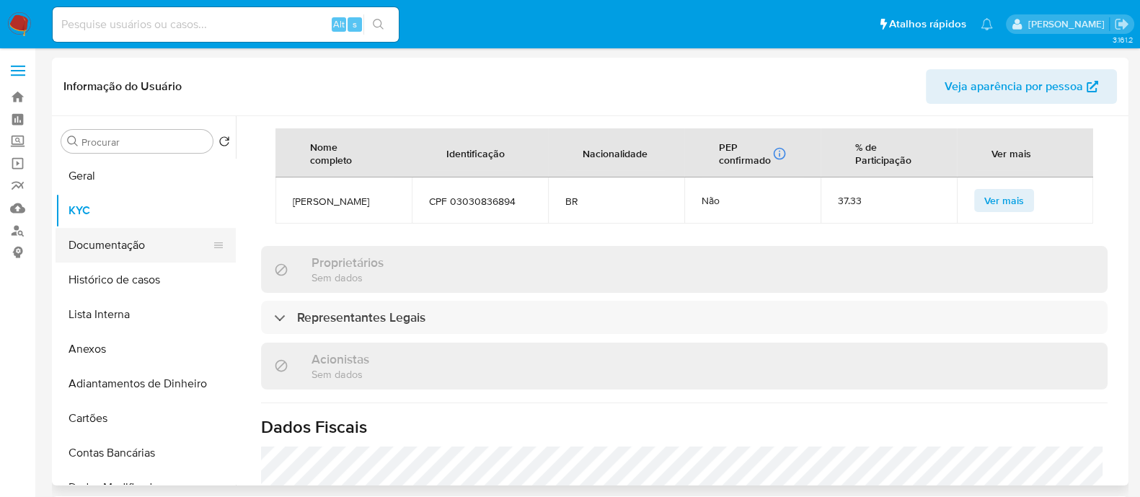
click at [88, 234] on button "Documentação" at bounding box center [140, 245] width 169 height 35
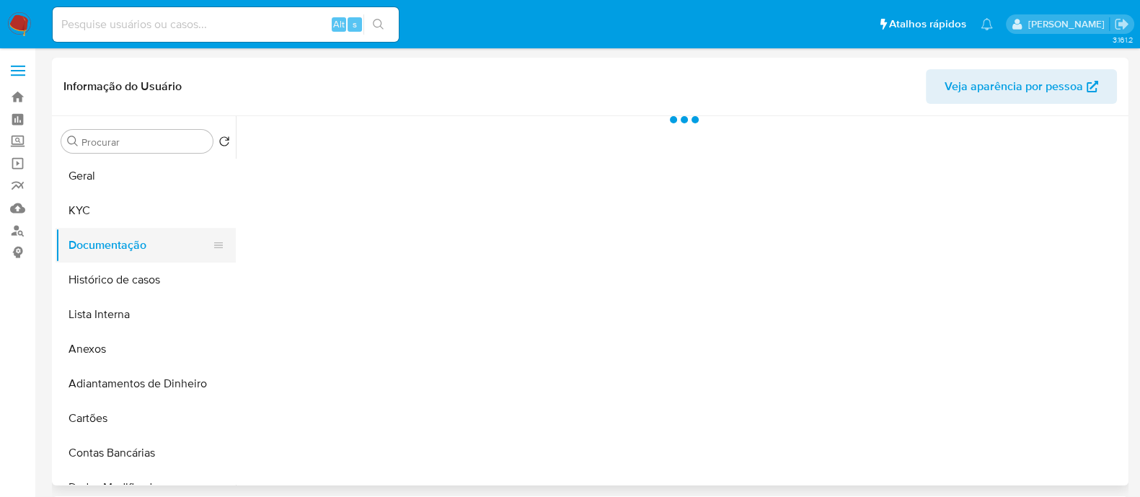
scroll to position [0, 0]
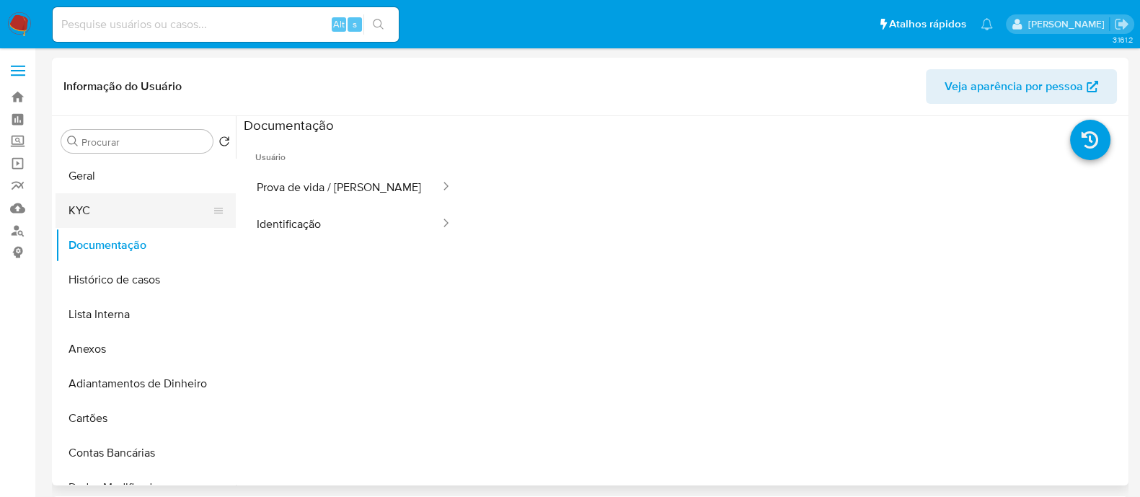
click at [151, 200] on button "KYC" at bounding box center [140, 210] width 169 height 35
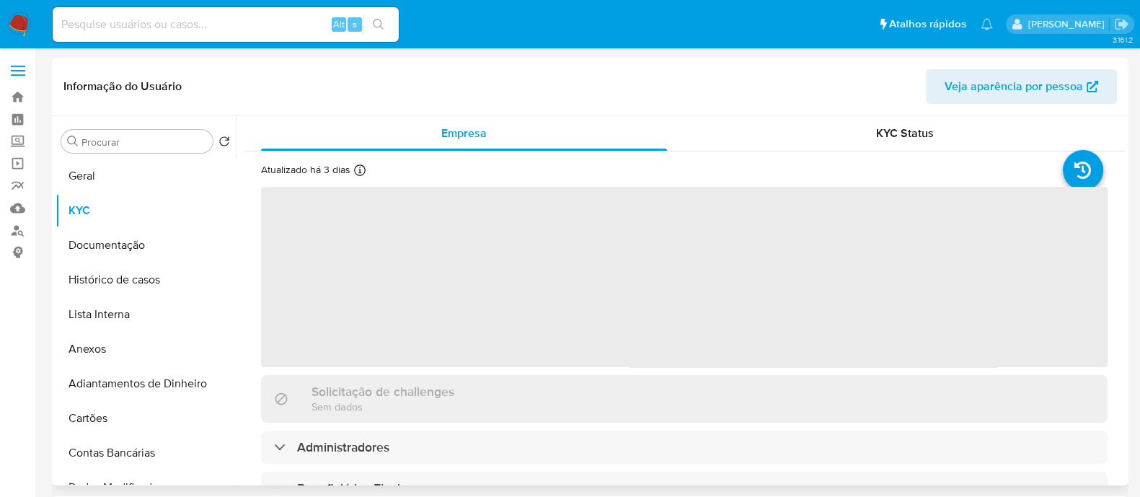
scroll to position [270, 0]
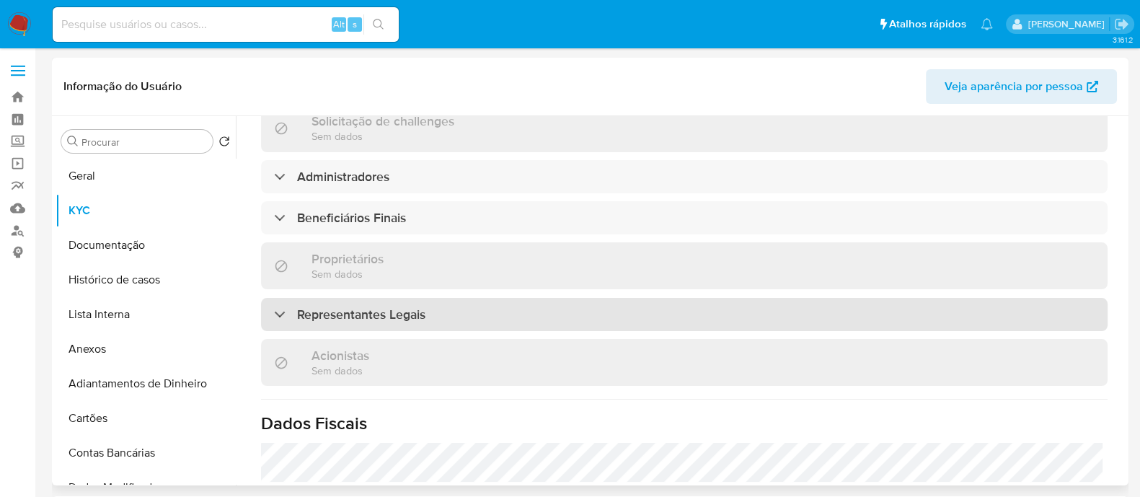
click at [454, 311] on div "Representantes Legais" at bounding box center [684, 314] width 846 height 33
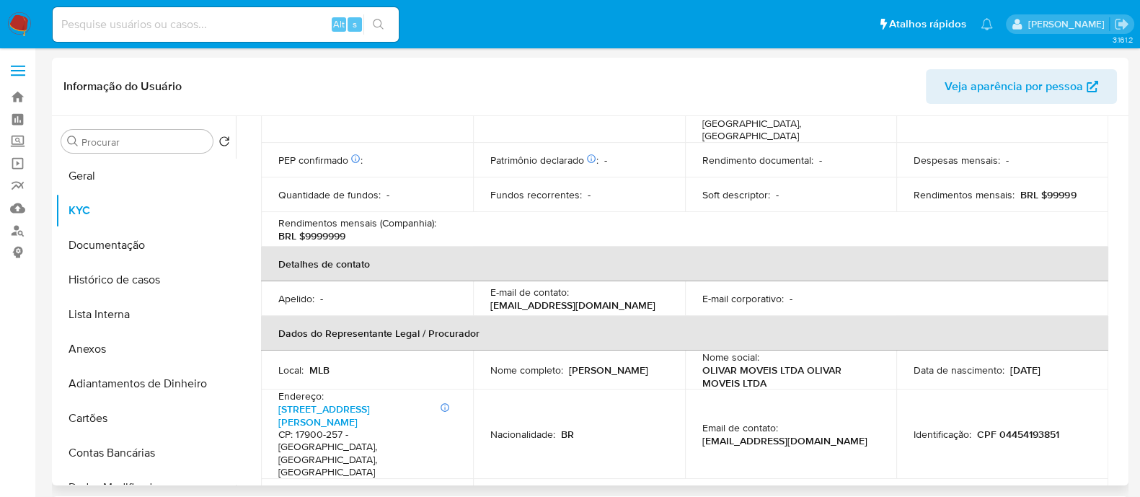
scroll to position [640, 0]
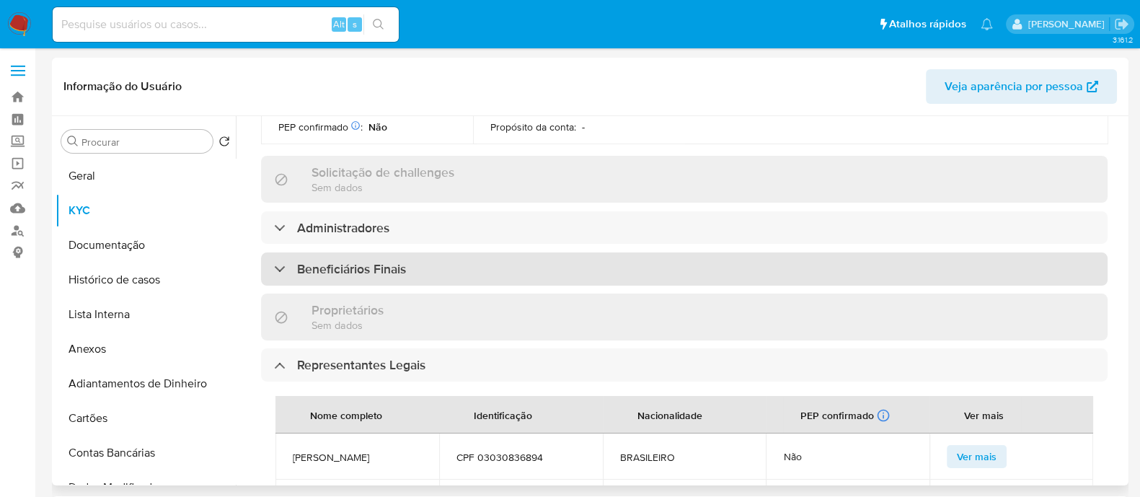
click at [461, 252] on div "Beneficiários Finais" at bounding box center [684, 268] width 846 height 33
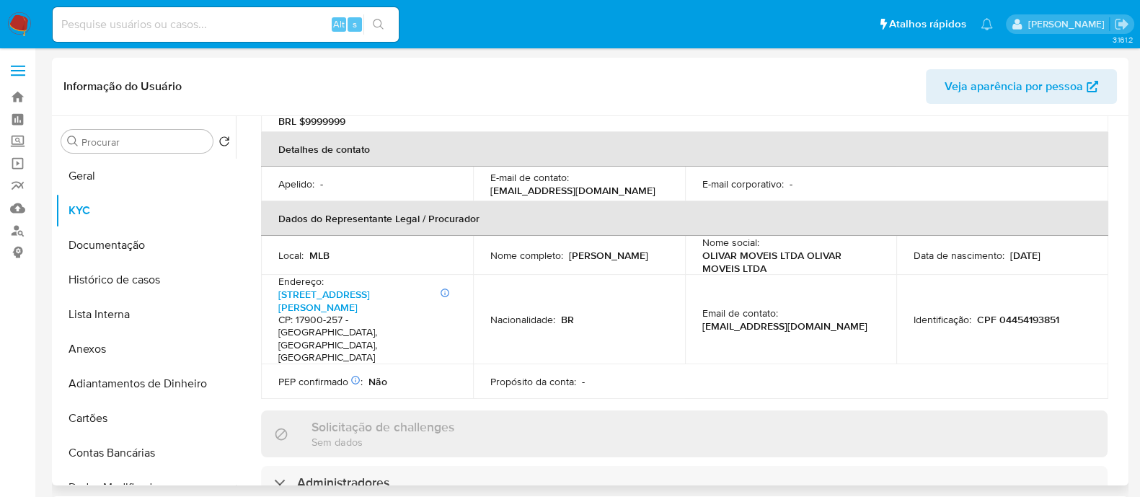
scroll to position [189, 0]
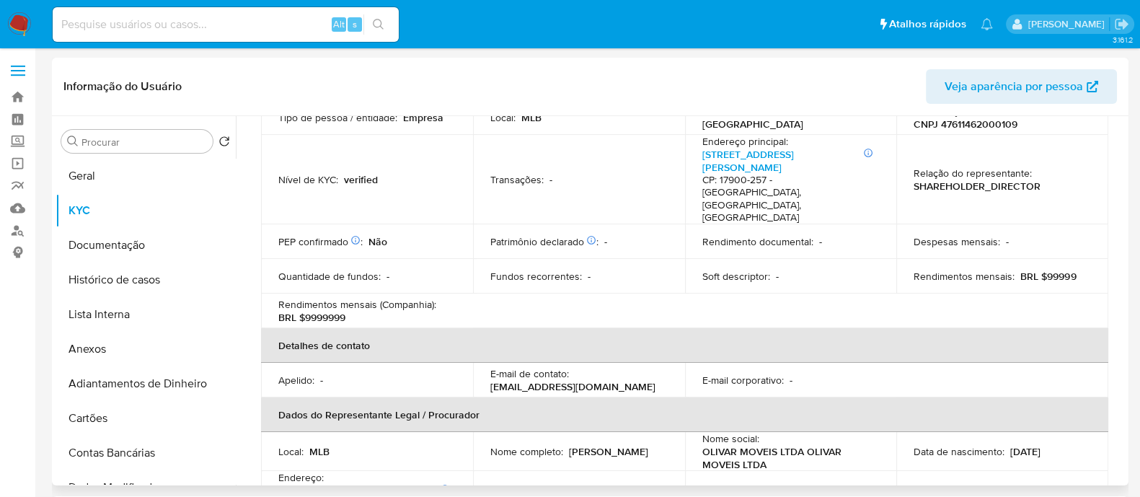
click at [627, 173] on div "Transações : -" at bounding box center [578, 179] width 177 height 13
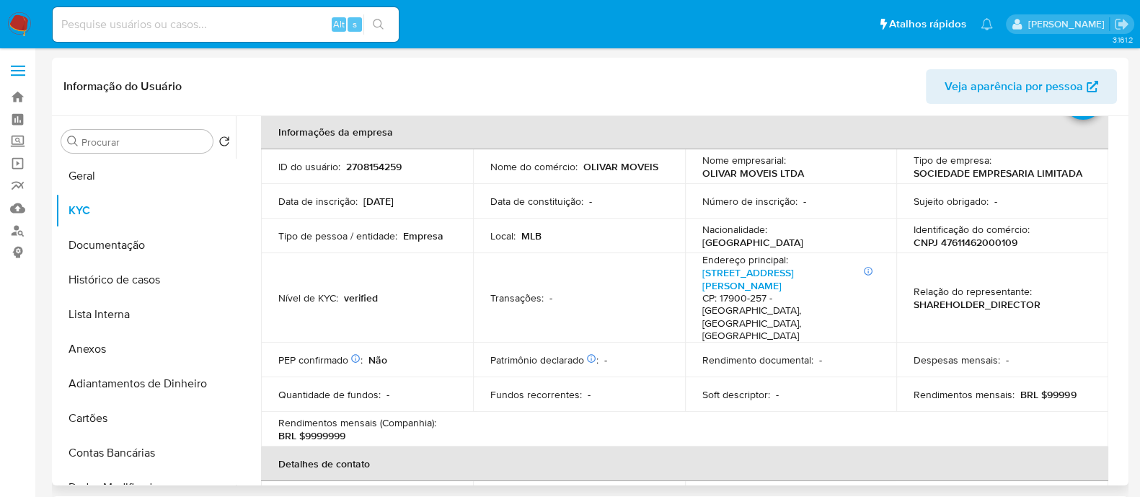
scroll to position [9, 0]
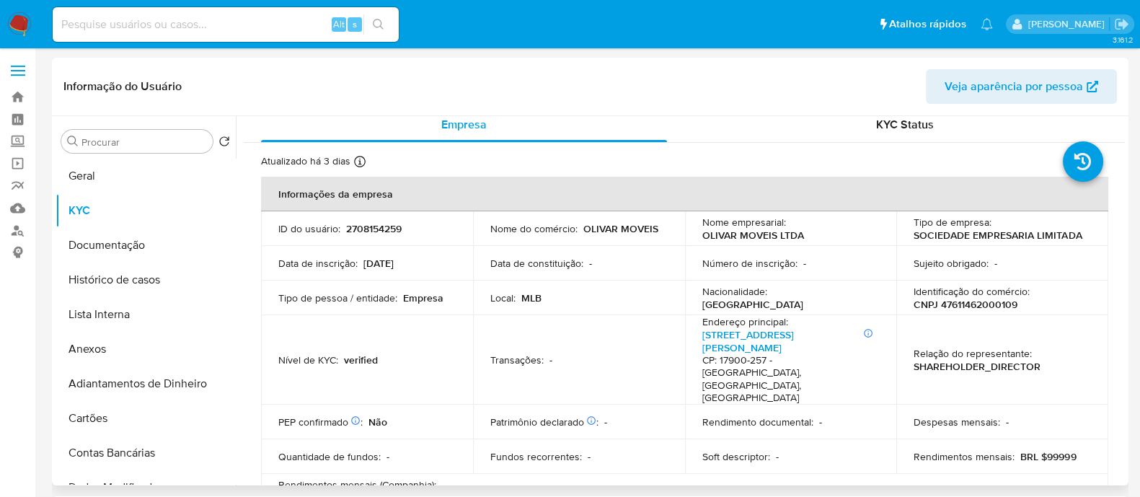
click at [988, 303] on p "CNPJ 47611462000109" at bounding box center [966, 304] width 104 height 13
copy p "47611462000109"
click at [562, 87] on header "Informação do Usuário Veja aparência por pessoa" at bounding box center [589, 86] width 1053 height 35
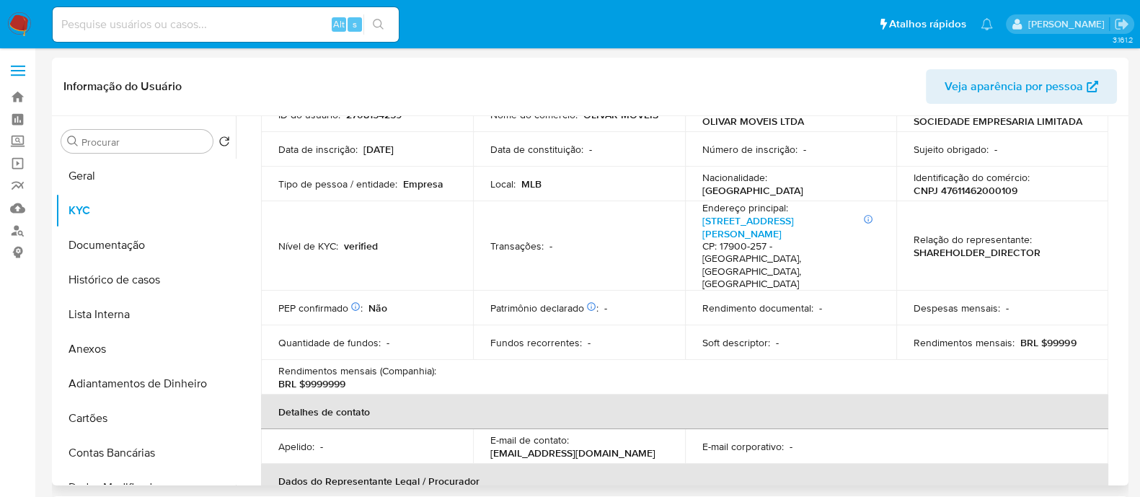
scroll to position [99, 0]
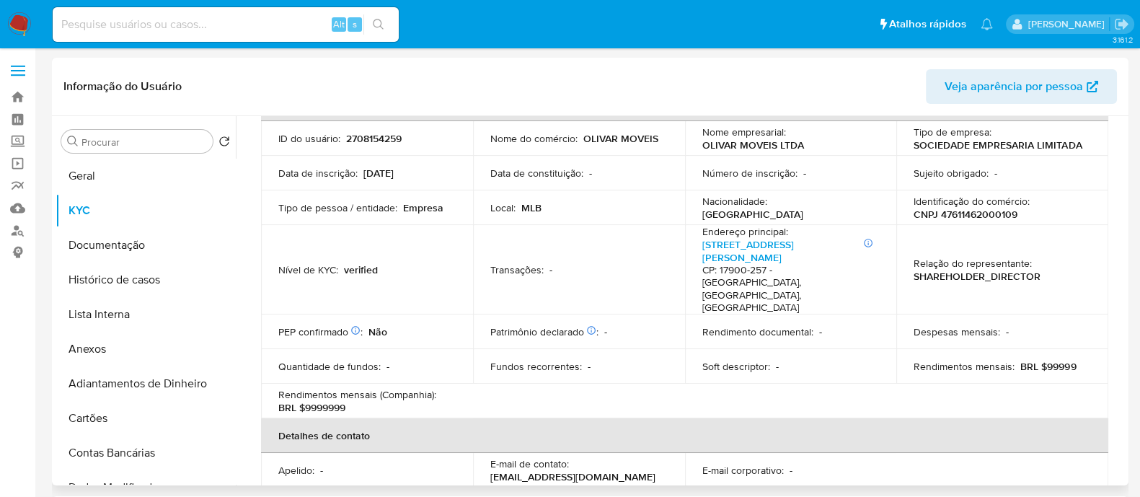
click at [976, 214] on p "CNPJ 47611462000109" at bounding box center [966, 214] width 104 height 13
copy p "47611462000109"
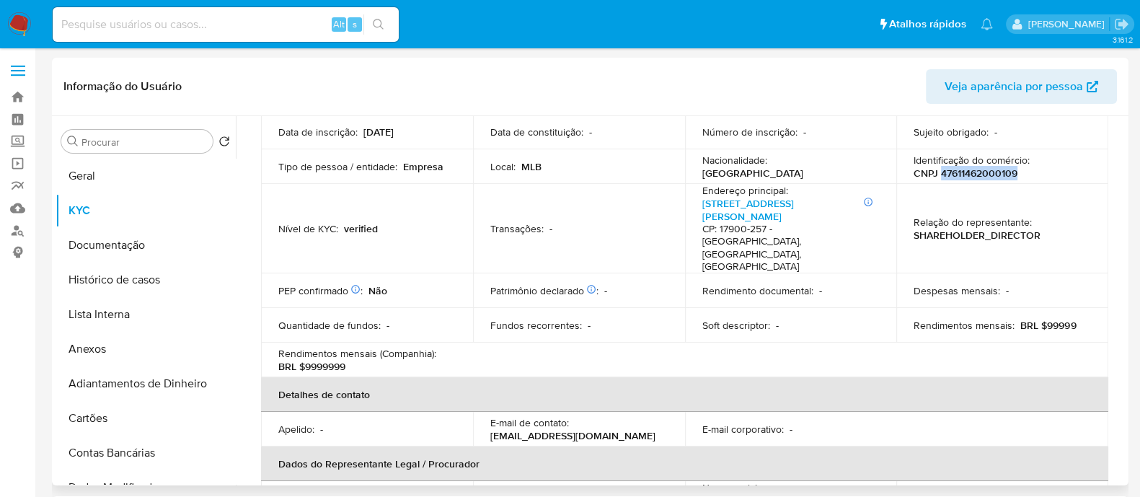
scroll to position [89, 0]
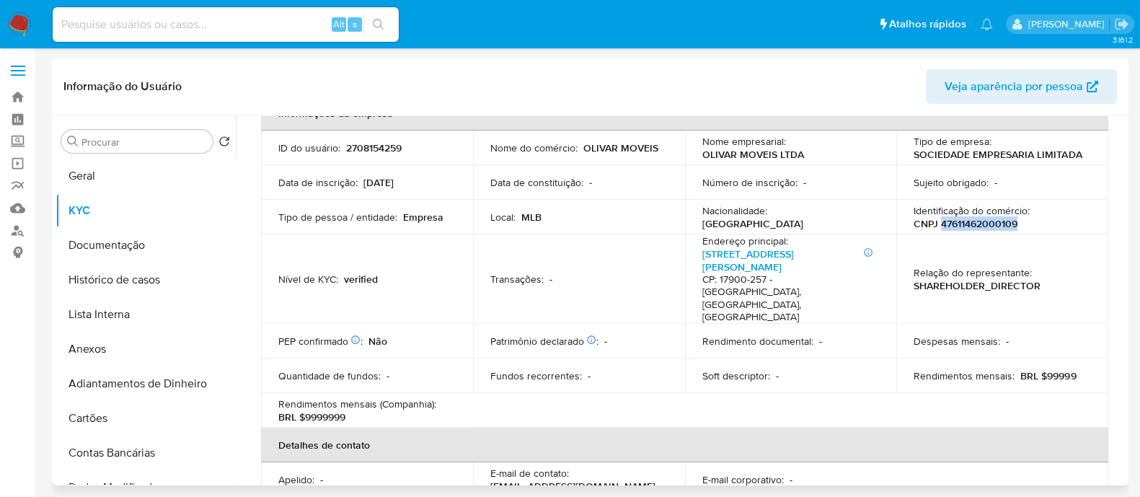
copy p "47611462000109"
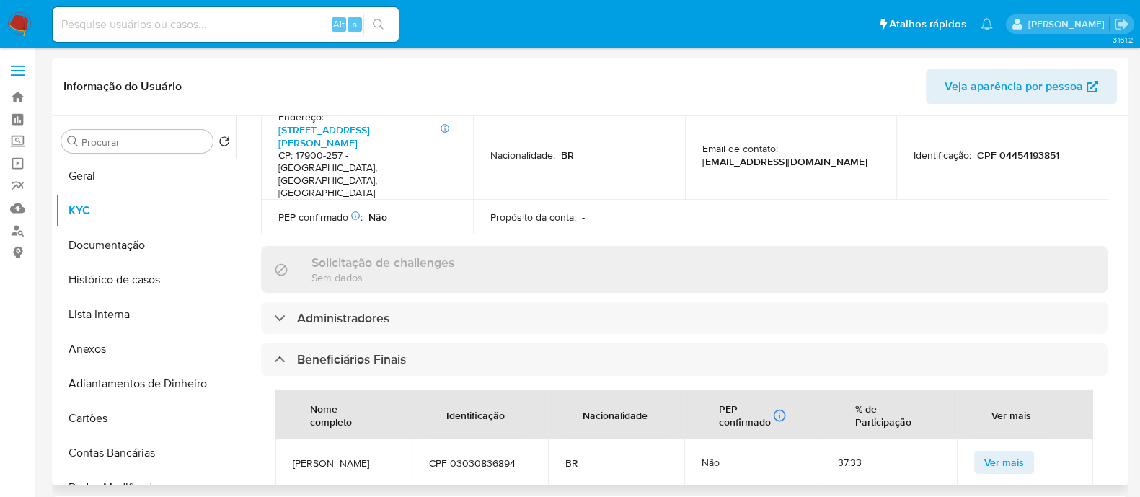
scroll to position [630, 0]
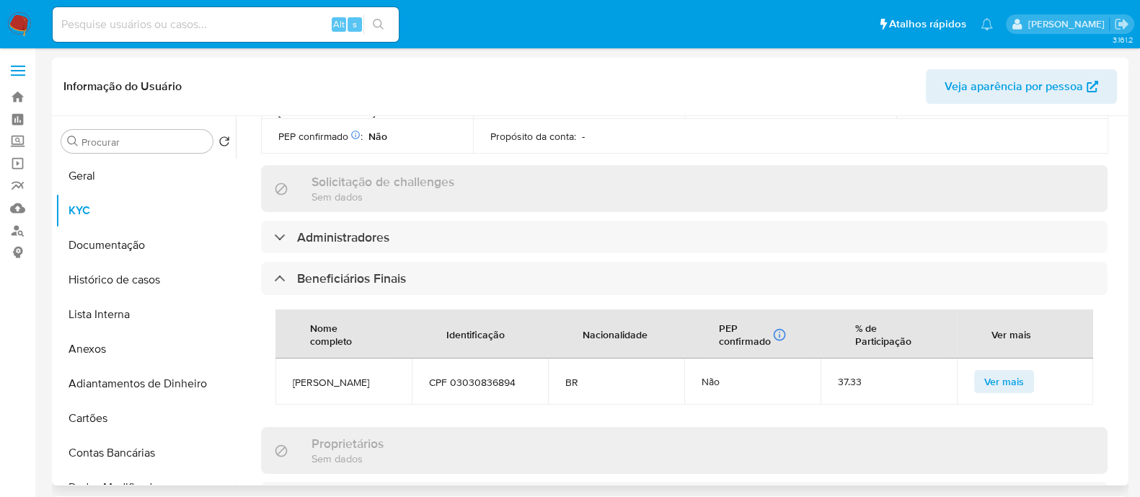
click at [336, 376] on span "Carlos Henrique dos Santos" at bounding box center [344, 382] width 102 height 13
copy span "Carlos Henrique dos Santos"
click at [496, 376] on span "CPF 03030836894" at bounding box center [480, 382] width 102 height 13
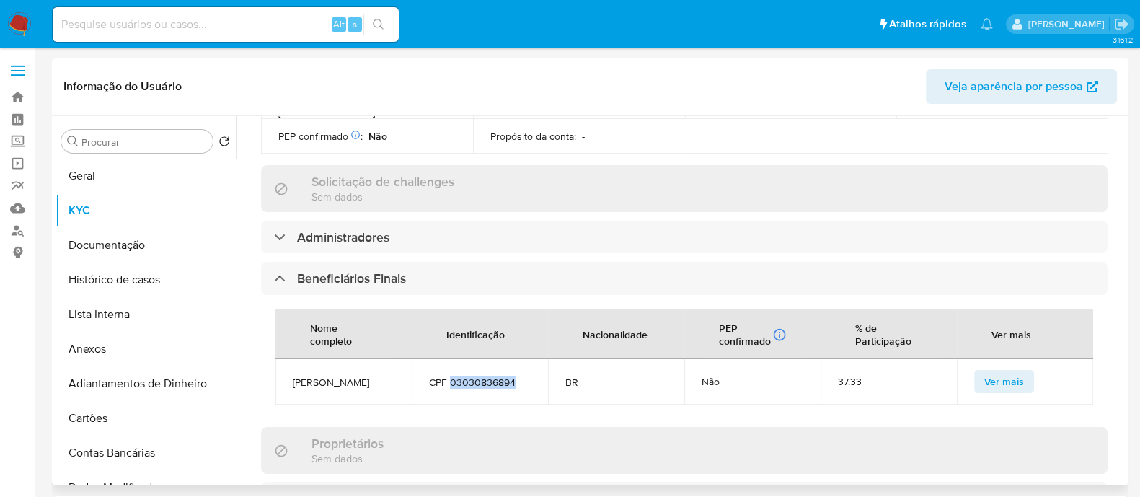
click at [496, 376] on span "CPF 03030836894" at bounding box center [480, 382] width 102 height 13
click at [495, 376] on span "CPF 03030836894" at bounding box center [480, 382] width 102 height 13
click at [498, 376] on span "CPF 03030836894" at bounding box center [480, 382] width 102 height 13
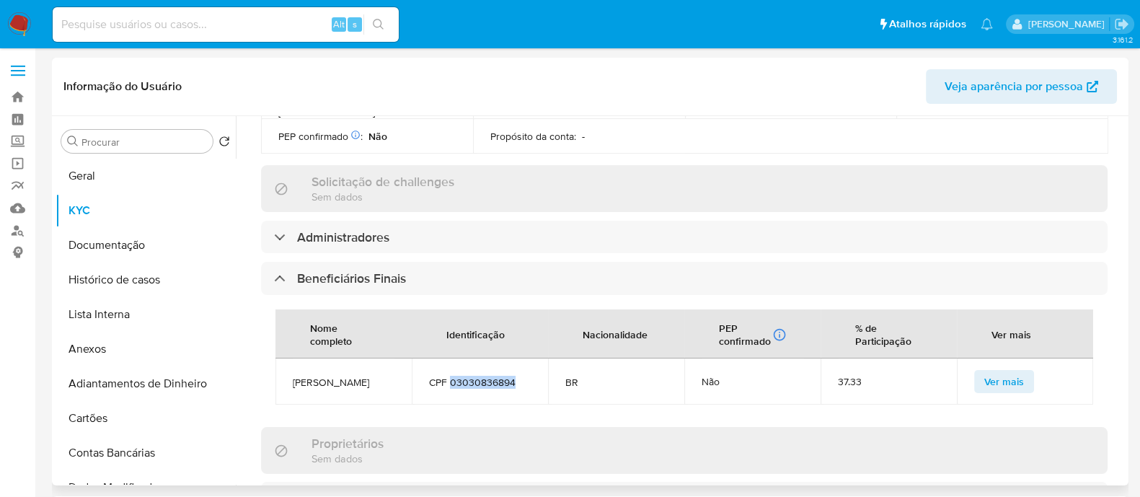
copy span "03030836894"
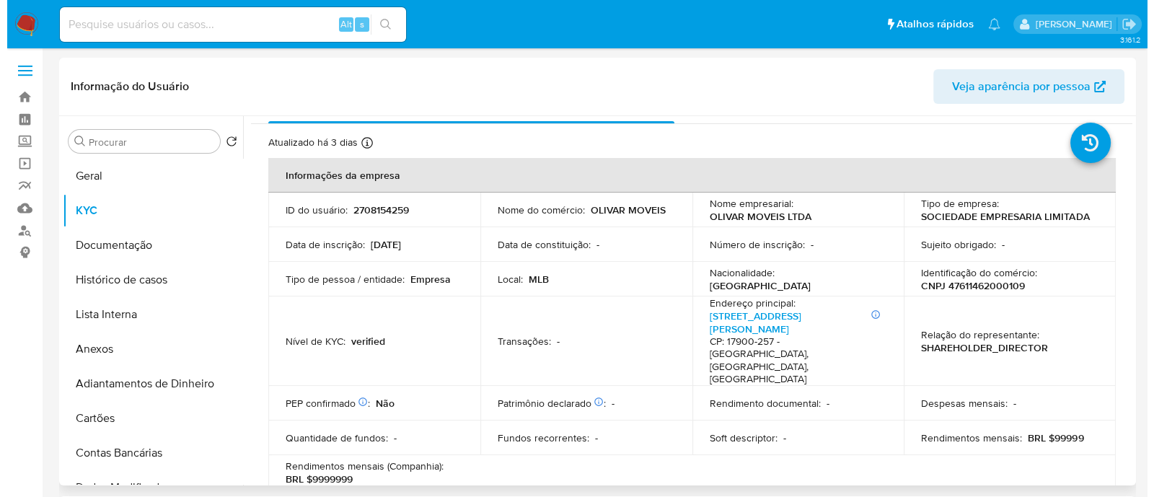
scroll to position [0, 0]
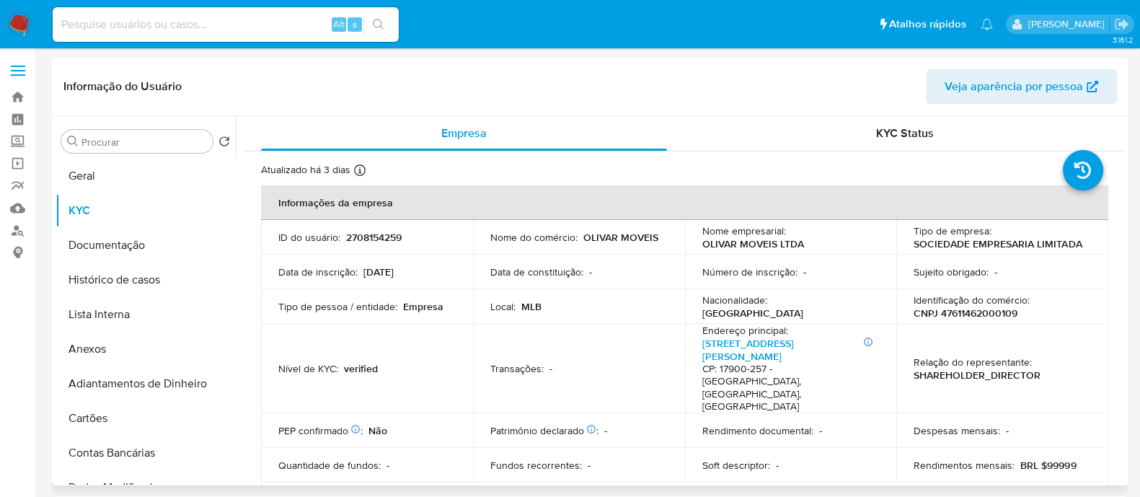
click at [989, 316] on p "CNPJ 47611462000109" at bounding box center [966, 312] width 104 height 13
copy p "47611462000109"
click at [85, 169] on button "Geral" at bounding box center [140, 176] width 169 height 35
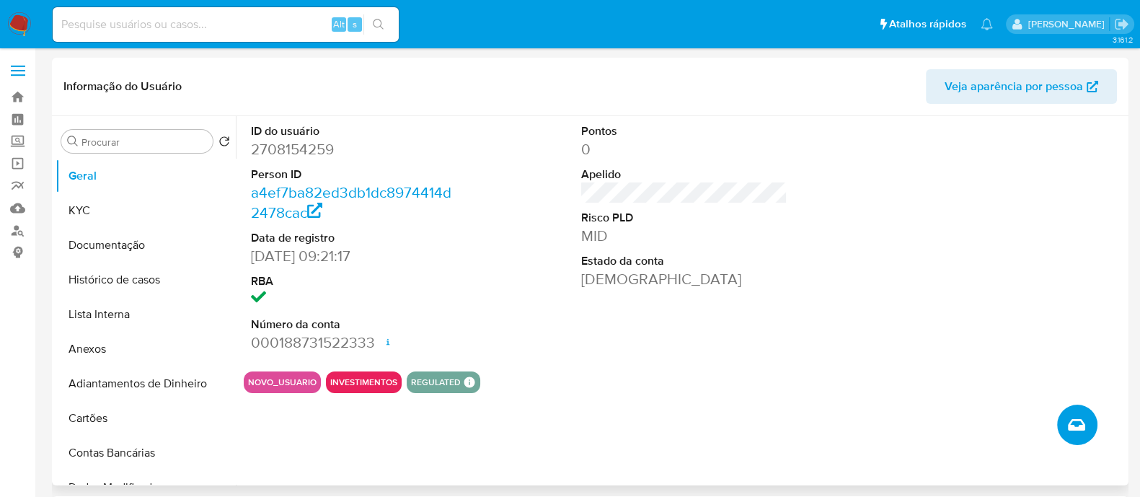
click at [1077, 423] on icon "Criar caso manual" at bounding box center [1076, 424] width 17 height 17
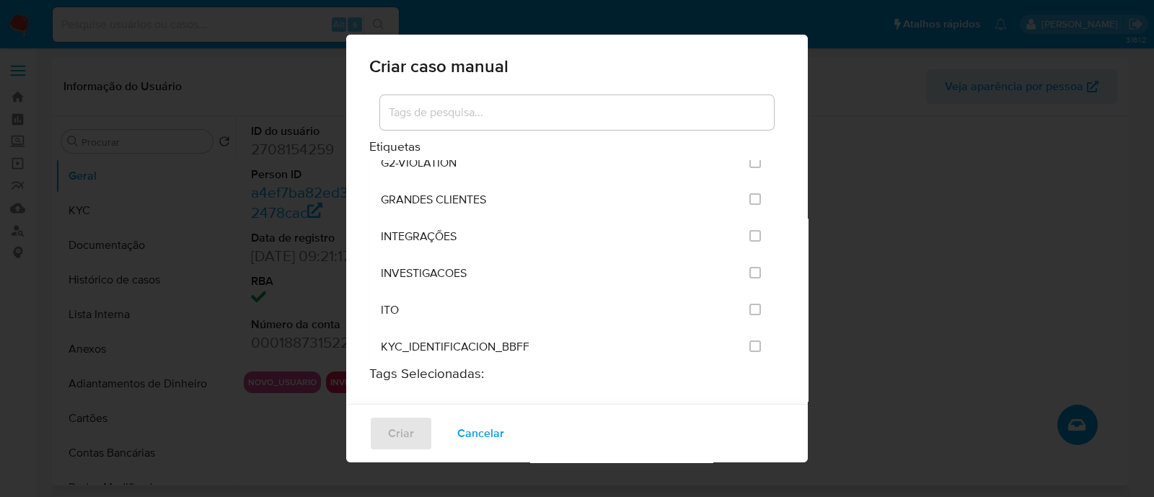
scroll to position [1171, 0]
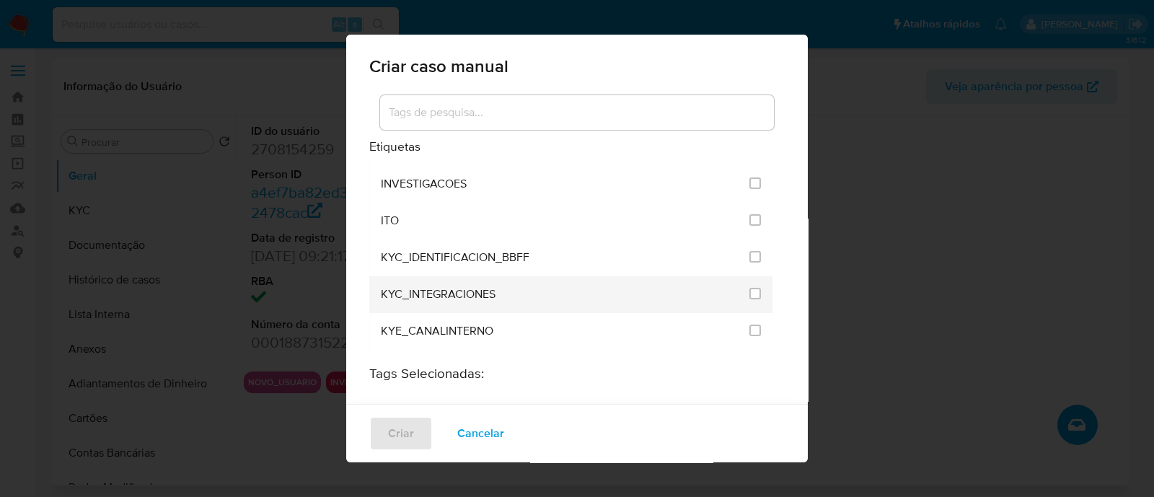
click at [750, 276] on li "KYC_INTEGRACIONES" at bounding box center [570, 294] width 403 height 37
click at [749, 288] on input "2093" at bounding box center [755, 294] width 12 height 12
checkbox input "true"
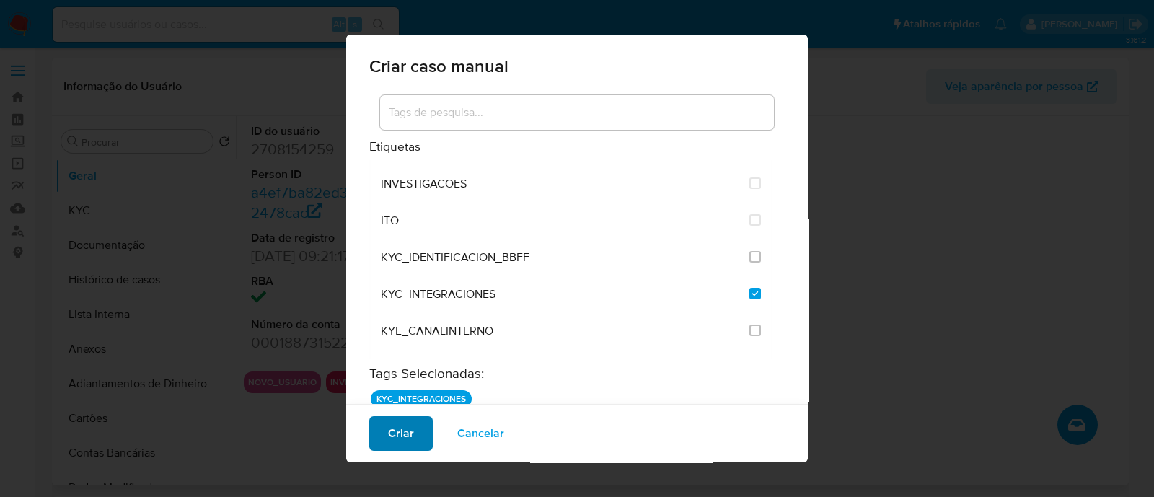
click at [411, 438] on span "Criar" at bounding box center [401, 433] width 26 height 32
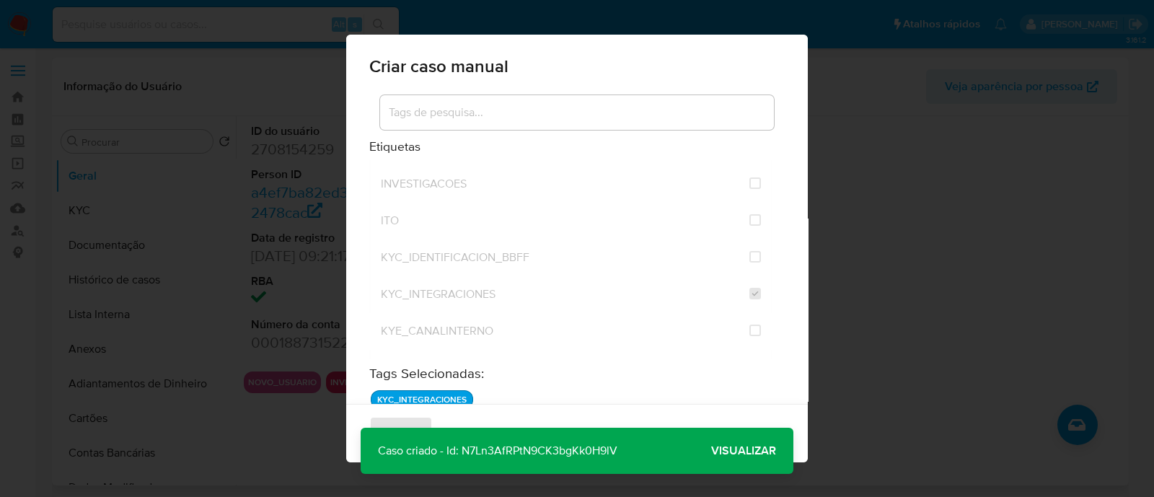
click at [613, 317] on div "KYE_CANALINTERNO" at bounding box center [561, 331] width 360 height 37
click at [726, 432] on div "Caso criado - Id: N7Ln3AfRPtN9CK3bgKk0H9lV Caso criado - Id: N7Ln3AfRPtN9CK3bgK…" at bounding box center [577, 451] width 433 height 46
click at [735, 451] on span "Visualizar" at bounding box center [743, 451] width 65 height 0
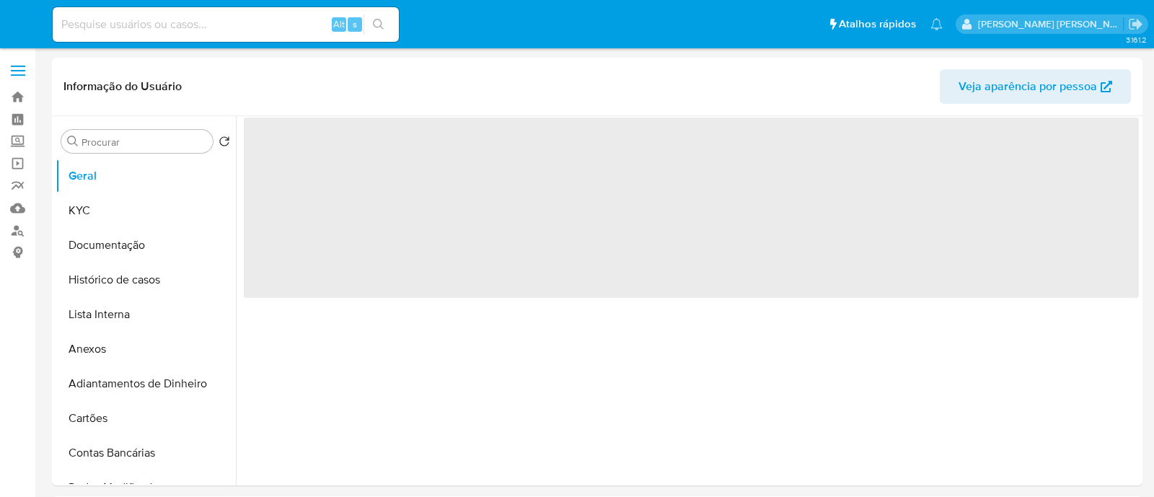
select select "10"
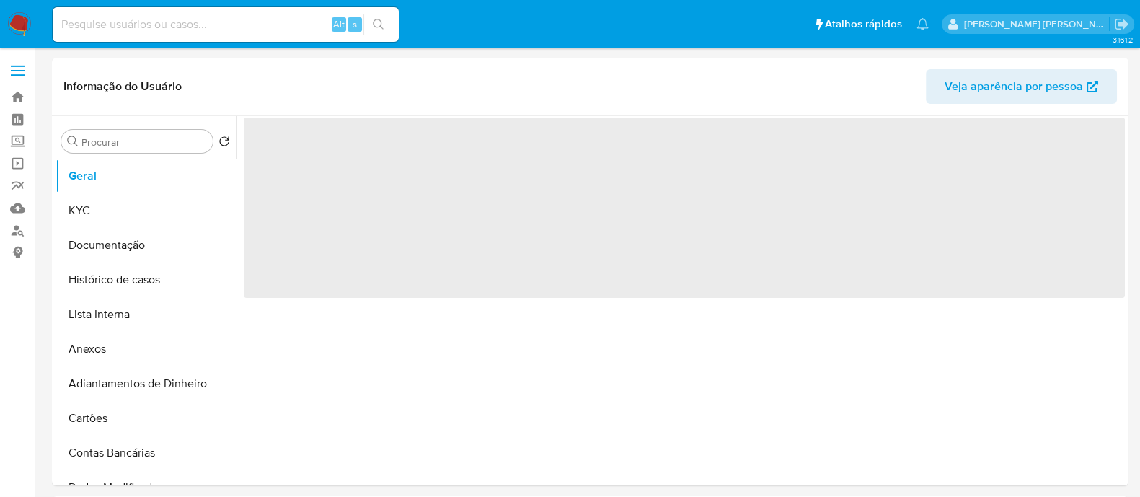
select select "10"
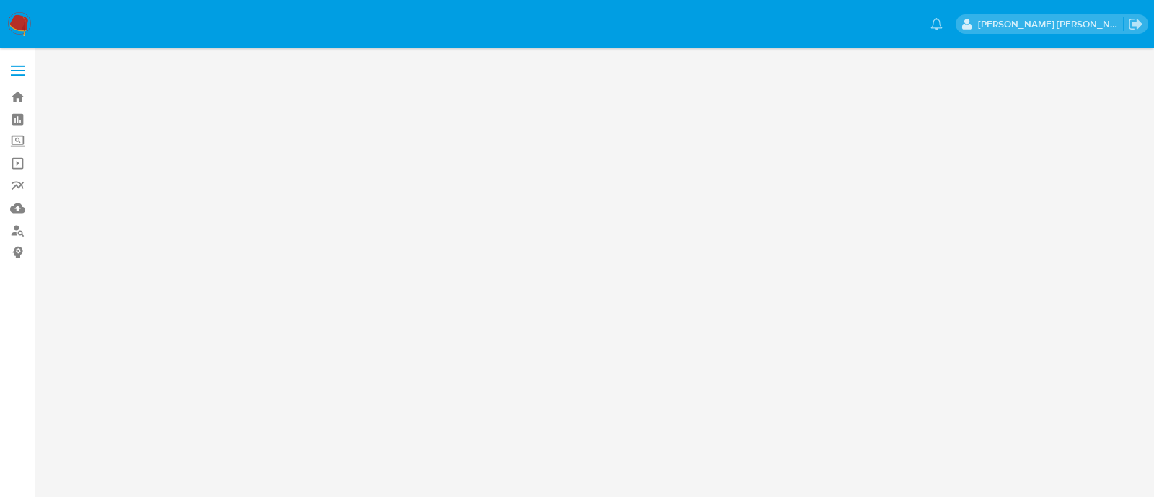
click at [406, 135] on main at bounding box center [577, 248] width 1154 height 497
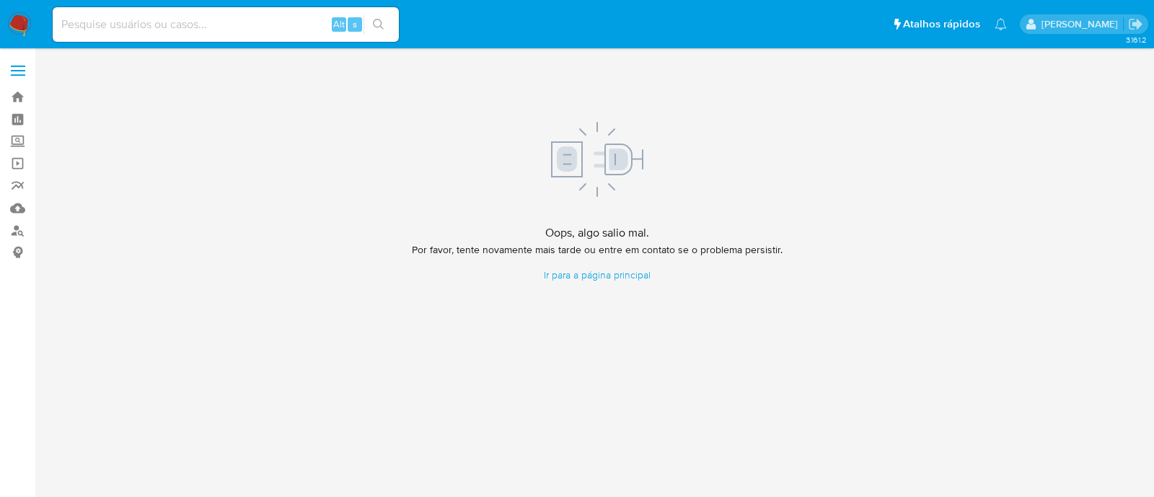
click at [484, 193] on span at bounding box center [597, 161] width 371 height 79
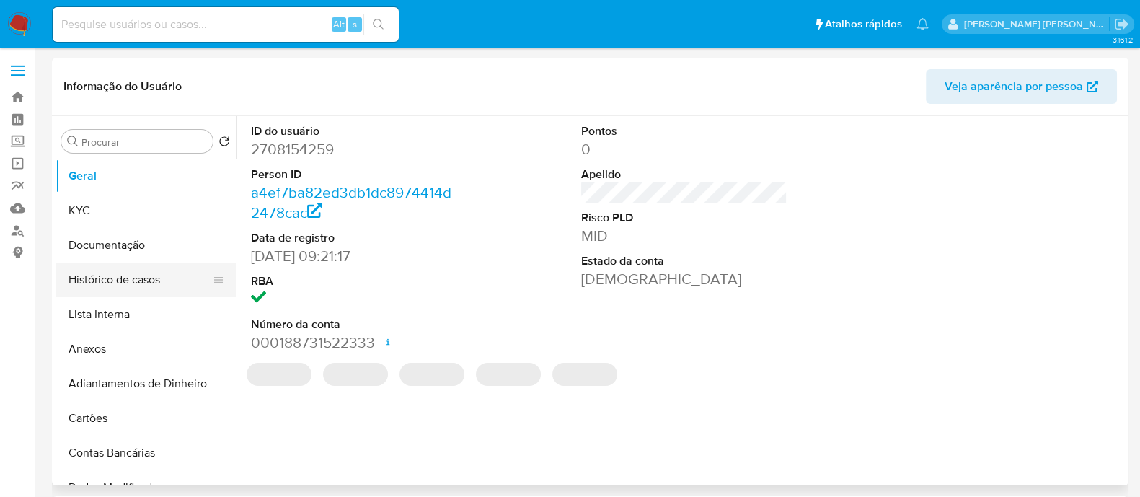
select select "10"
click at [119, 290] on button "Histórico de casos" at bounding box center [140, 279] width 169 height 35
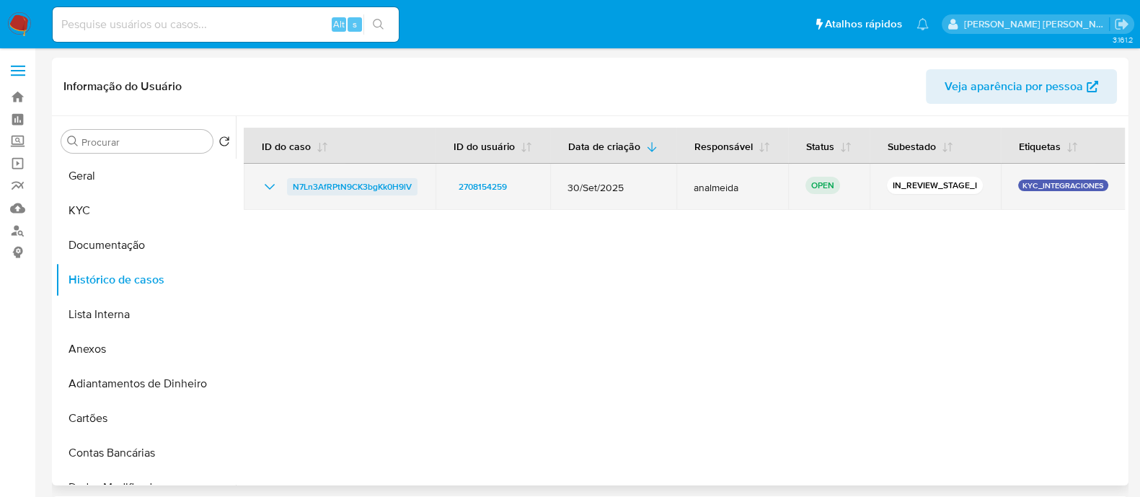
click at [357, 189] on span "N7Ln3AfRPtN9CK3bgKk0H9lV" at bounding box center [352, 186] width 119 height 17
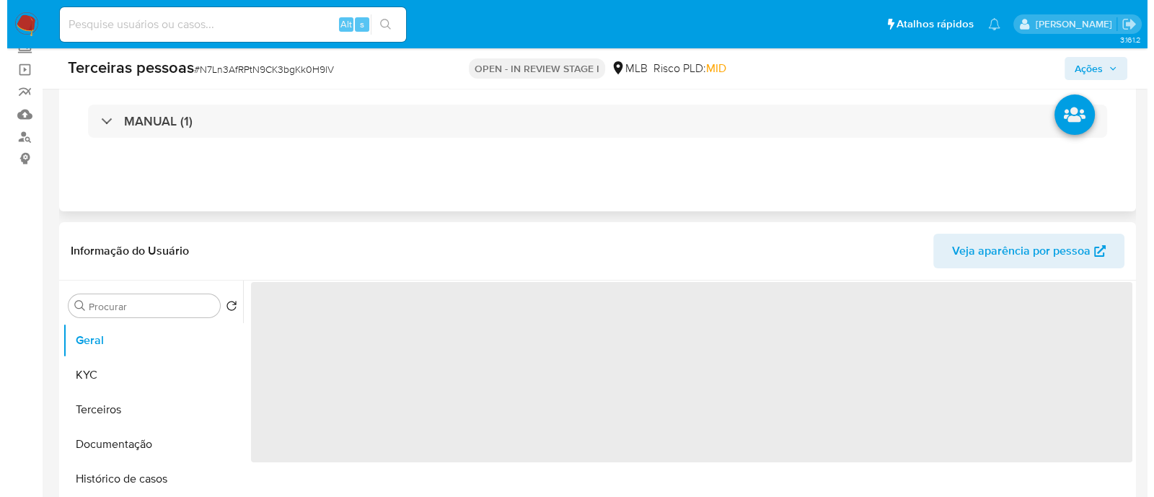
scroll to position [270, 0]
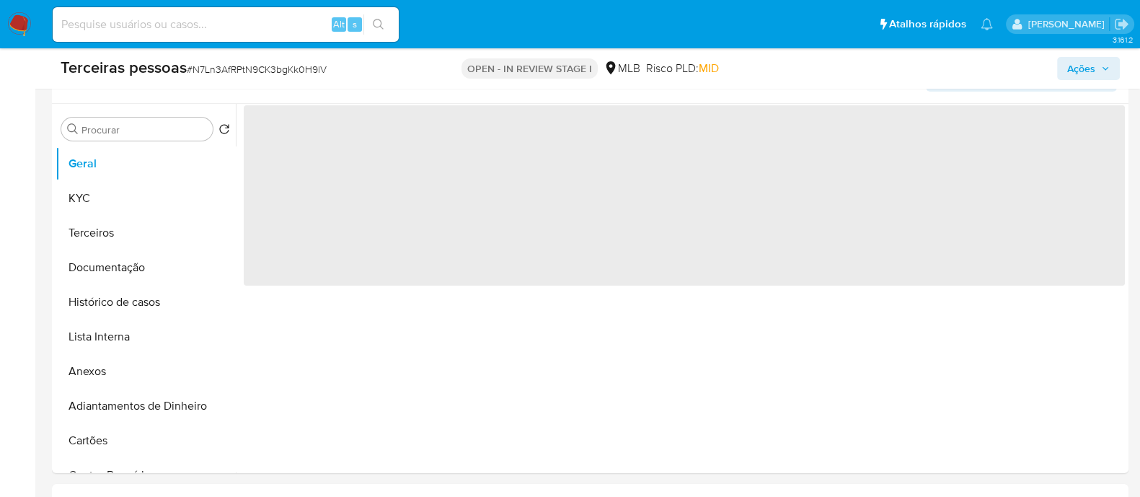
select select "10"
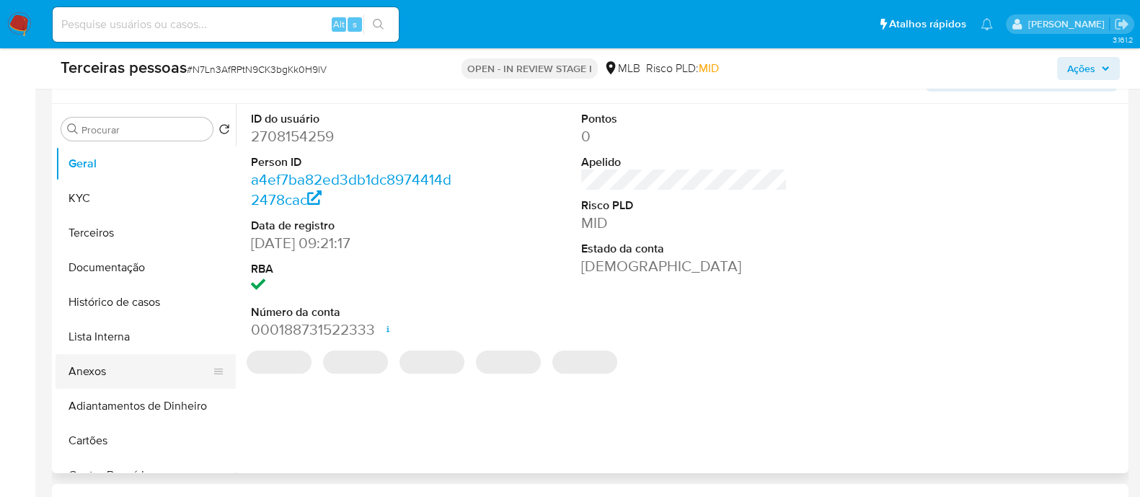
click at [143, 362] on button "Anexos" at bounding box center [140, 371] width 169 height 35
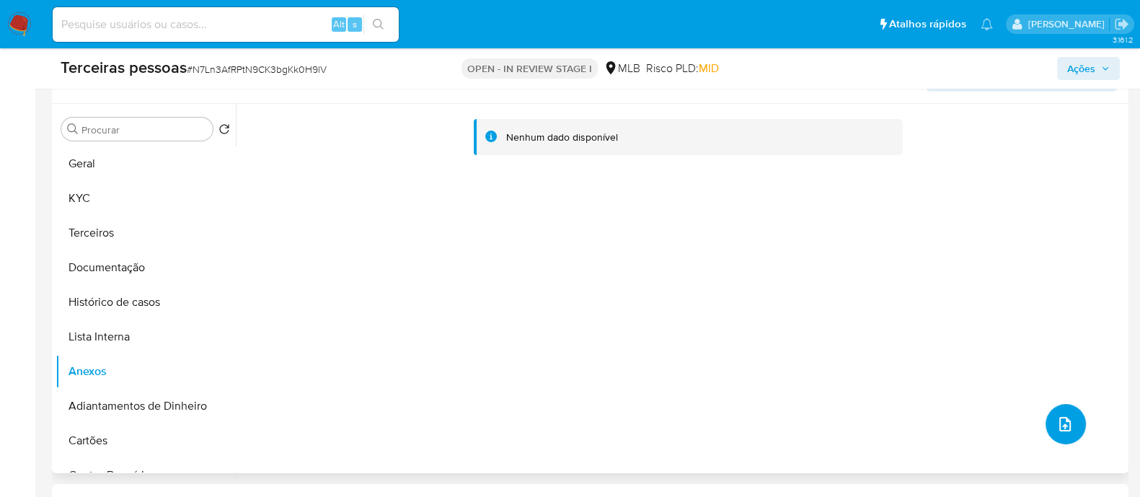
click at [1056, 419] on icon "upload-file" at bounding box center [1064, 423] width 17 height 17
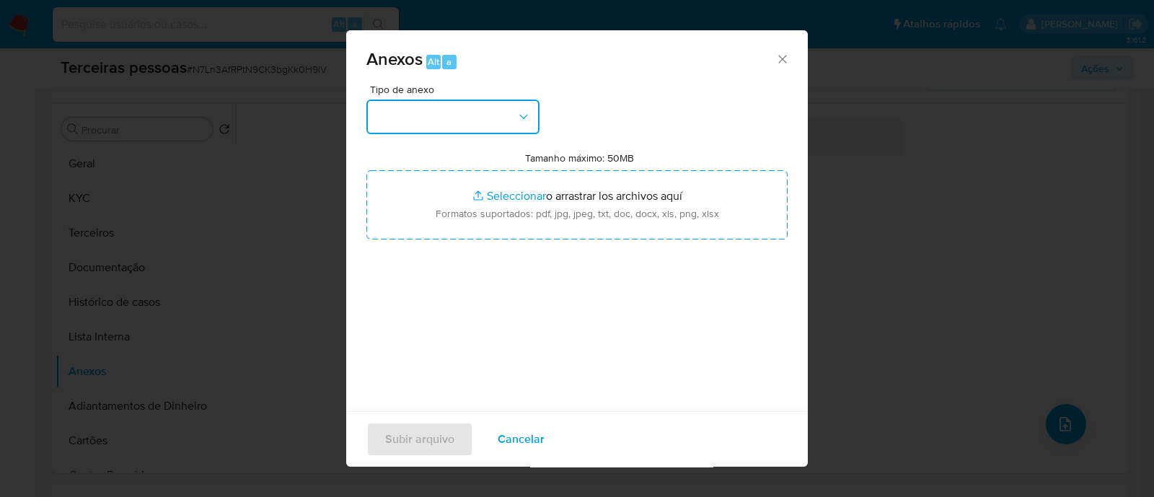
click at [493, 117] on button "button" at bounding box center [452, 117] width 173 height 35
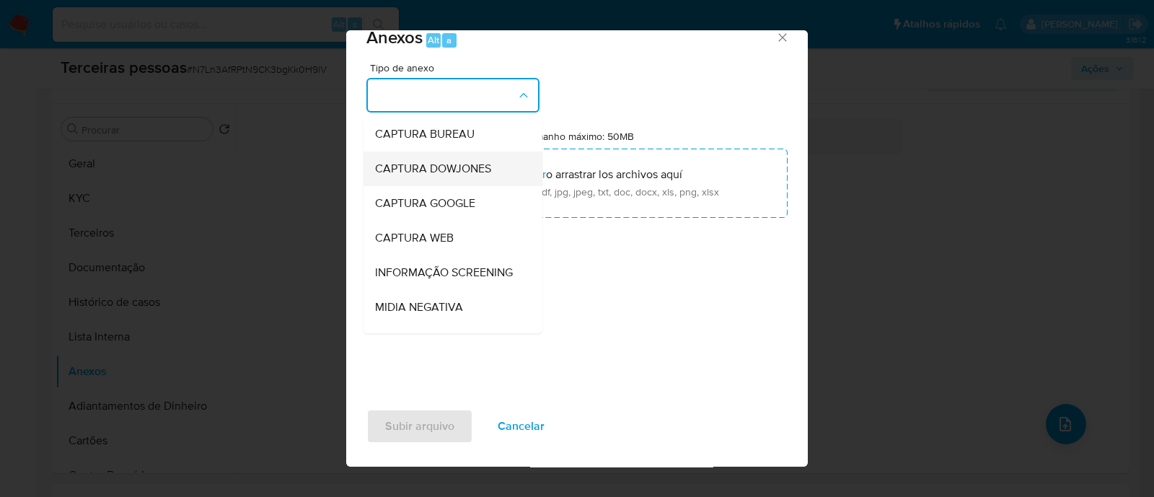
scroll to position [180, 0]
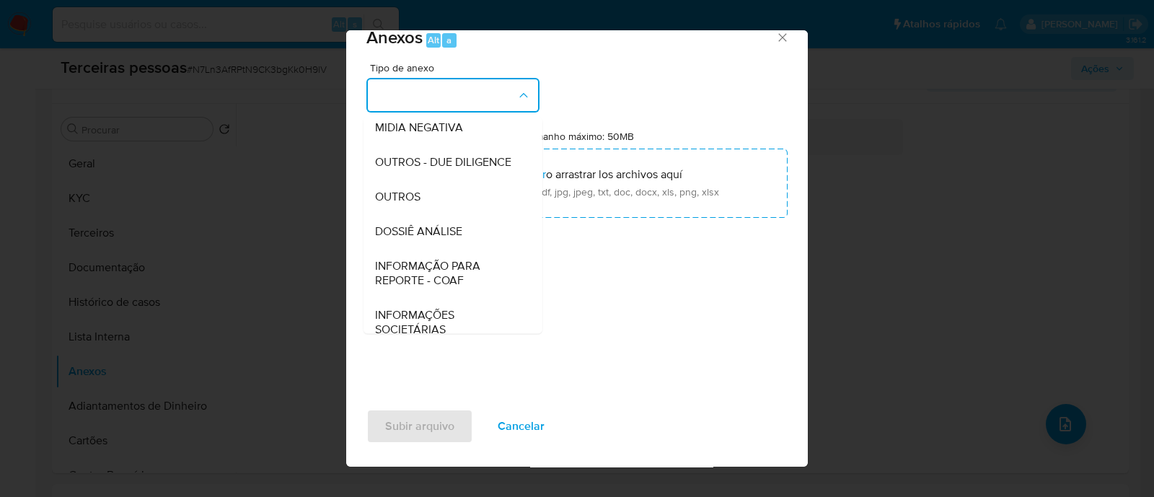
click at [470, 169] on span "OUTROS - DUE DILIGENCE" at bounding box center [443, 162] width 136 height 14
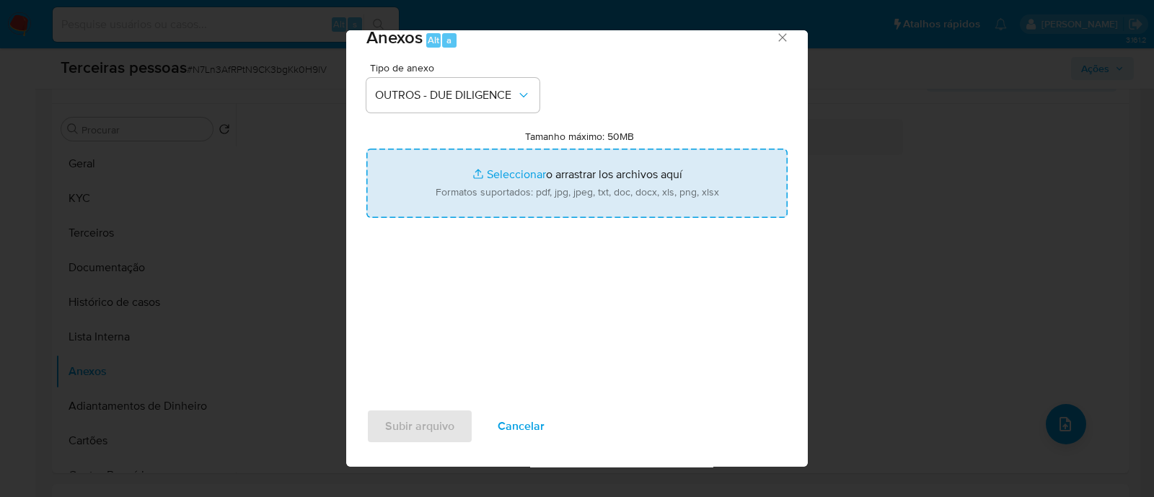
click at [575, 150] on input "Tamanho máximo: 50MB Seleccionar archivos" at bounding box center [576, 183] width 421 height 69
click at [510, 153] on input "Tamanho máximo: 50MB Seleccionar archivos" at bounding box center [576, 183] width 421 height 69
type input "C:\fakepath\Matriz de Risco - OLIVAR MOVEIS LTDA.pdf"
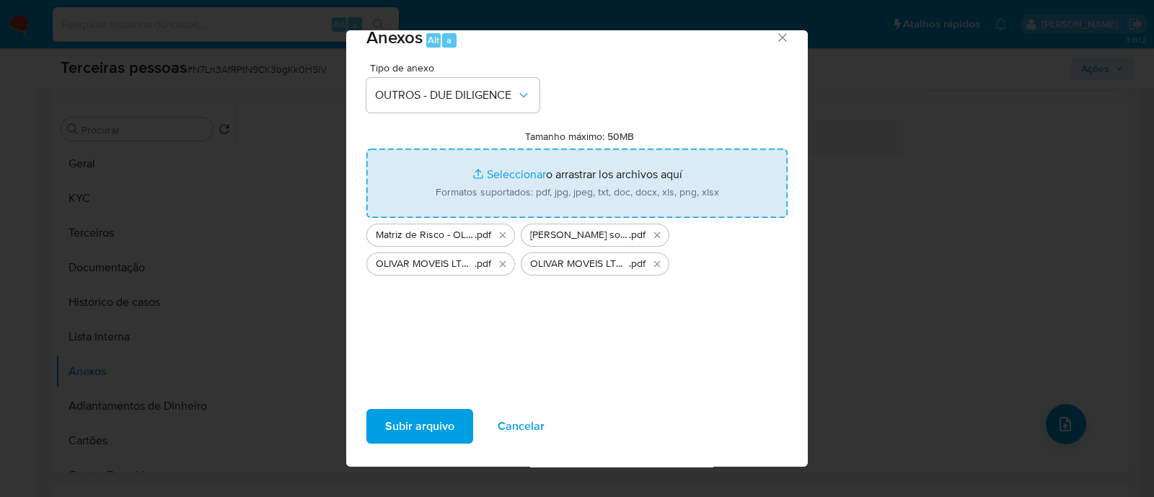
click at [434, 428] on span "Subir arquivo" at bounding box center [419, 426] width 69 height 32
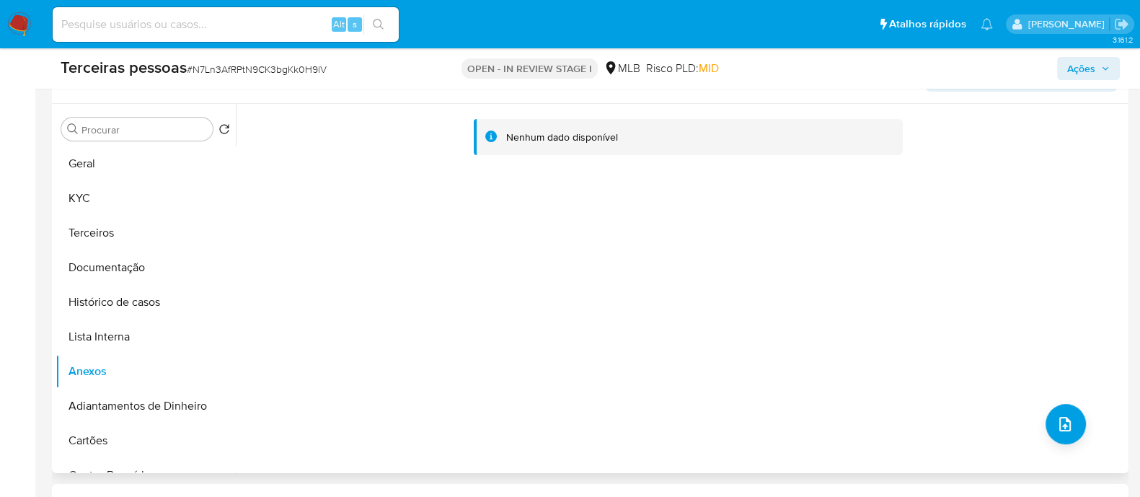
click at [529, 277] on div "Nenhum dado disponível" at bounding box center [680, 288] width 889 height 369
drag, startPoint x: 575, startPoint y: 362, endPoint x: 736, endPoint y: 422, distance: 172.2
click at [584, 362] on div "Nenhum dado disponível" at bounding box center [680, 288] width 889 height 369
click at [1056, 428] on icon "upload-file" at bounding box center [1064, 423] width 17 height 17
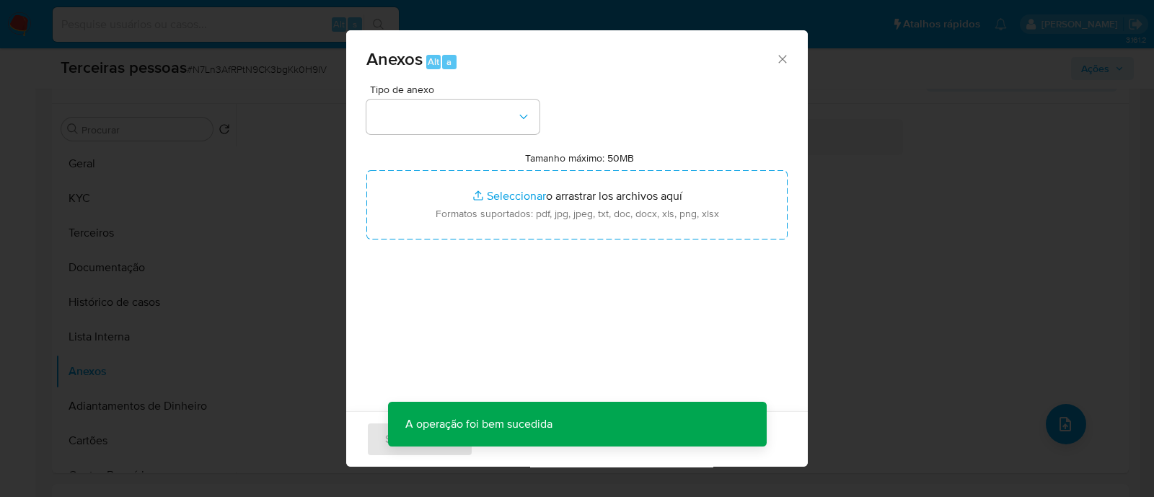
click at [443, 90] on span "Tipo de anexo" at bounding box center [456, 89] width 173 height 10
click at [444, 111] on button "button" at bounding box center [452, 117] width 173 height 35
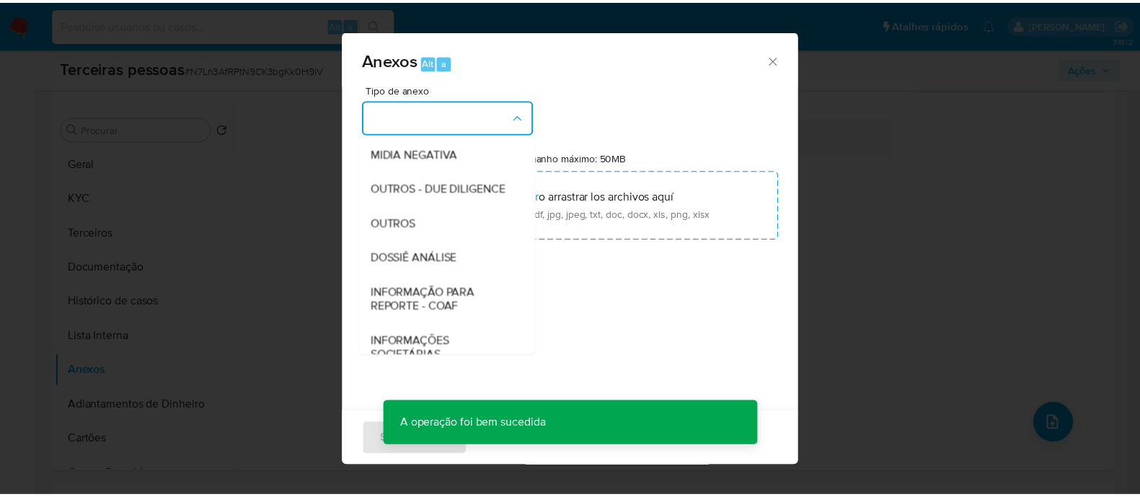
scroll to position [222, 0]
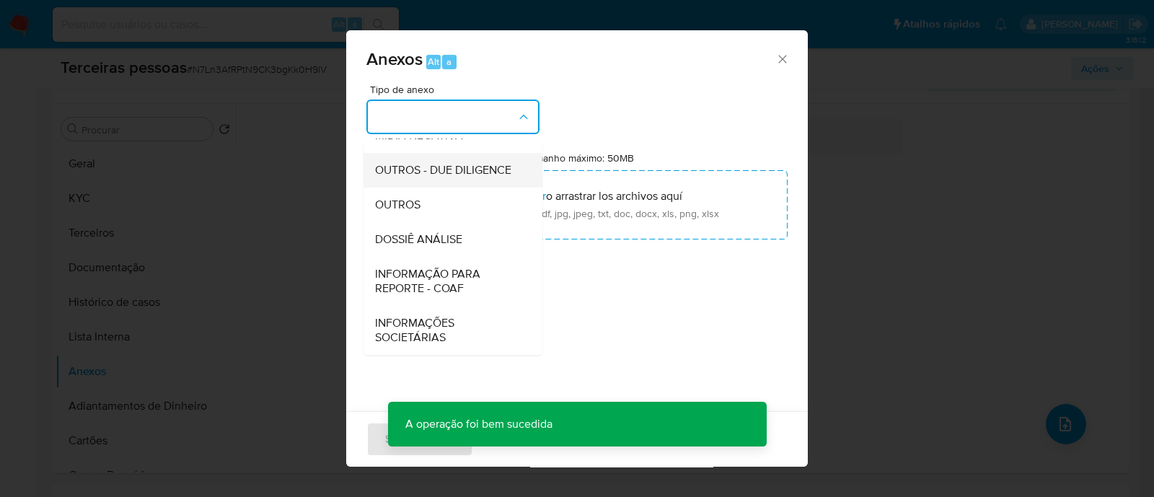
click at [459, 164] on span "OUTROS - DUE DILIGENCE" at bounding box center [443, 170] width 136 height 14
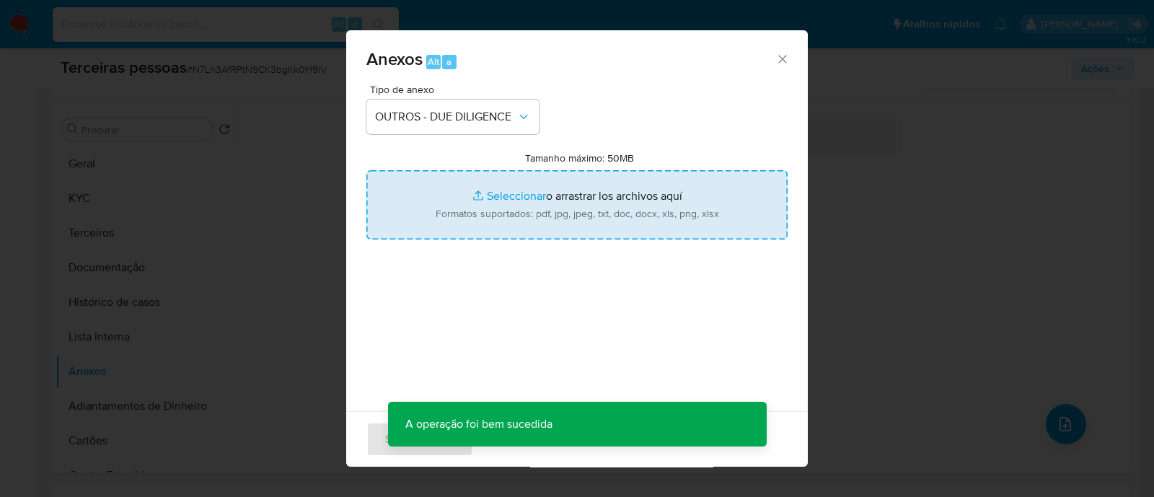
click at [598, 218] on input "Tamanho máximo: 50MB Seleccionar archivos" at bounding box center [576, 204] width 421 height 69
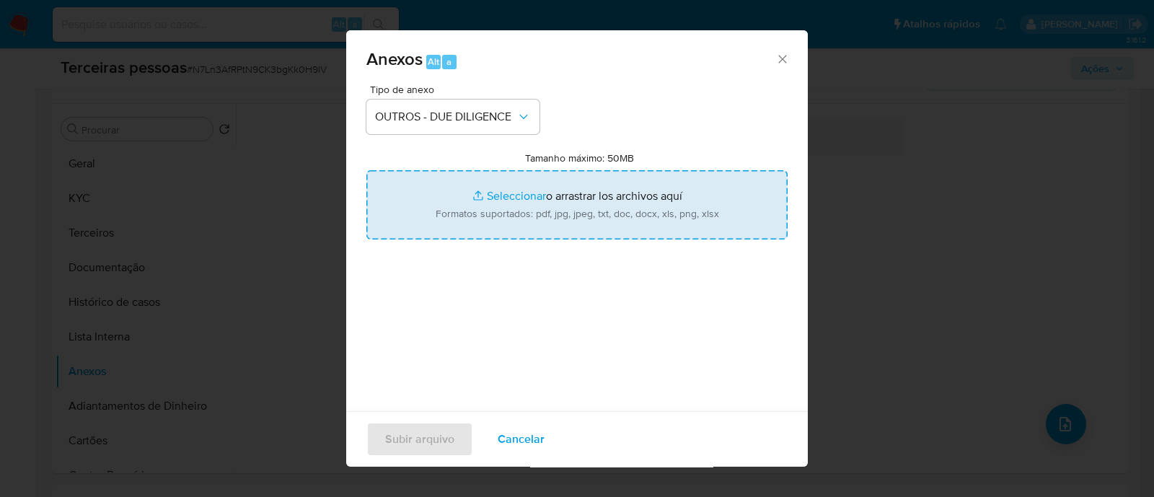
type input "C:\fakepath\Matriz de Risco - OLIVAR MOVEIS LTDA.pdf"
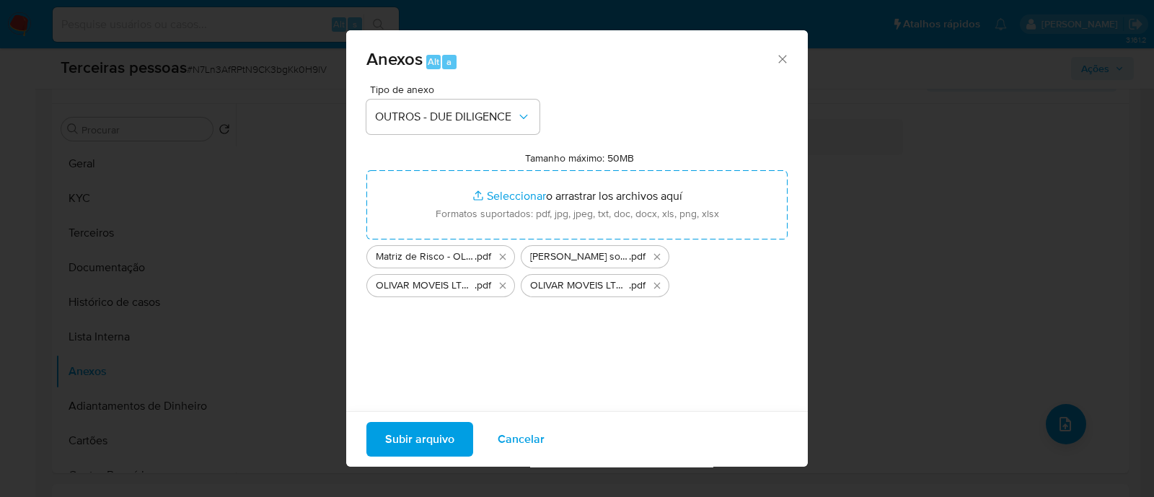
click at [443, 433] on span "Subir arquivo" at bounding box center [419, 439] width 69 height 32
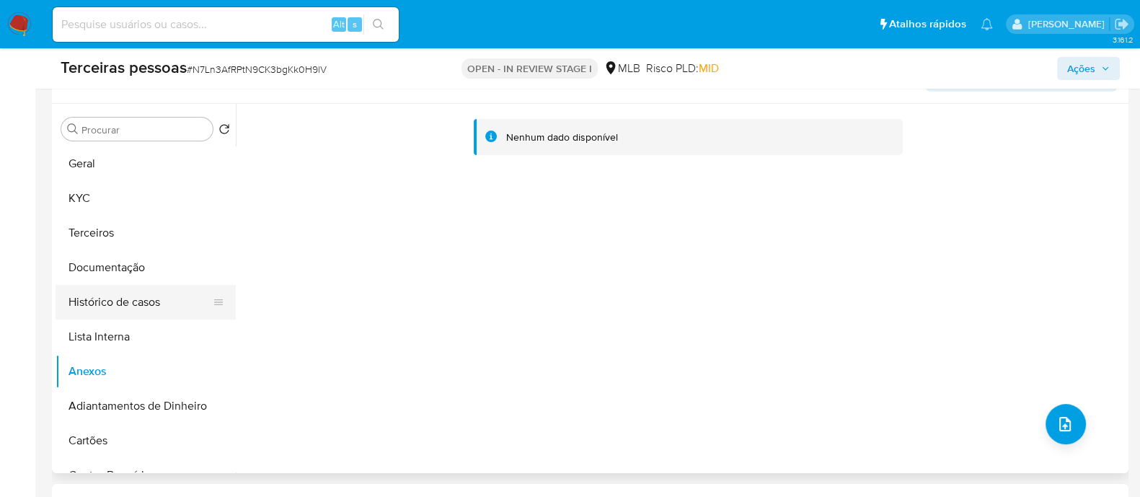
click at [101, 293] on button "Histórico de casos" at bounding box center [140, 302] width 169 height 35
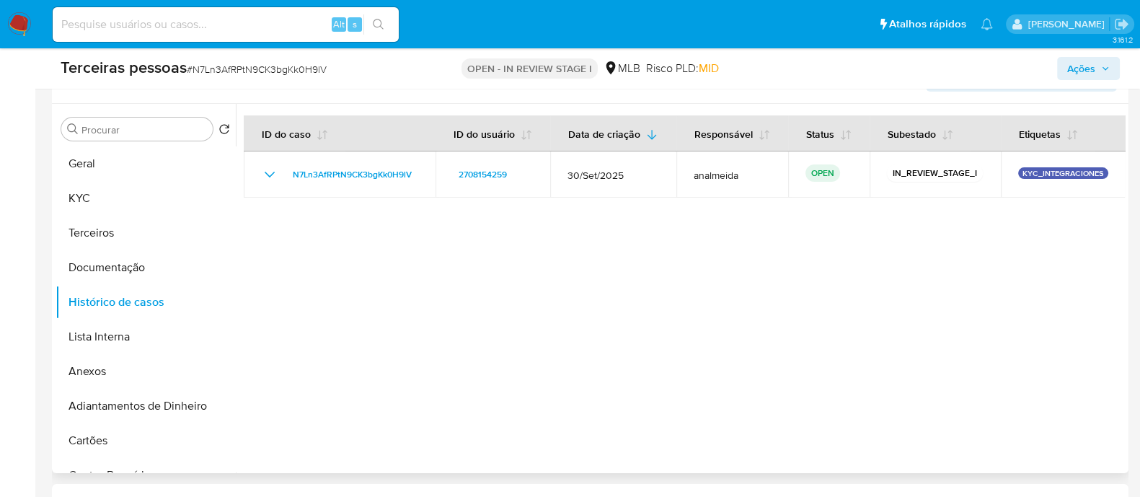
drag, startPoint x: 101, startPoint y: 293, endPoint x: 642, endPoint y: 247, distance: 542.7
click at [642, 247] on div at bounding box center [680, 288] width 889 height 369
click at [156, 266] on button "Documentação" at bounding box center [140, 267] width 169 height 35
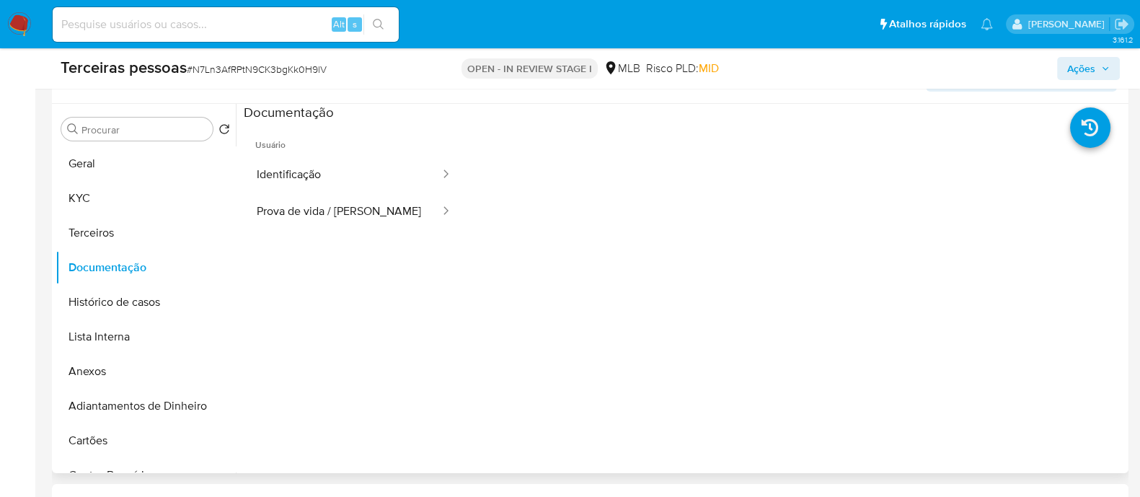
click at [636, 327] on div at bounding box center [794, 352] width 661 height 461
click at [131, 357] on button "Anexos" at bounding box center [140, 371] width 169 height 35
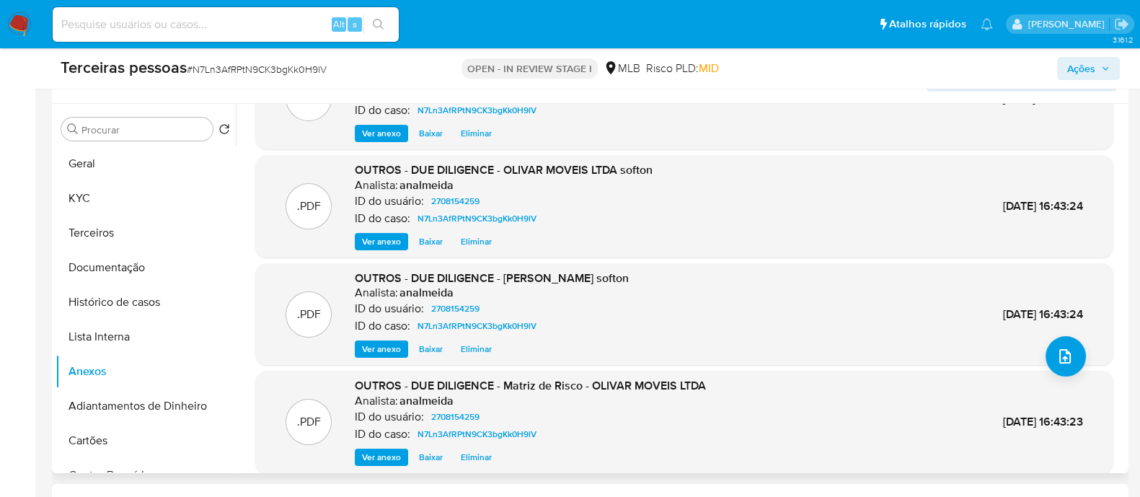
scroll to position [121, 0]
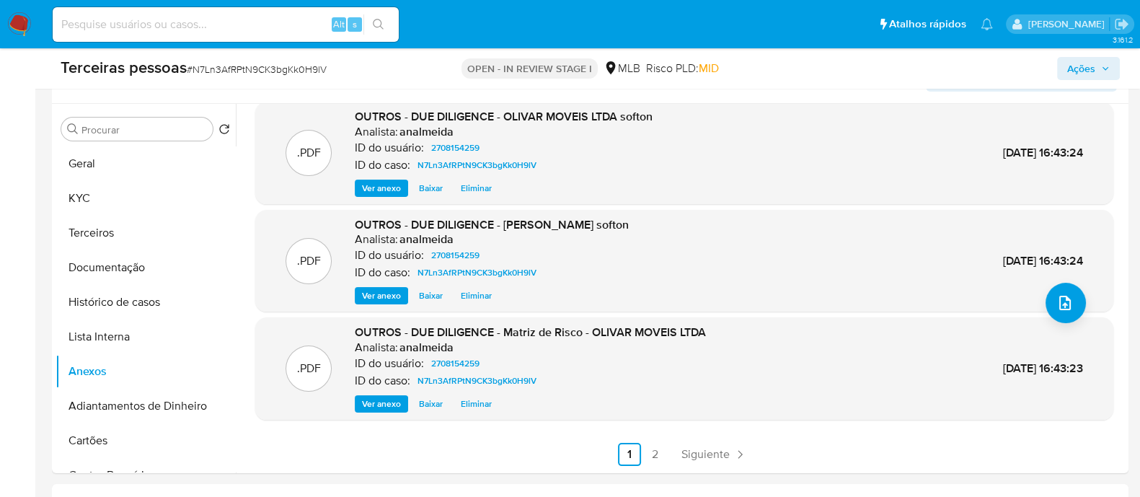
click at [1083, 71] on span "Ações" at bounding box center [1081, 68] width 28 height 23
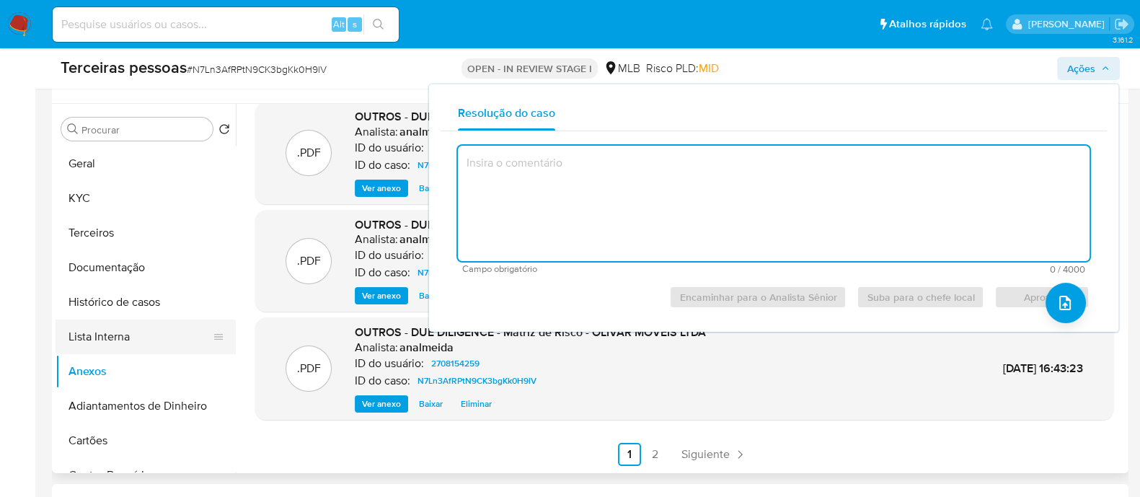
click at [104, 332] on button "Lista Interna" at bounding box center [140, 336] width 169 height 35
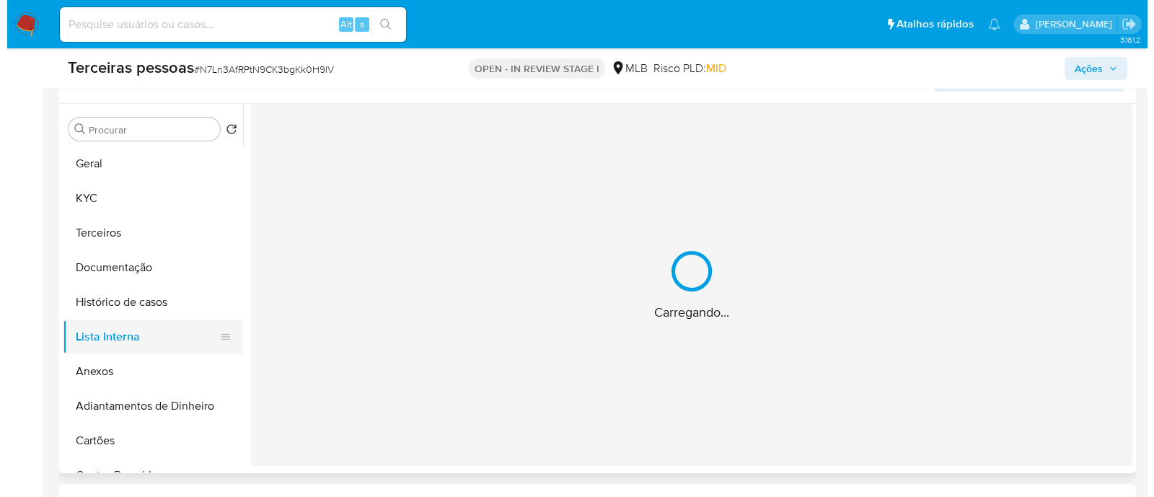
scroll to position [0, 0]
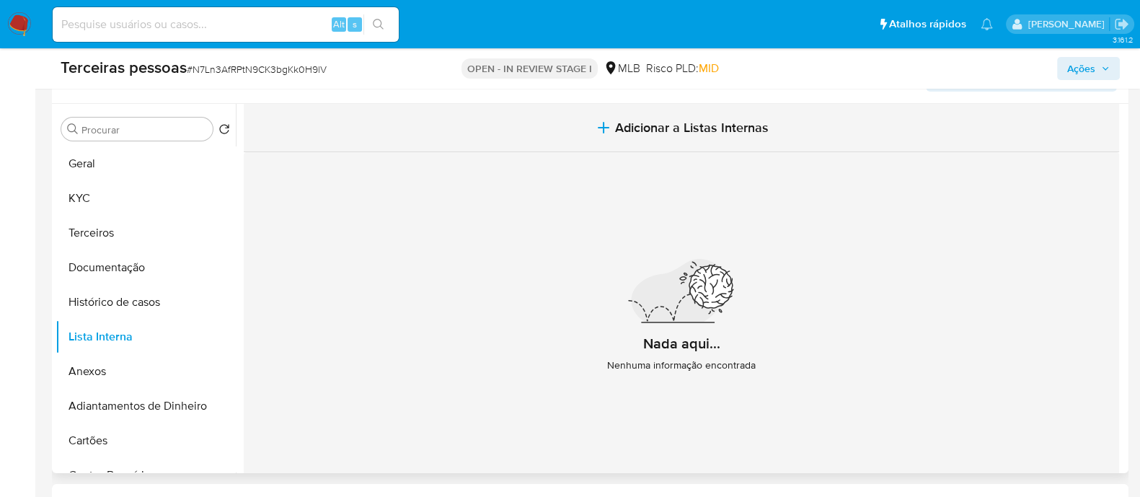
click at [598, 149] on button "Adicionar a Listas Internas" at bounding box center [681, 128] width 875 height 48
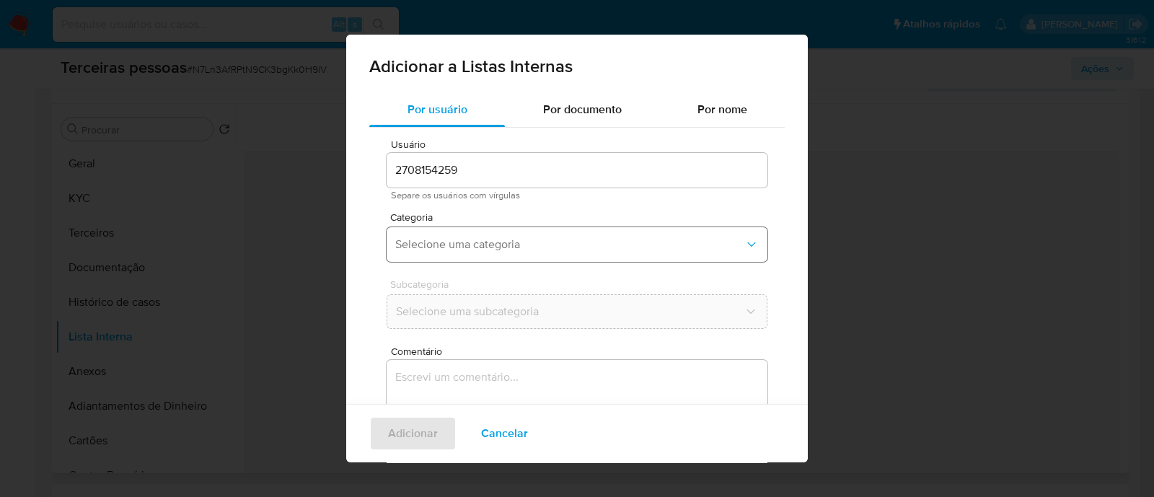
click at [523, 239] on span "Selecione uma categoria" at bounding box center [569, 244] width 349 height 14
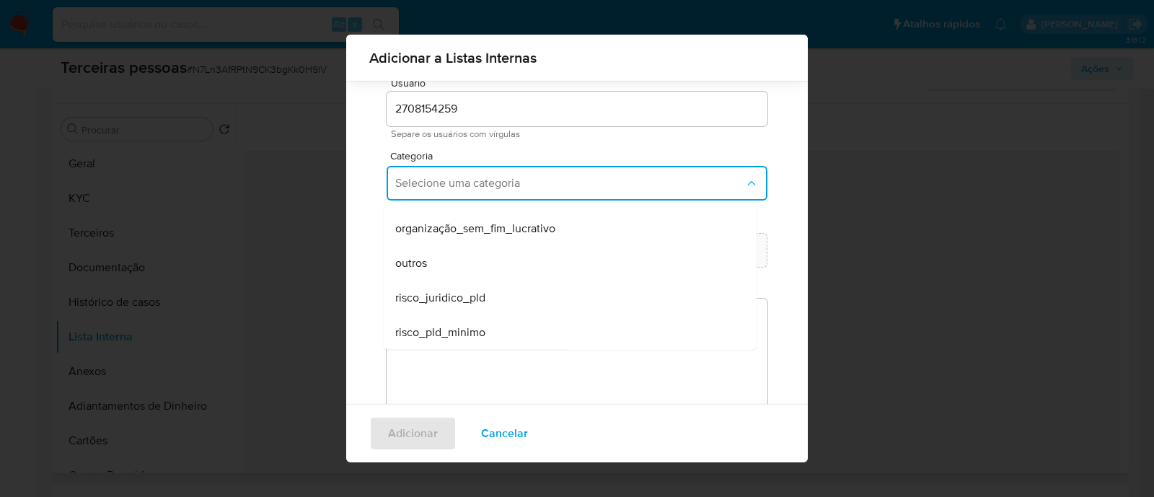
scroll to position [79, 0]
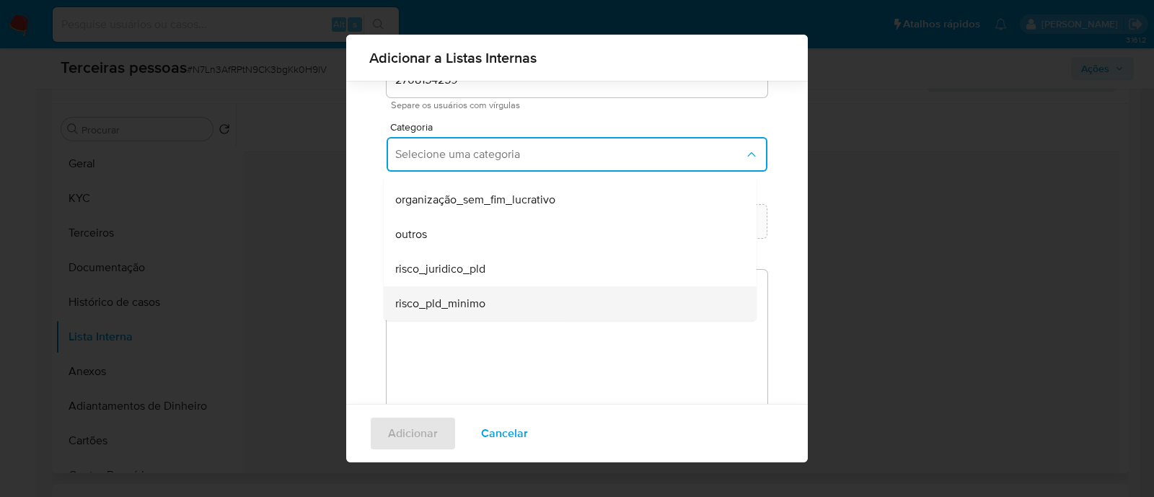
click at [497, 311] on div "risco_pld_minimo" at bounding box center [565, 303] width 341 height 35
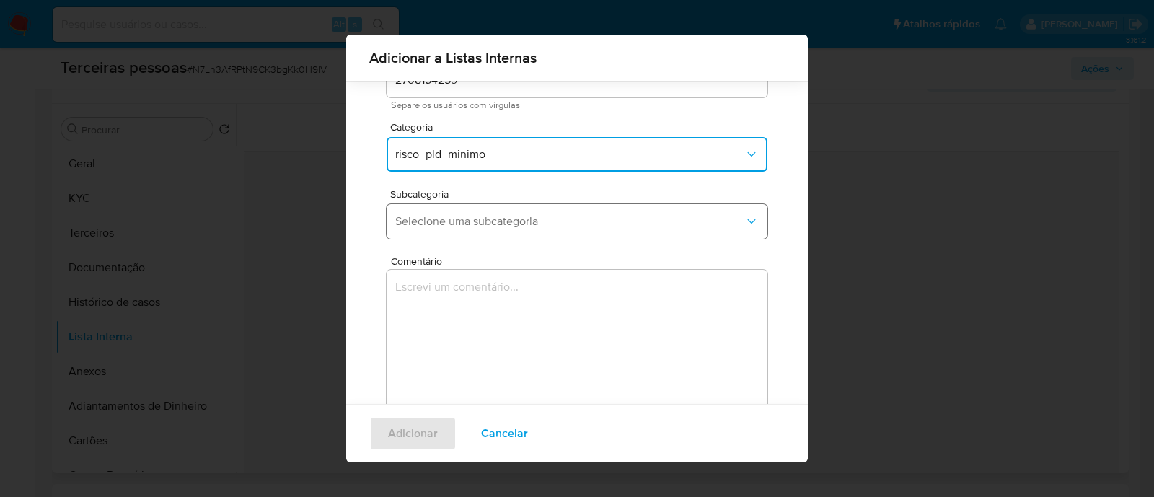
click at [518, 209] on button "Selecione uma subcategoria" at bounding box center [576, 221] width 381 height 35
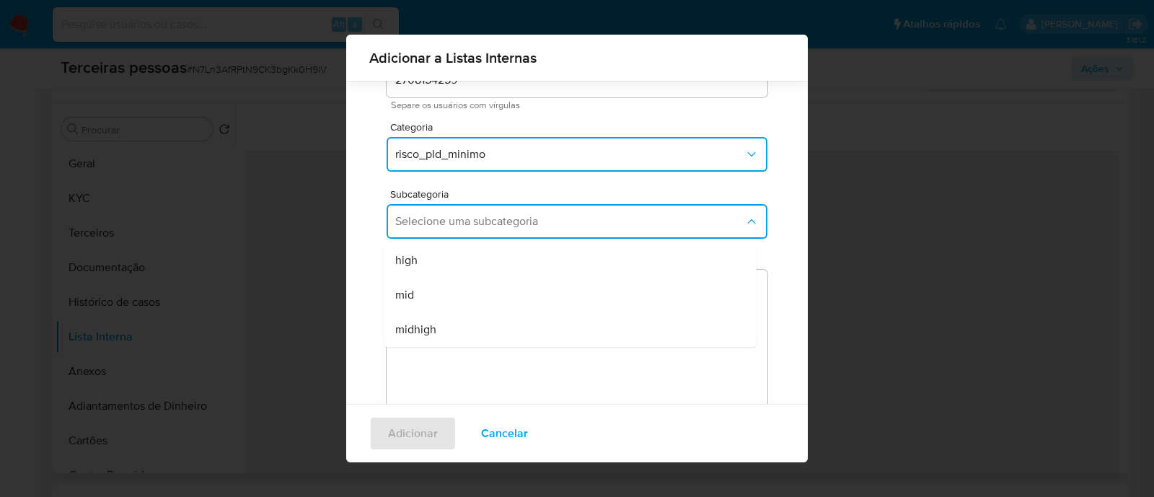
click at [486, 290] on div "mid" at bounding box center [565, 295] width 341 height 35
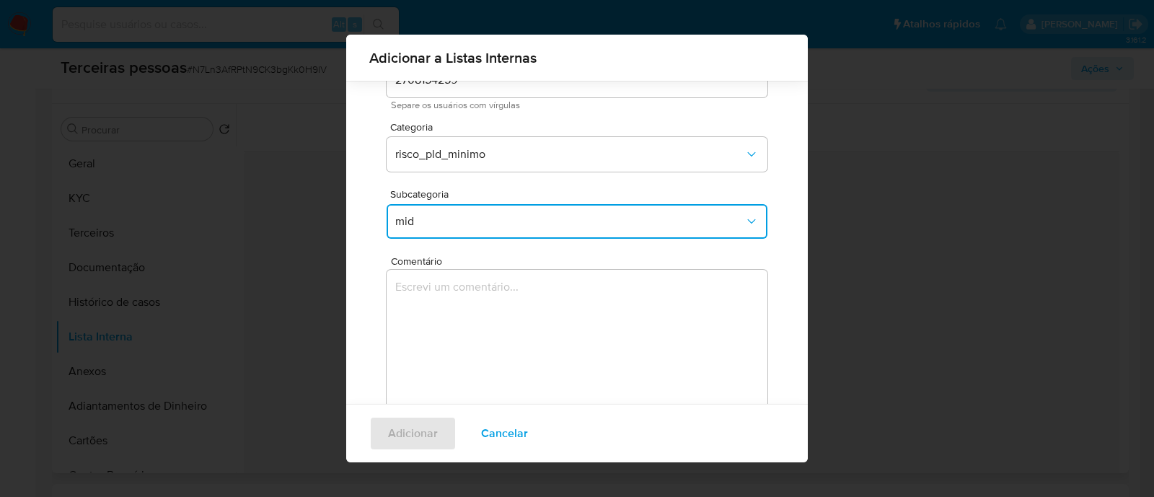
click at [524, 337] on textarea "Comentário" at bounding box center [576, 339] width 381 height 138
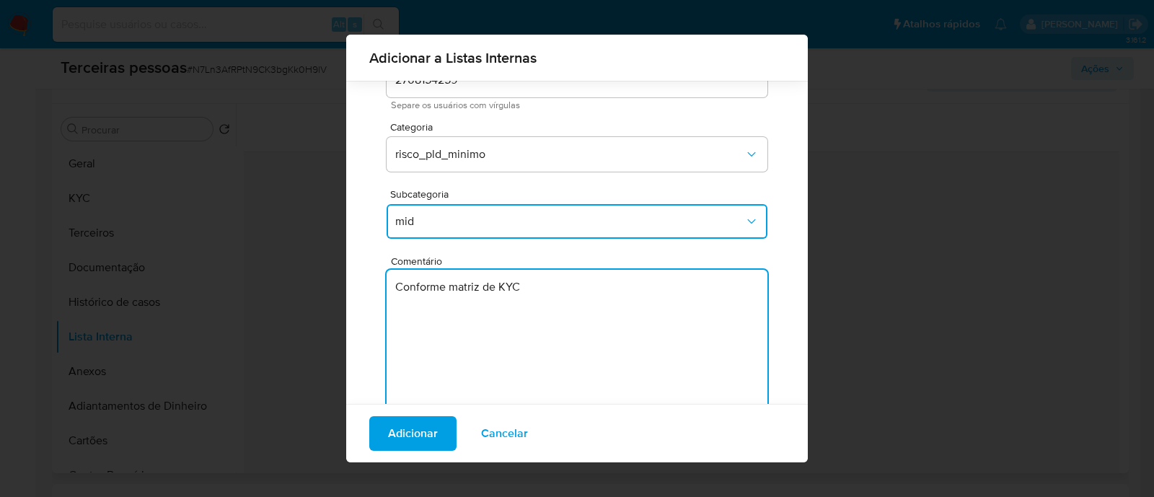
type textarea "Conforme matriz de KYC"
click at [442, 433] on button "Adicionar" at bounding box center [412, 433] width 87 height 35
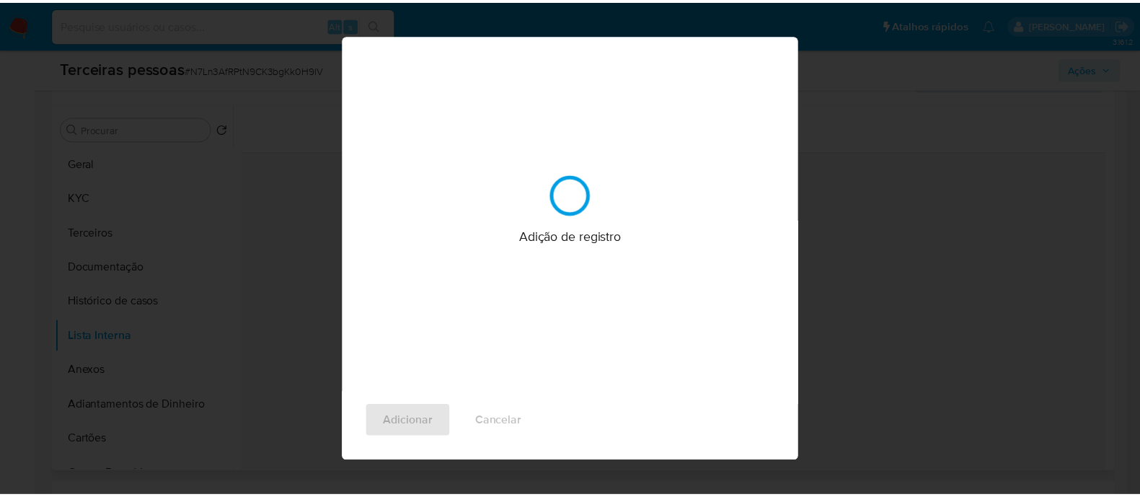
scroll to position [0, 0]
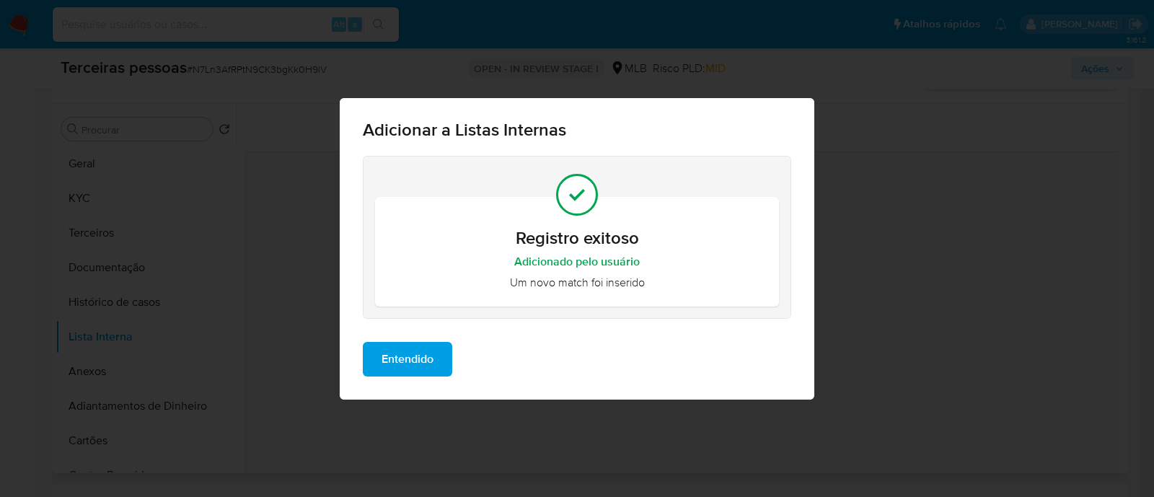
click at [405, 368] on span "Entendido" at bounding box center [407, 359] width 52 height 32
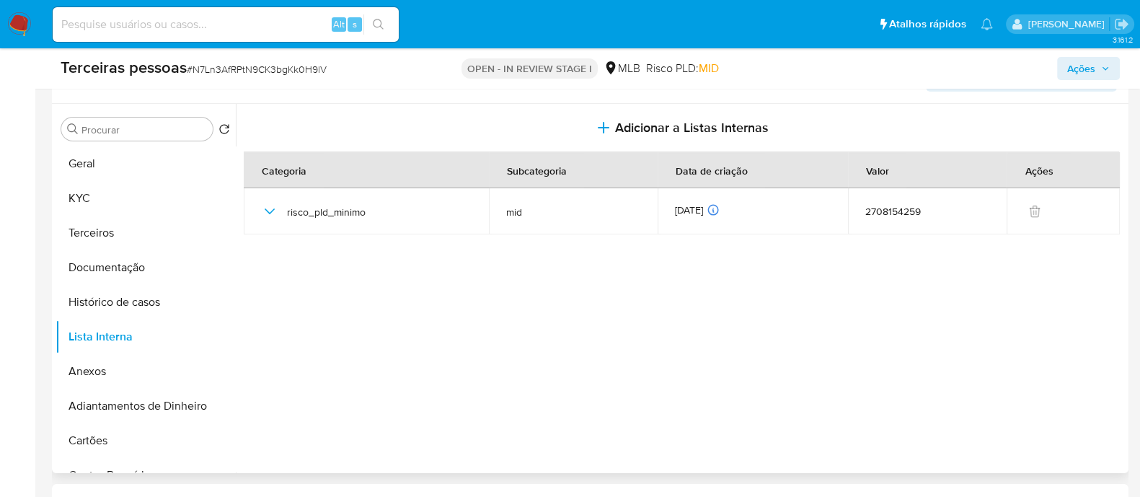
click at [1095, 71] on span "Ações" at bounding box center [1081, 68] width 28 height 23
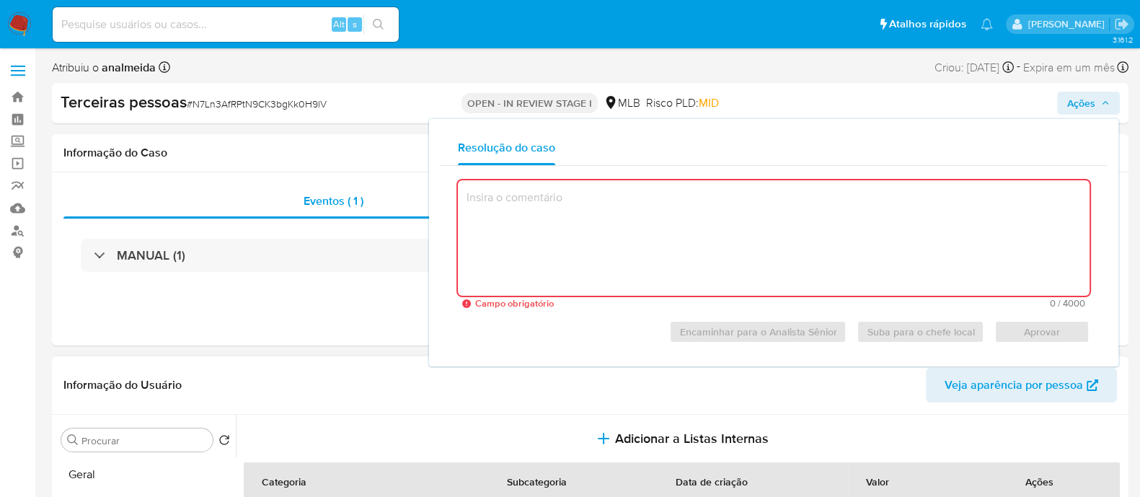
click at [855, 270] on textarea at bounding box center [774, 237] width 632 height 115
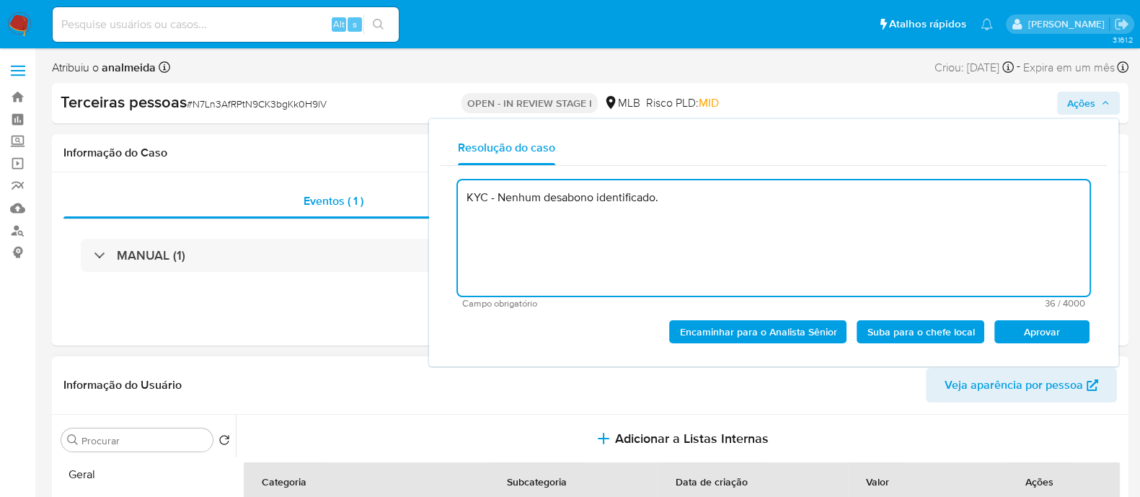
click at [1024, 329] on span "Aprovar" at bounding box center [1041, 332] width 75 height 20
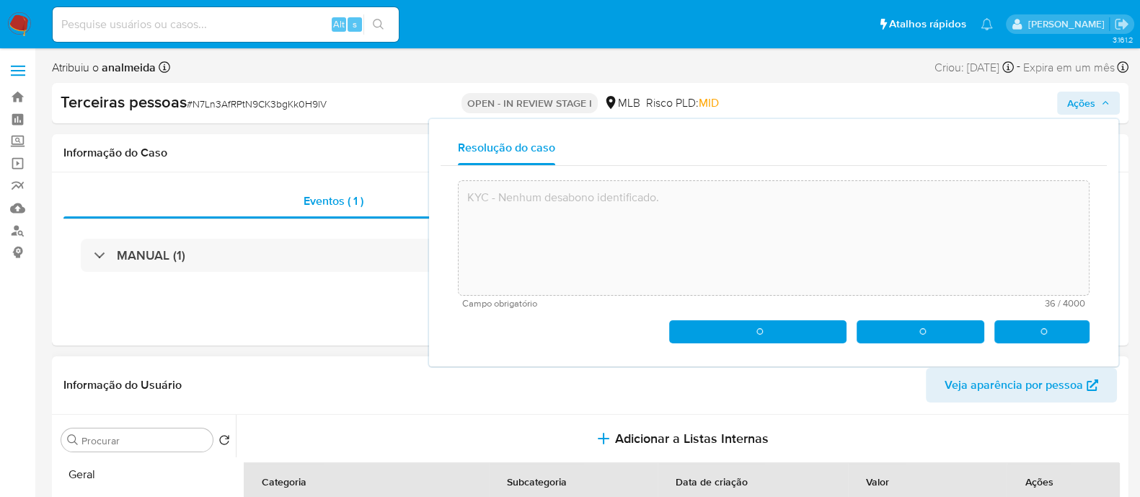
type textarea "KYC - Nenhum desabono identificado."
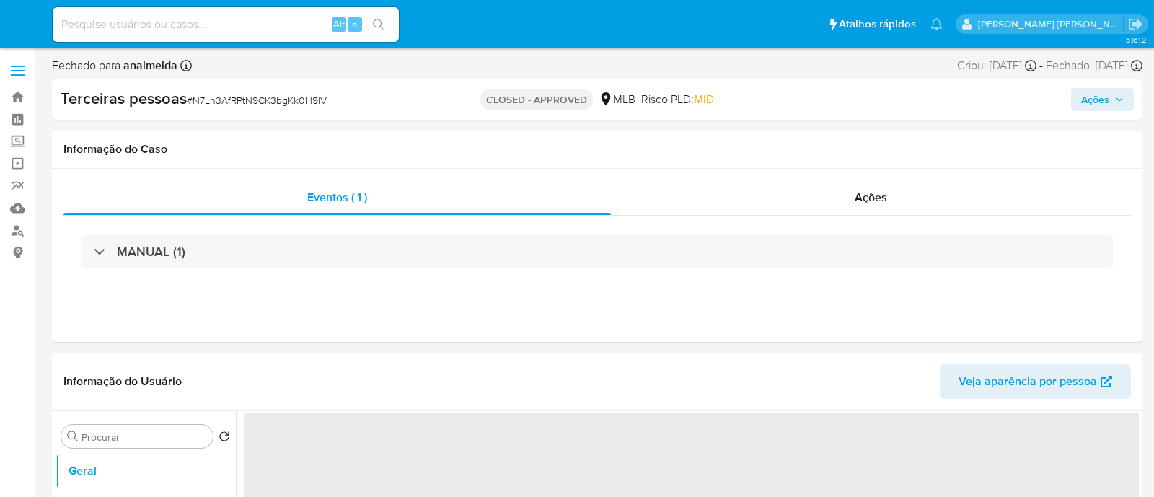
select select "10"
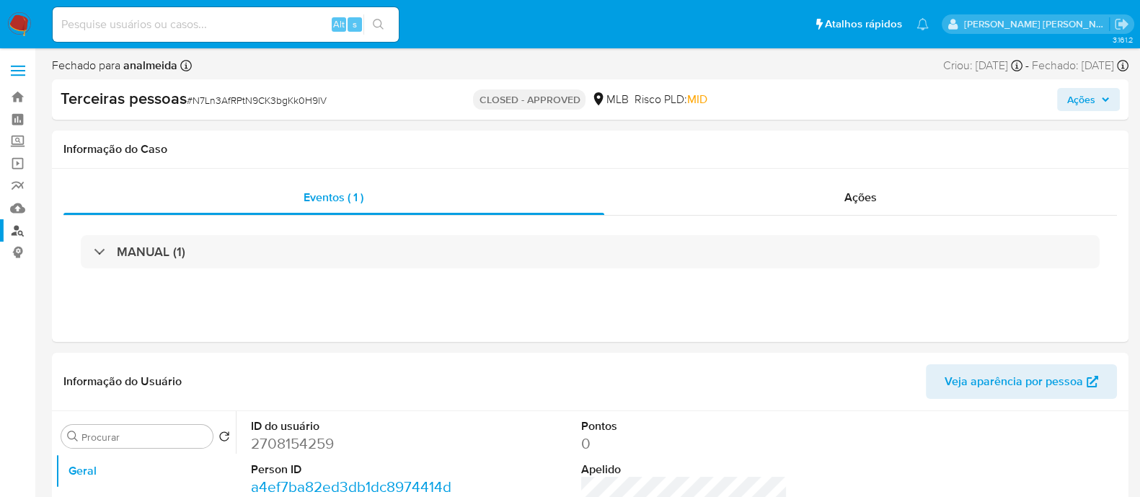
click at [17, 220] on link "Localizador de pessoas" at bounding box center [86, 230] width 172 height 22
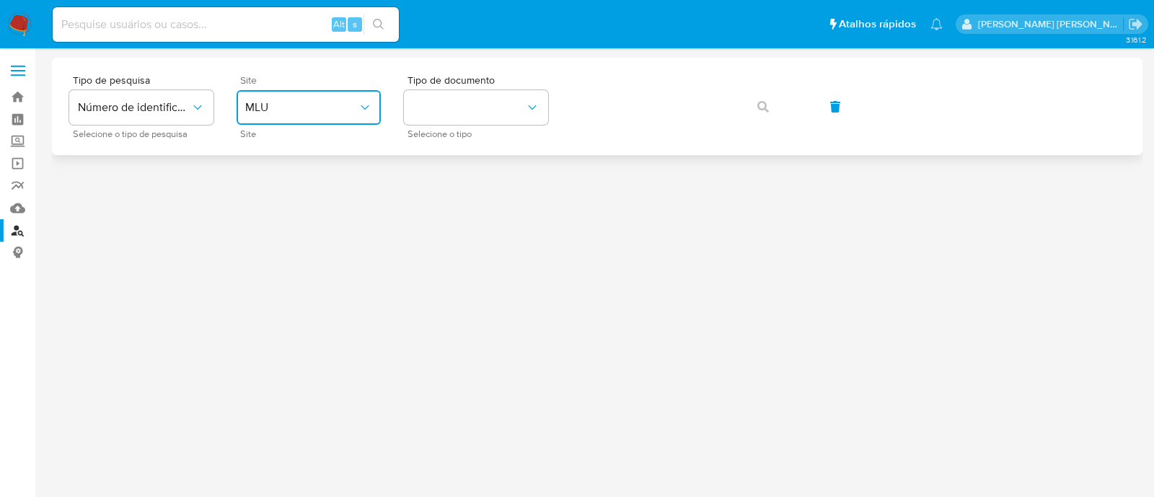
click at [311, 107] on span "MLU" at bounding box center [301, 107] width 112 height 14
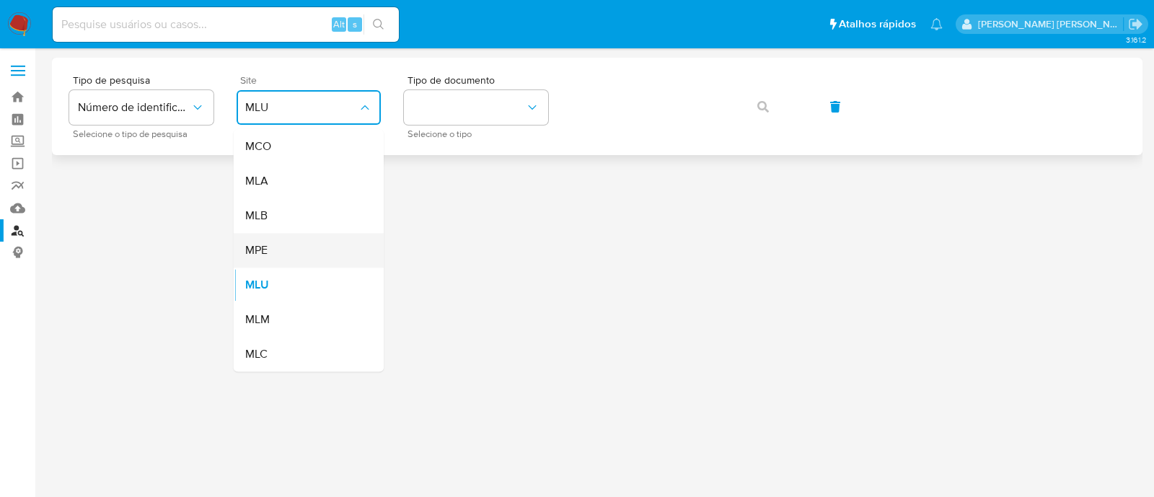
click at [281, 261] on div "MPE" at bounding box center [304, 250] width 118 height 35
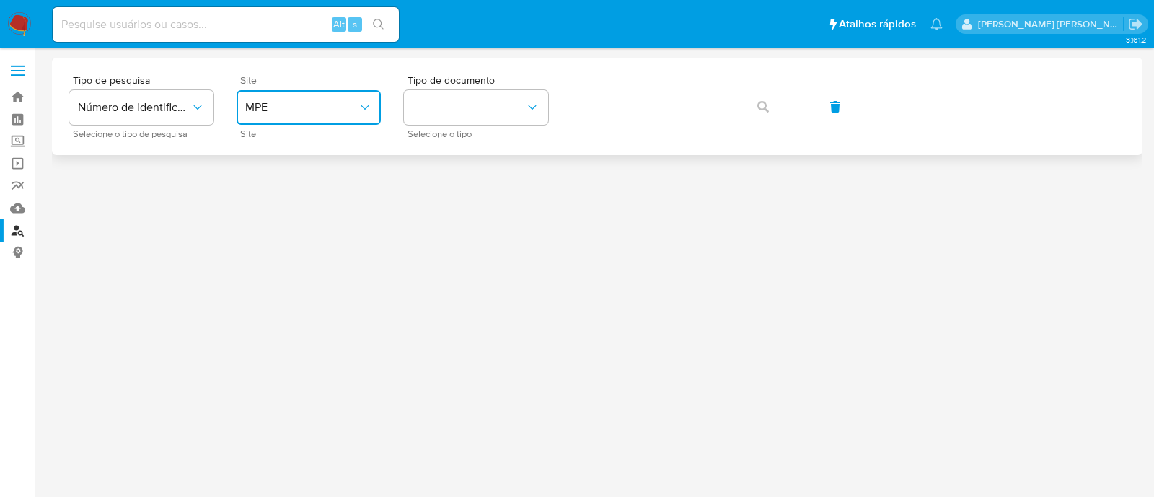
click at [358, 102] on icon "site_id" at bounding box center [365, 107] width 14 height 14
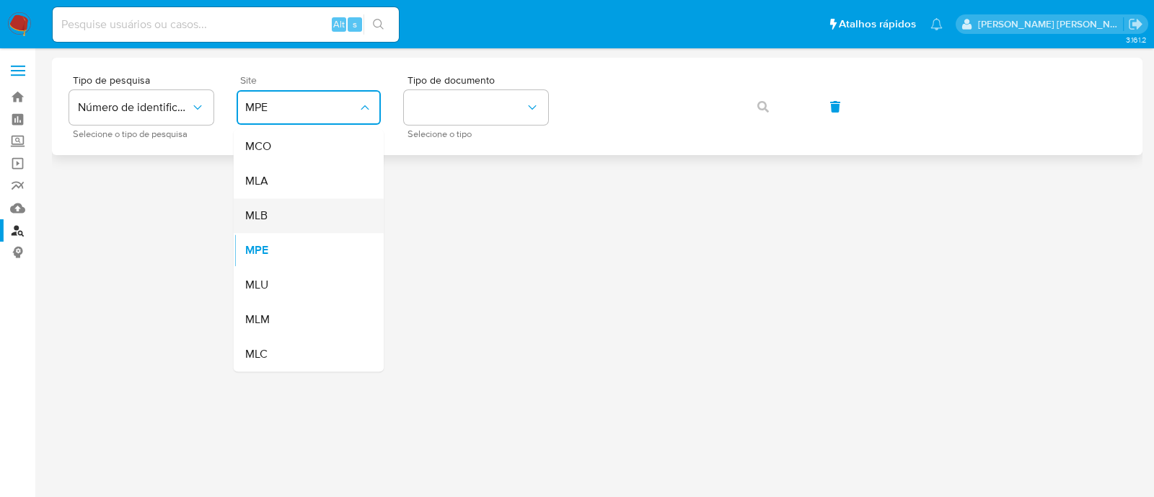
click at [321, 213] on div "MLB" at bounding box center [304, 215] width 118 height 35
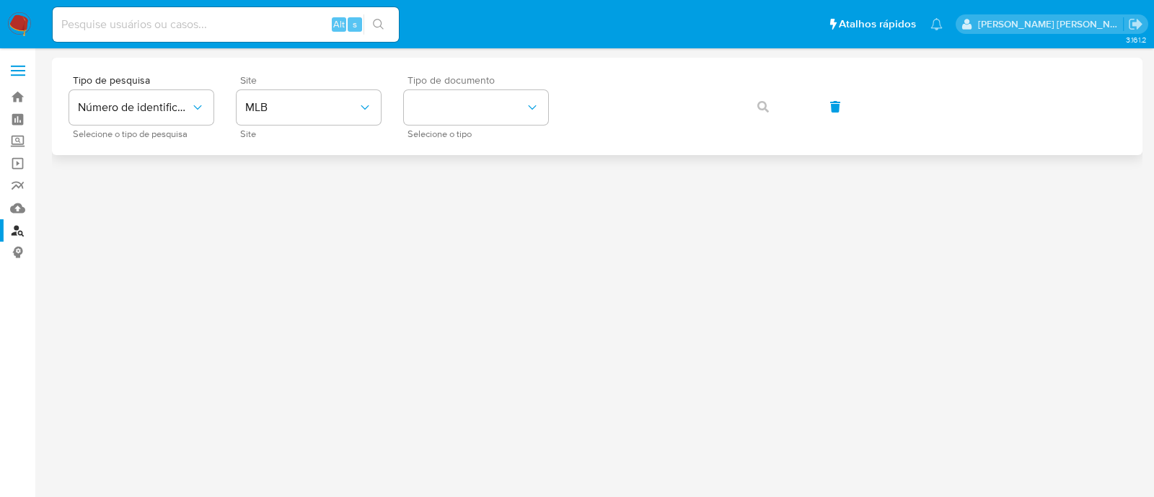
click at [490, 84] on span "Tipo de documento" at bounding box center [479, 80] width 144 height 10
click at [477, 115] on button "identificationType" at bounding box center [476, 107] width 144 height 35
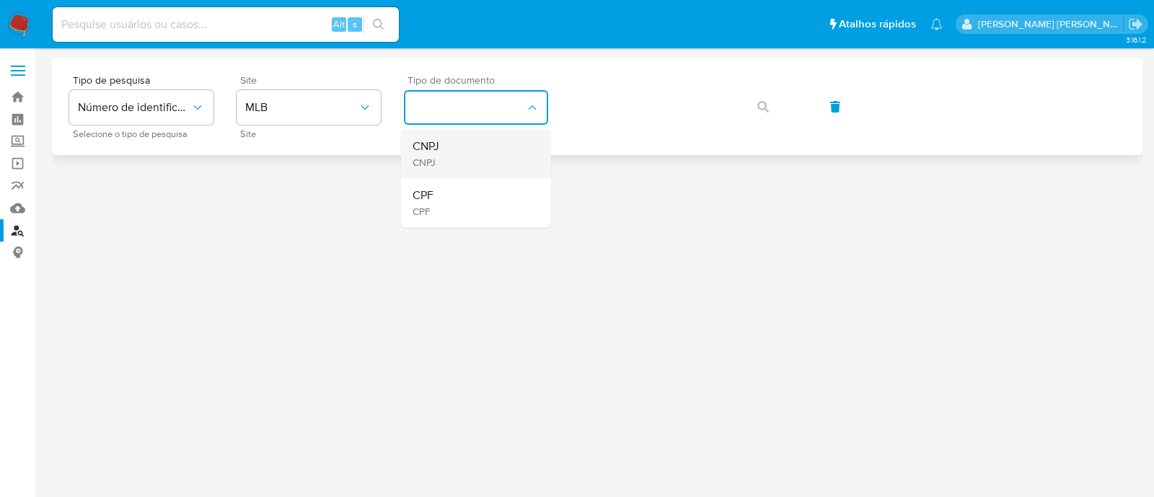
click at [464, 153] on div "CNPJ CNPJ" at bounding box center [471, 153] width 118 height 49
click at [769, 106] on button "button" at bounding box center [762, 106] width 49 height 35
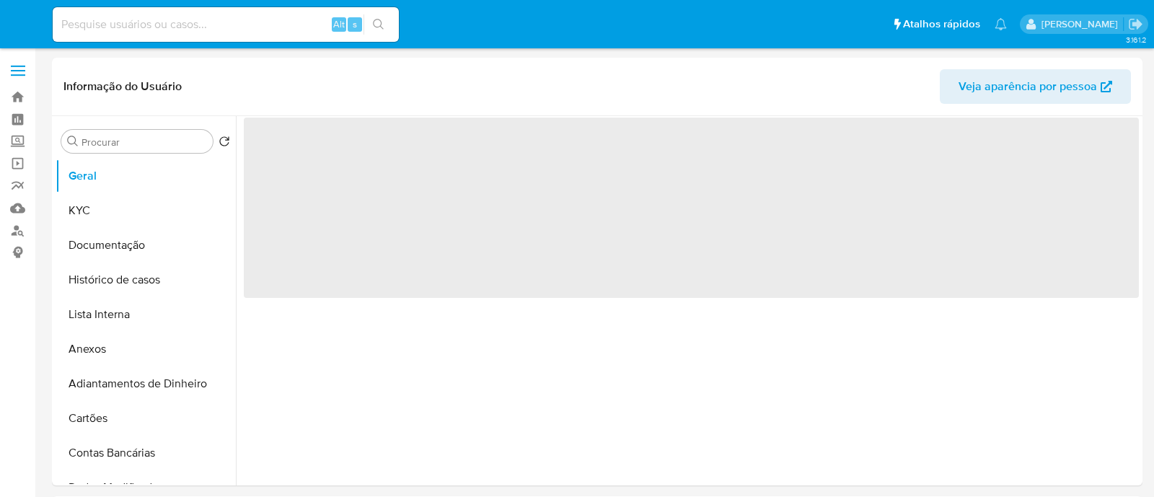
select select "10"
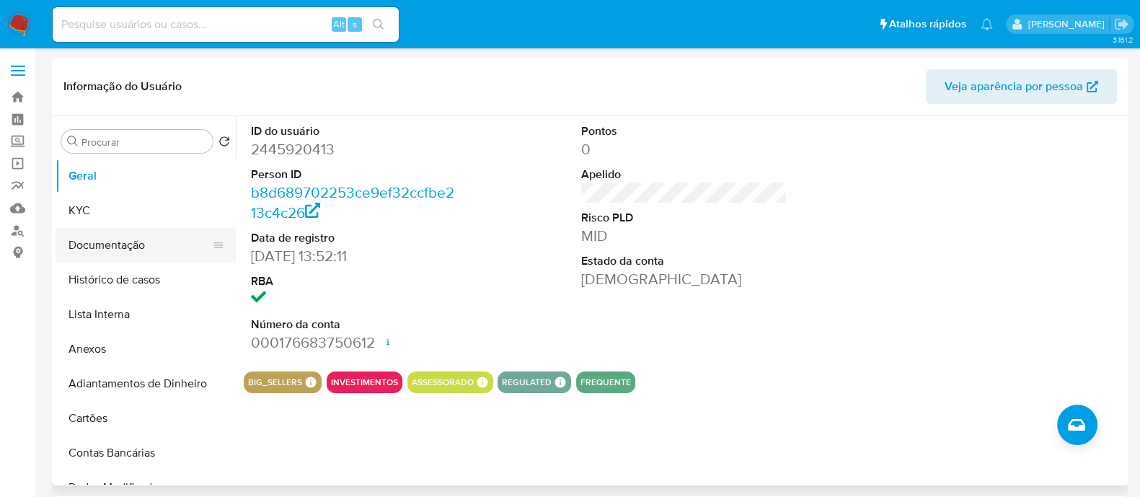
click at [127, 239] on button "Documentação" at bounding box center [140, 245] width 169 height 35
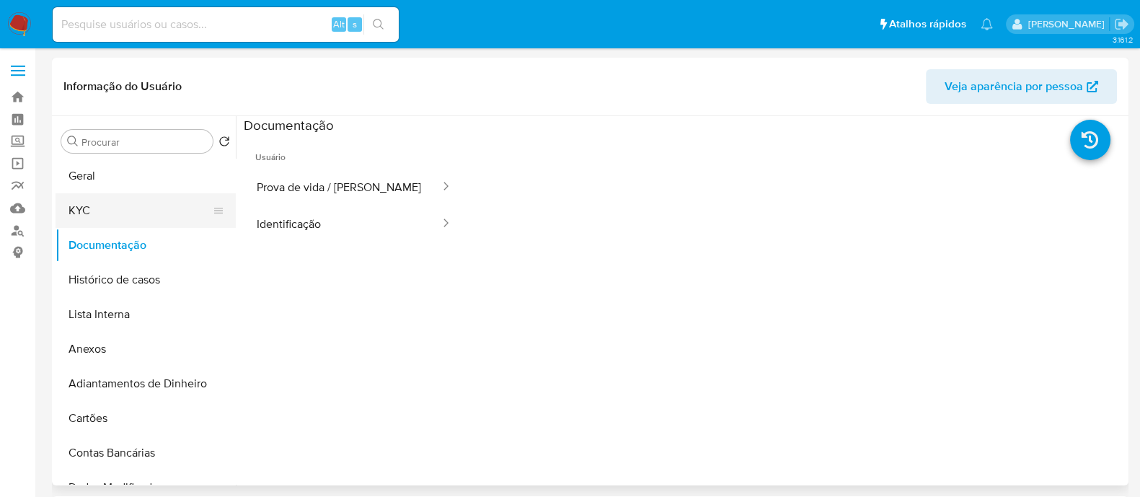
click at [88, 216] on button "KYC" at bounding box center [140, 210] width 169 height 35
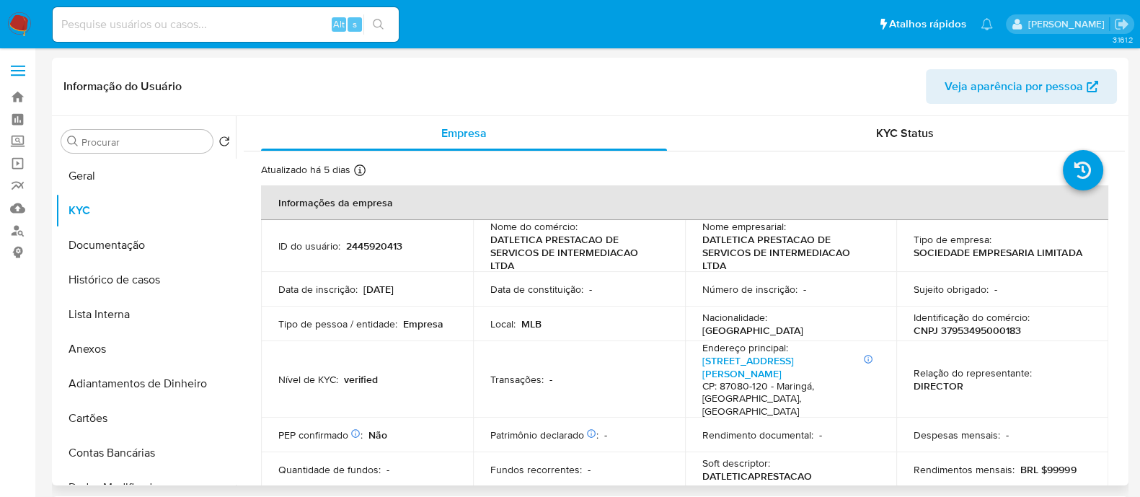
click at [973, 330] on p "CNPJ 37953495000183" at bounding box center [967, 330] width 107 height 13
copy p "37953495000183"
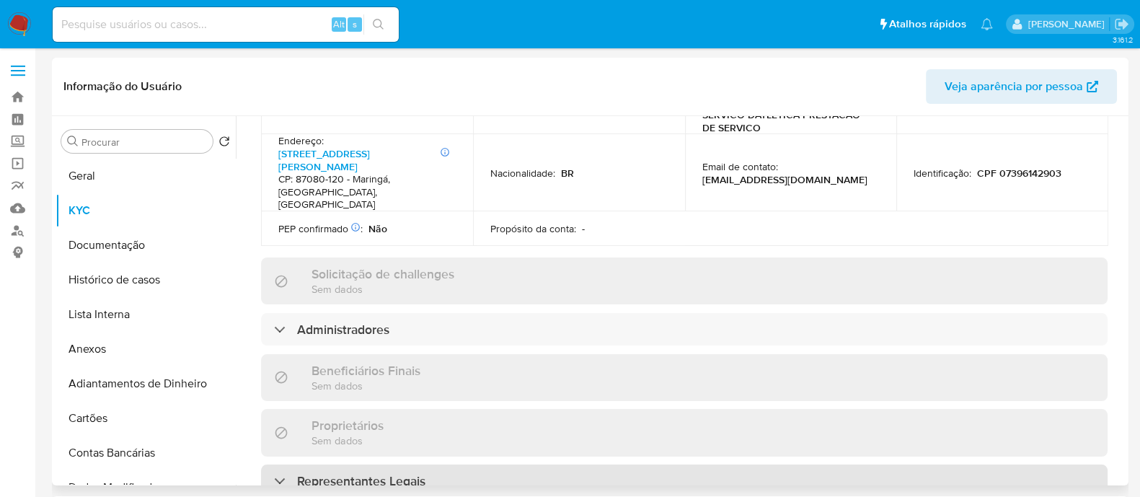
scroll to position [630, 0]
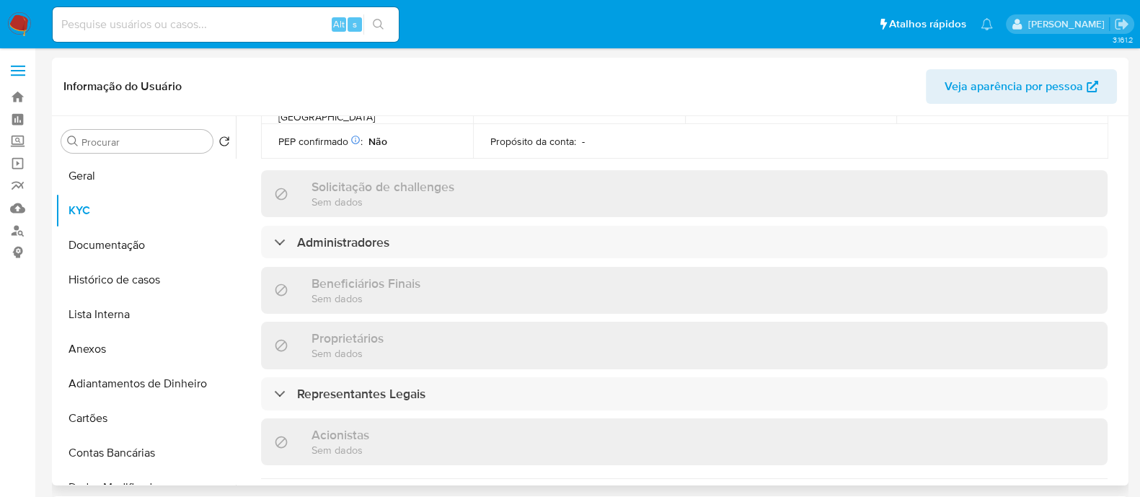
click at [376, 267] on div "Beneficiários Finais Sem dados" at bounding box center [684, 290] width 846 height 47
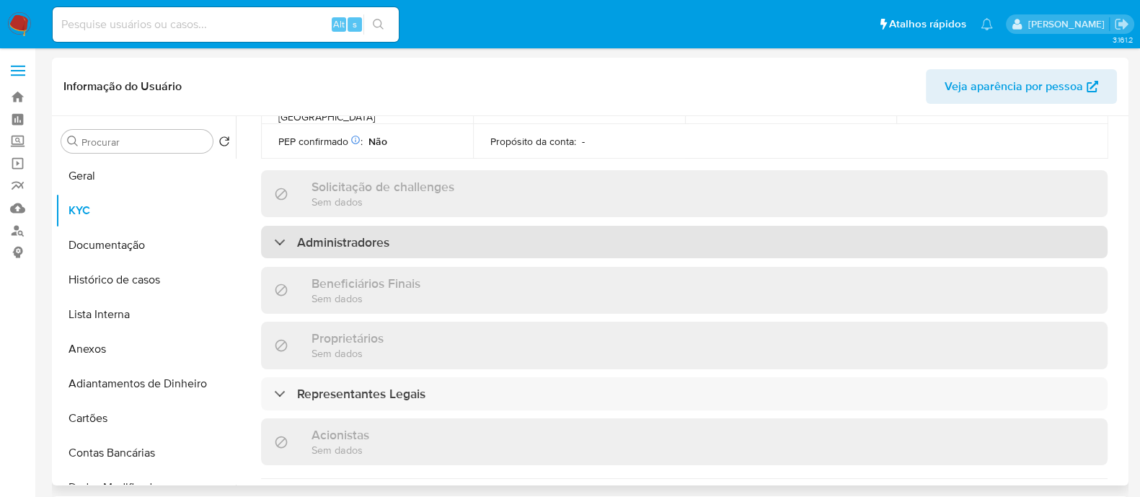
click at [392, 226] on div "Administradores" at bounding box center [684, 242] width 846 height 33
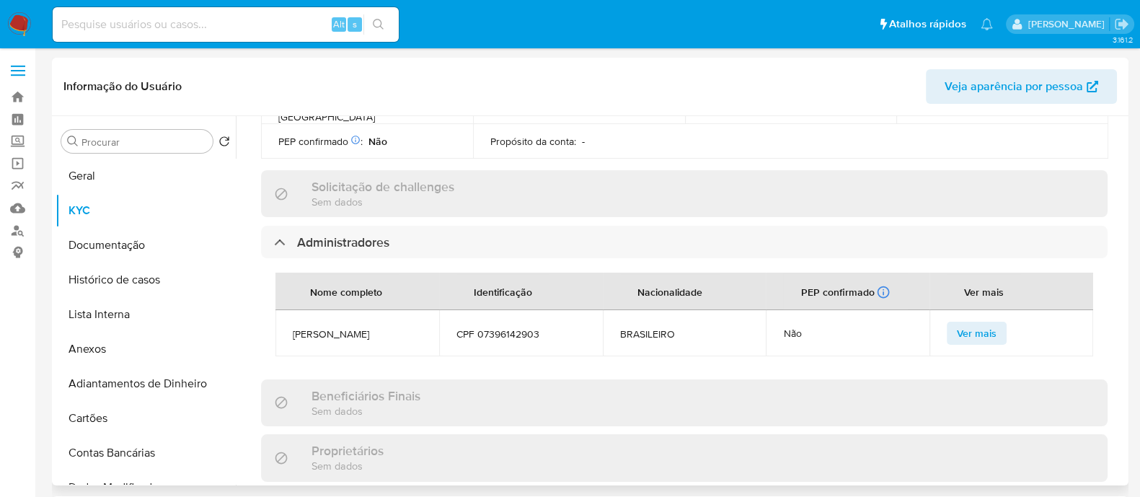
scroll to position [720, 0]
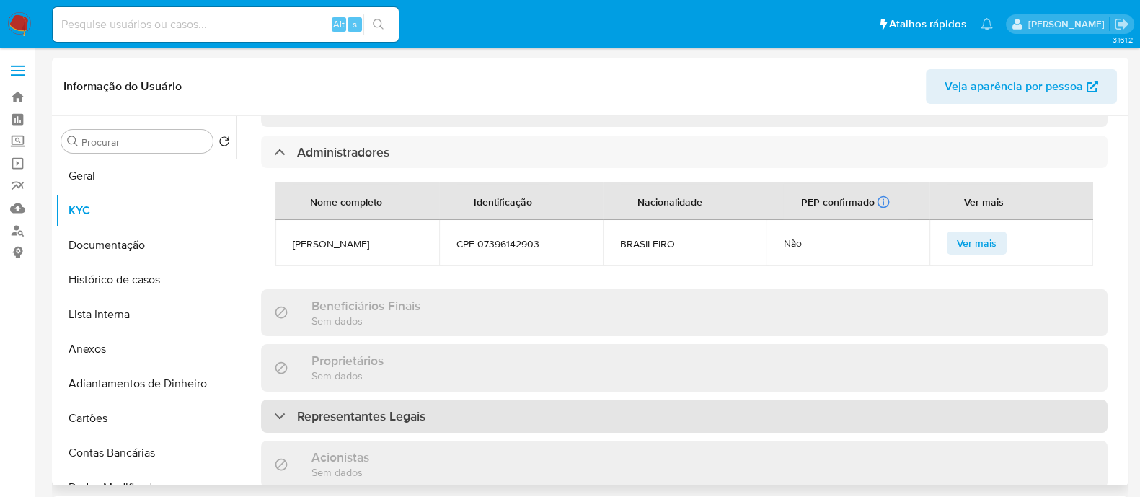
click at [433, 399] on div "Representantes Legais" at bounding box center [684, 415] width 846 height 33
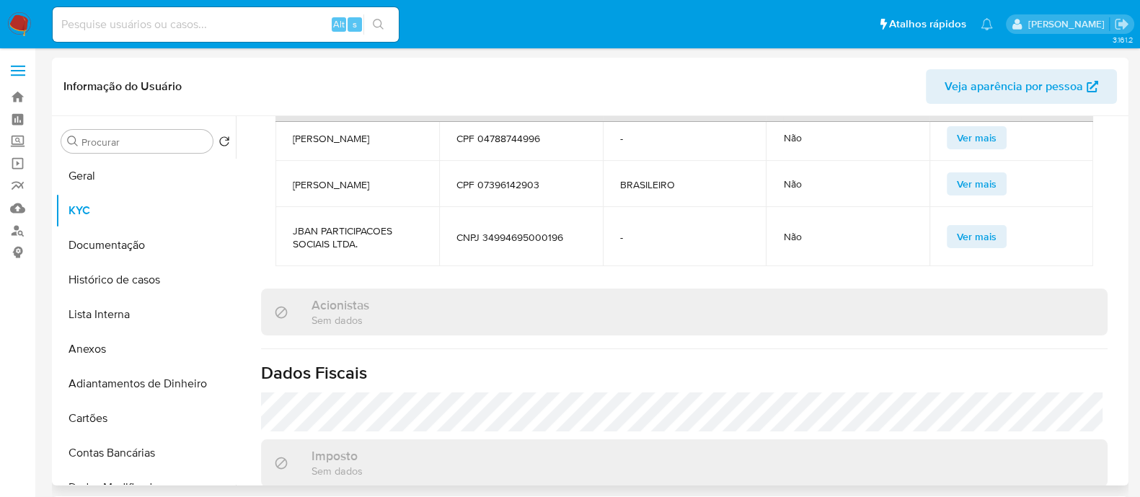
scroll to position [21, 0]
click at [323, 224] on span "JBAN PARTICIPACOES SOCIAIS LTDA." at bounding box center [357, 237] width 129 height 26
copy span "JBAN PARTICIPACOES SOCIAIS LTDA."
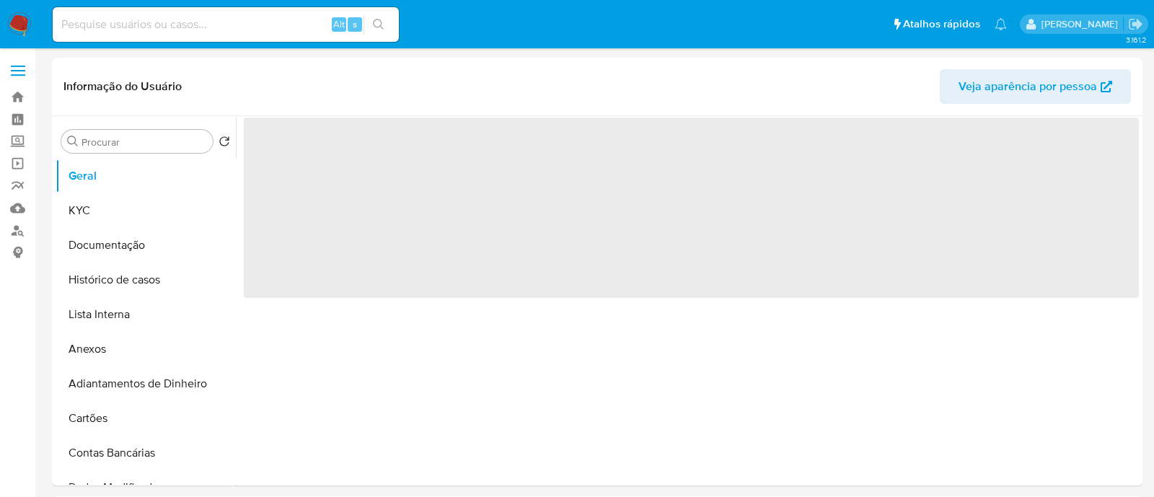
select select "10"
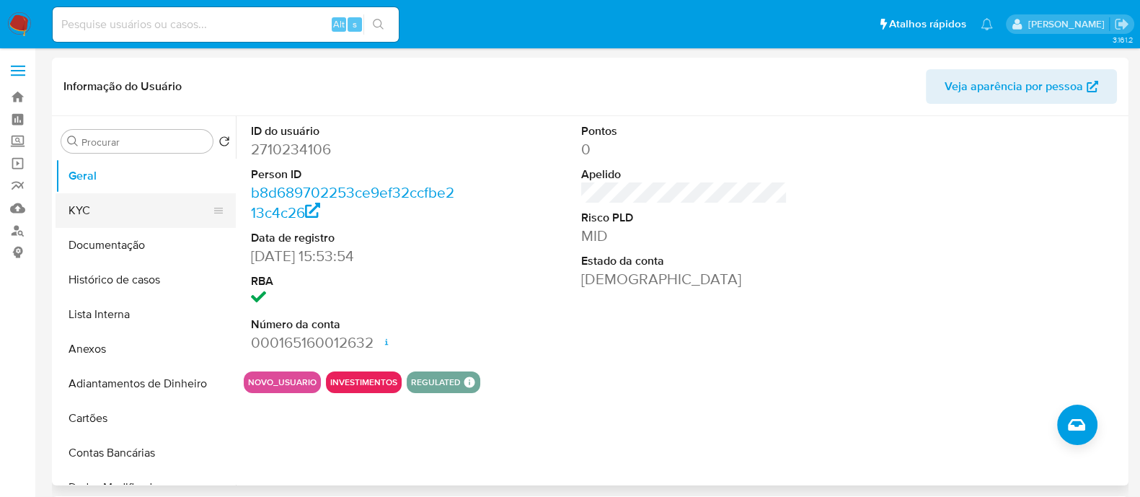
click at [82, 198] on button "KYC" at bounding box center [140, 210] width 169 height 35
